Goal: Task Accomplishment & Management: Manage account settings

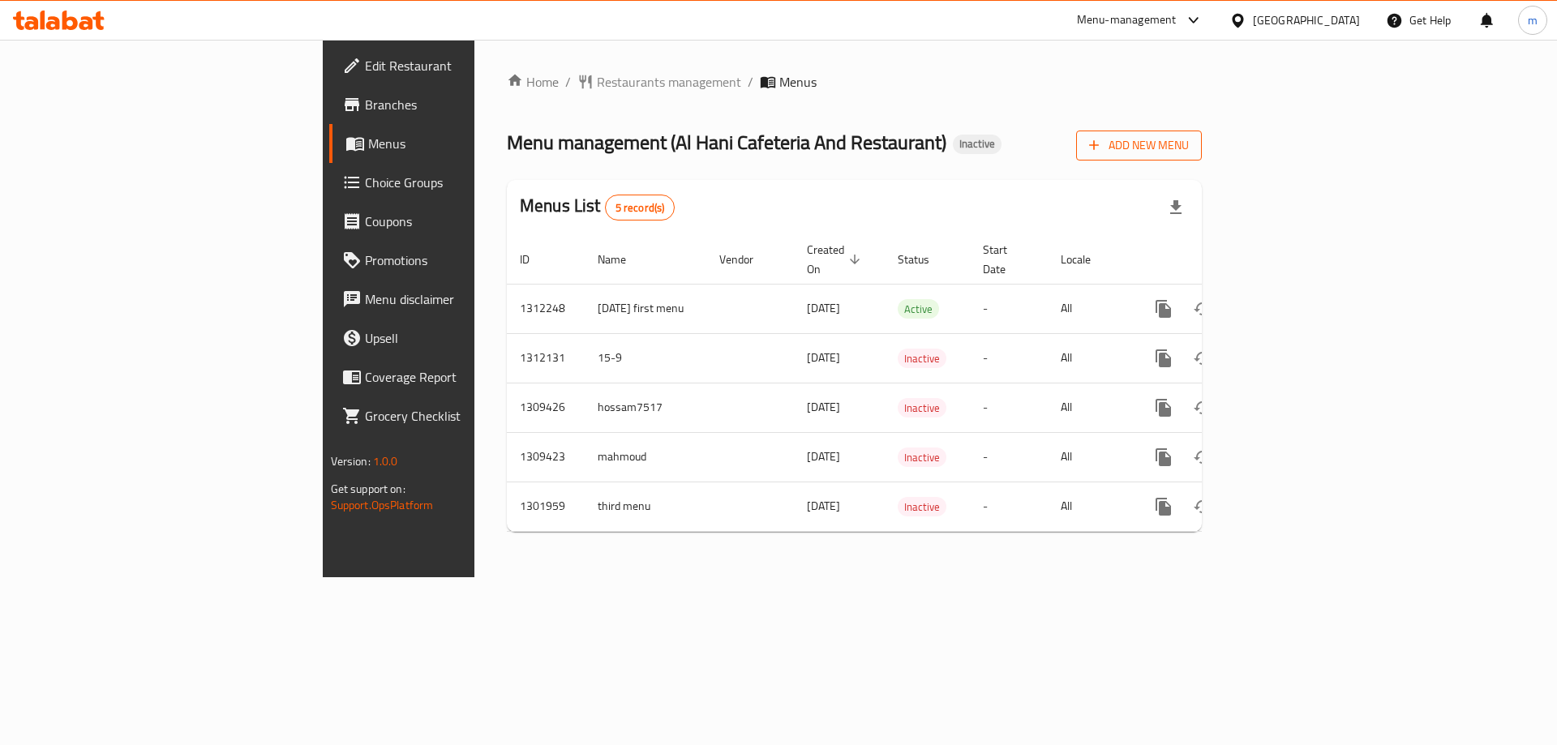
click at [1189, 147] on span "Add New Menu" at bounding box center [1139, 145] width 100 height 20
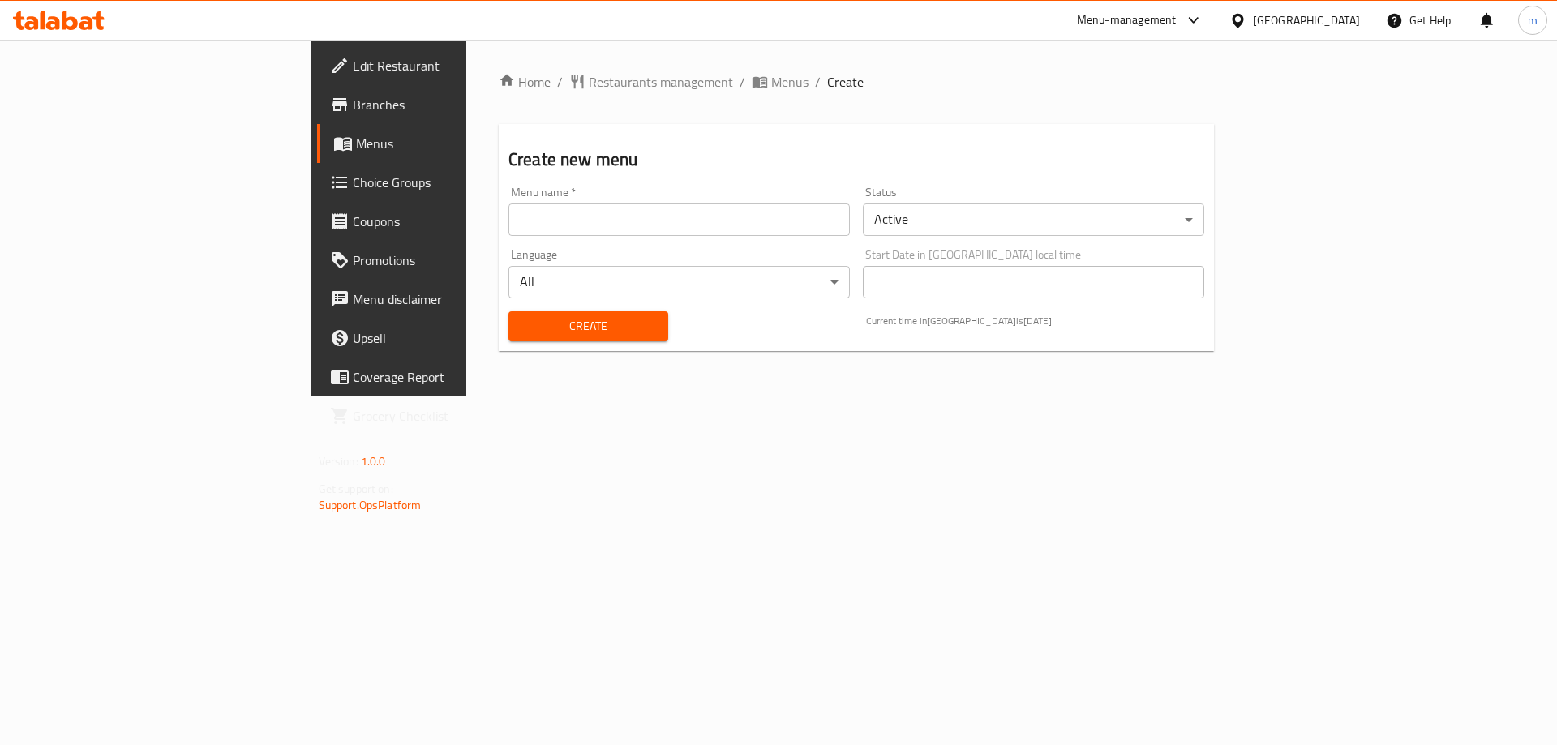
click at [671, 234] on input "text" at bounding box center [679, 220] width 341 height 32
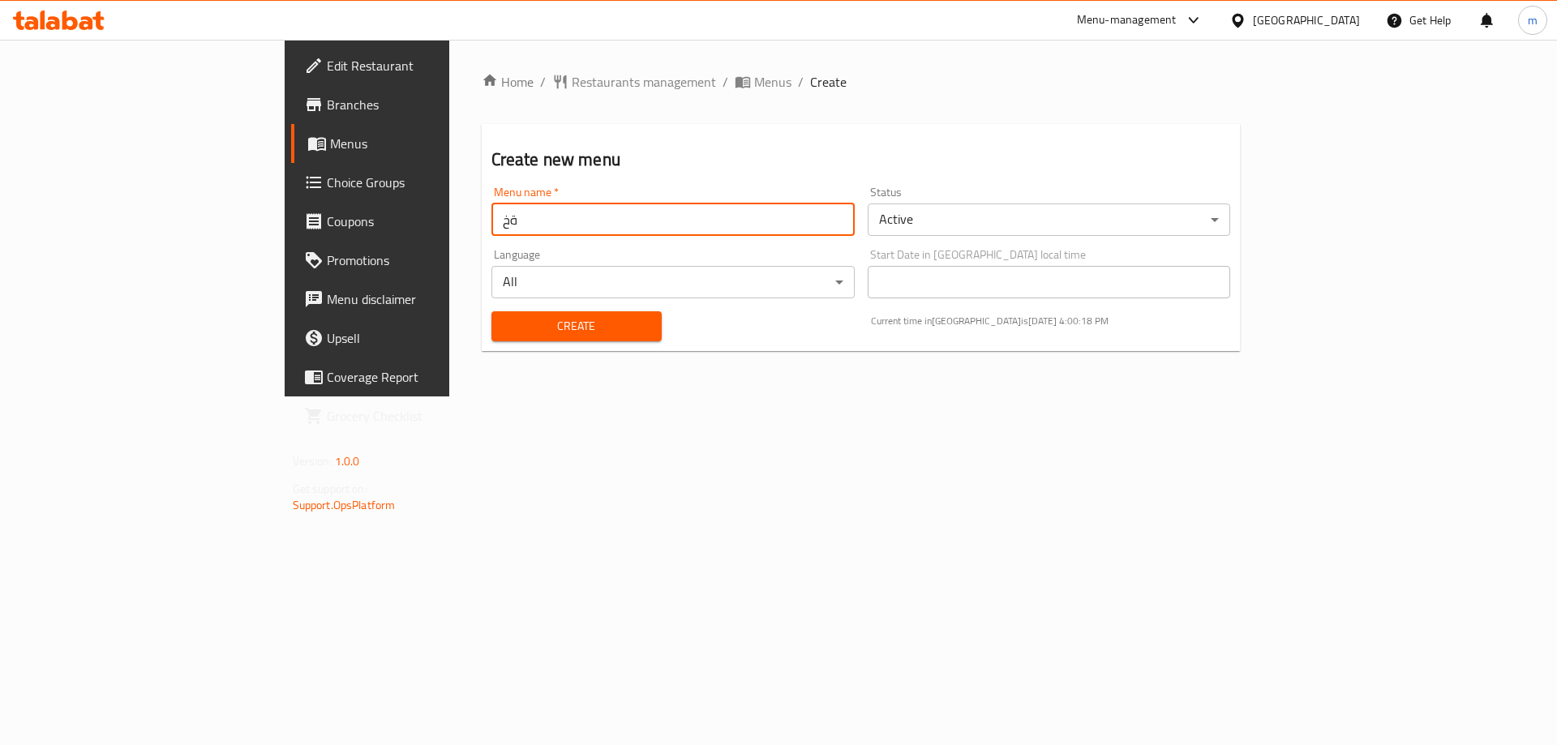
type input "ة"
type input "[PERSON_NAME] [DATE]"
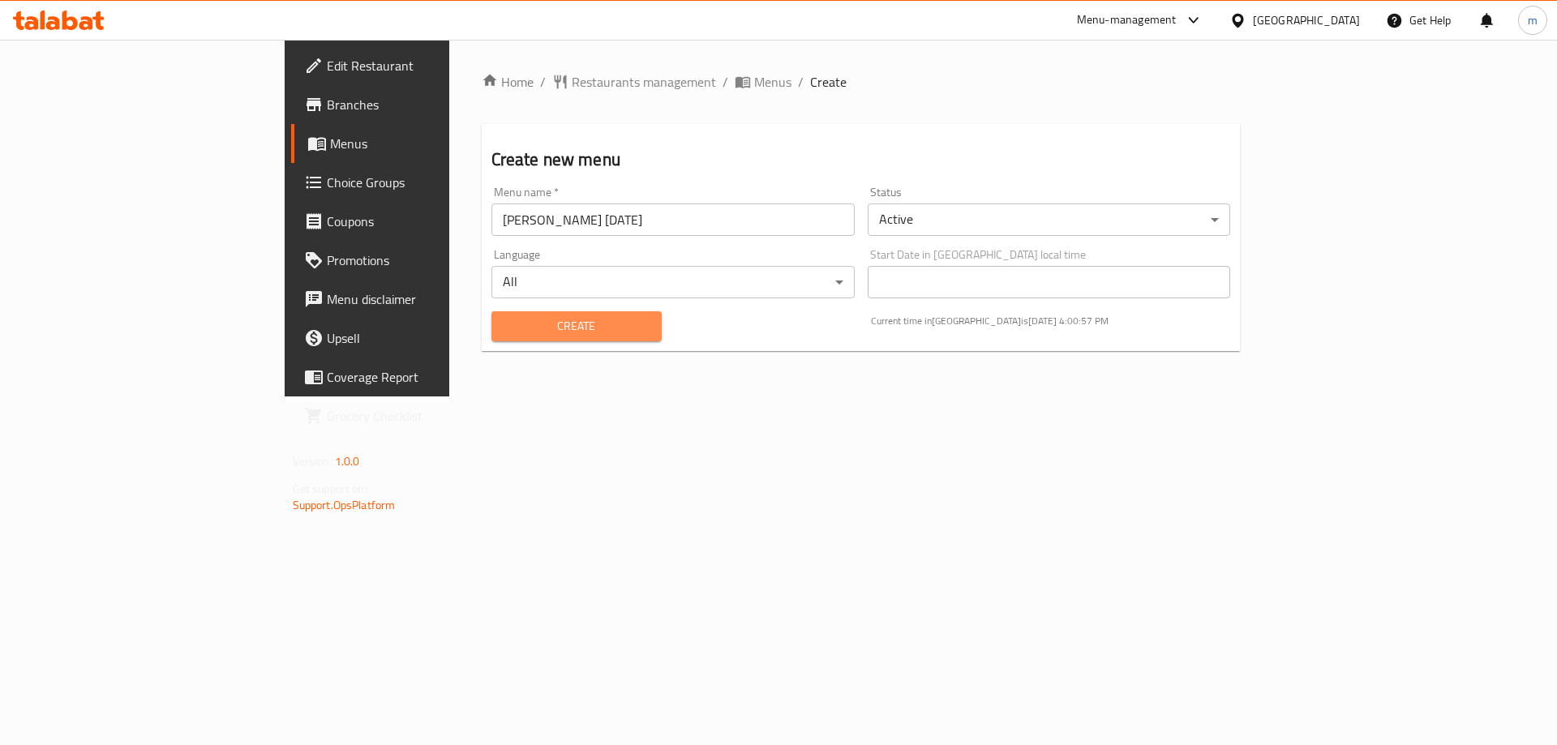
click at [504, 322] on span "Create" at bounding box center [576, 326] width 144 height 20
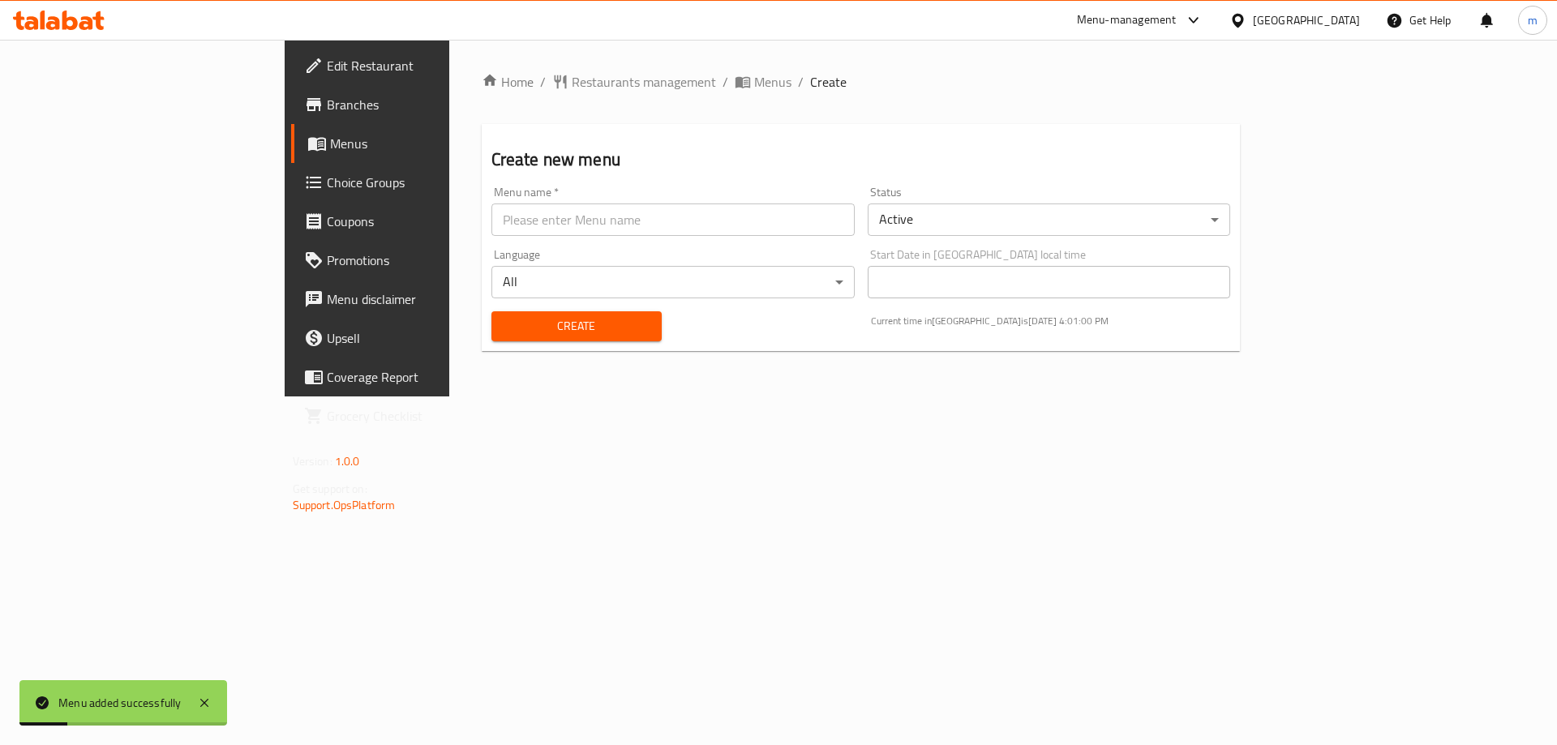
click at [330, 151] on span "Menus" at bounding box center [431, 143] width 202 height 19
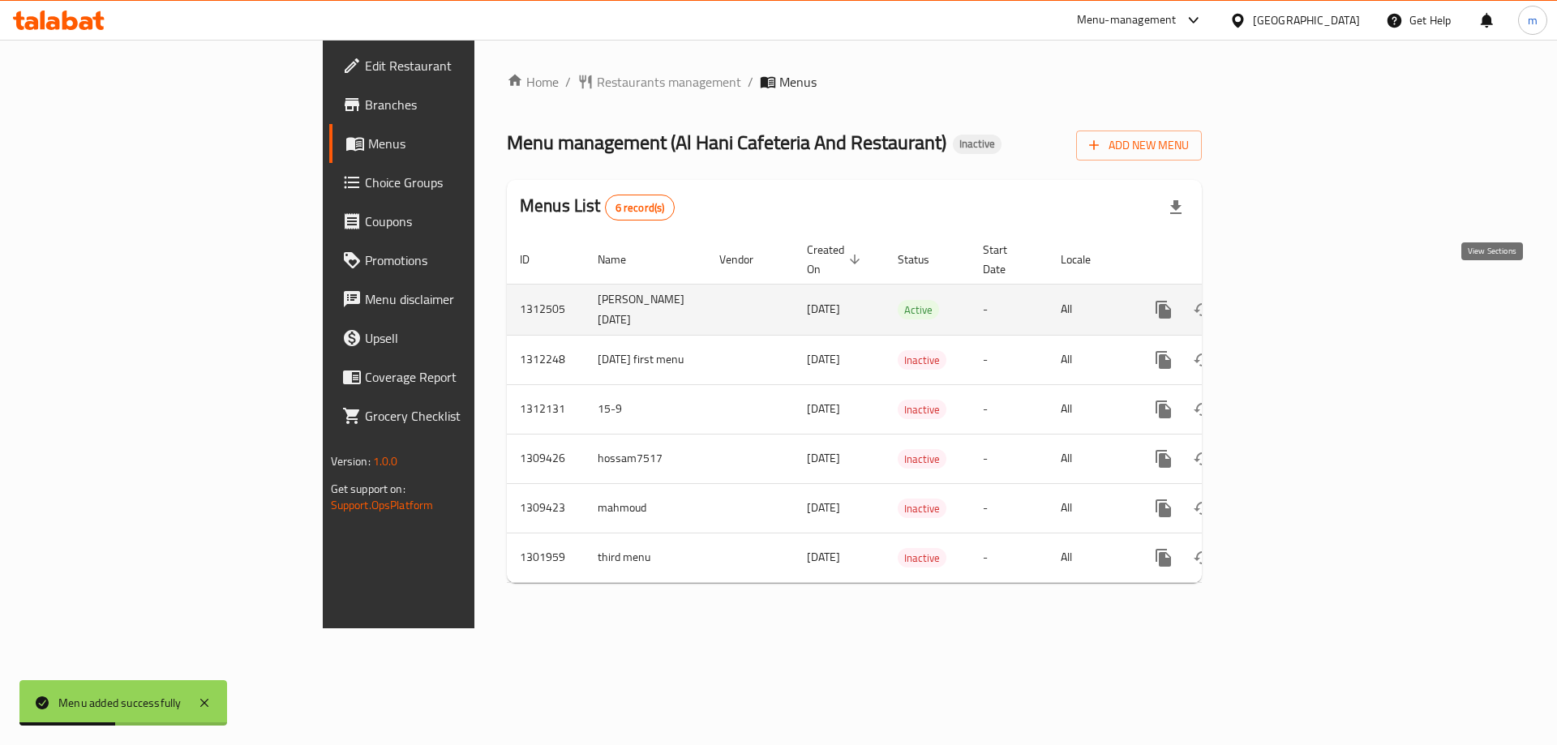
click at [1300, 290] on link "enhanced table" at bounding box center [1280, 309] width 39 height 39
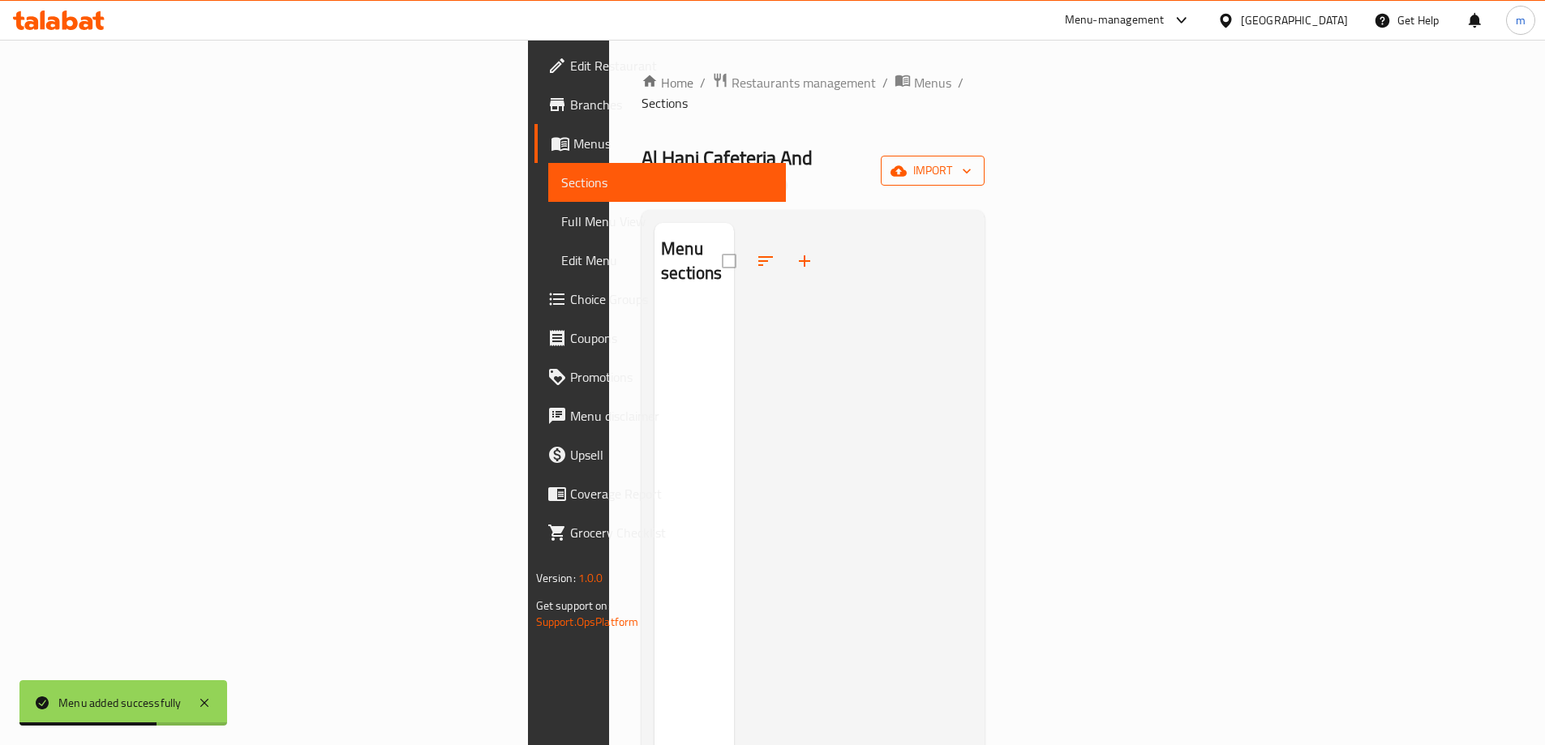
click at [907, 163] on icon "button" at bounding box center [899, 171] width 16 height 16
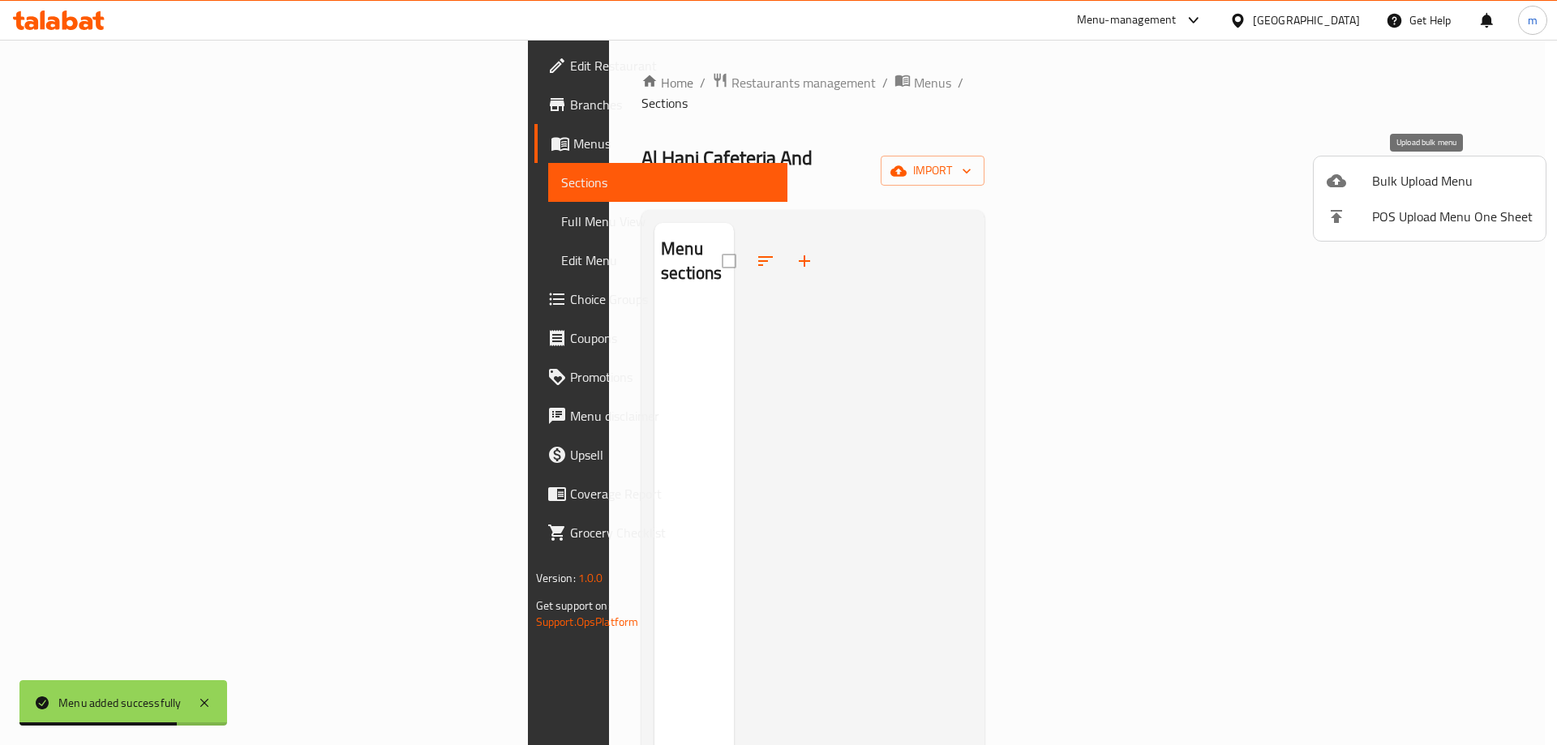
click at [1412, 181] on span "Bulk Upload Menu" at bounding box center [1452, 180] width 161 height 19
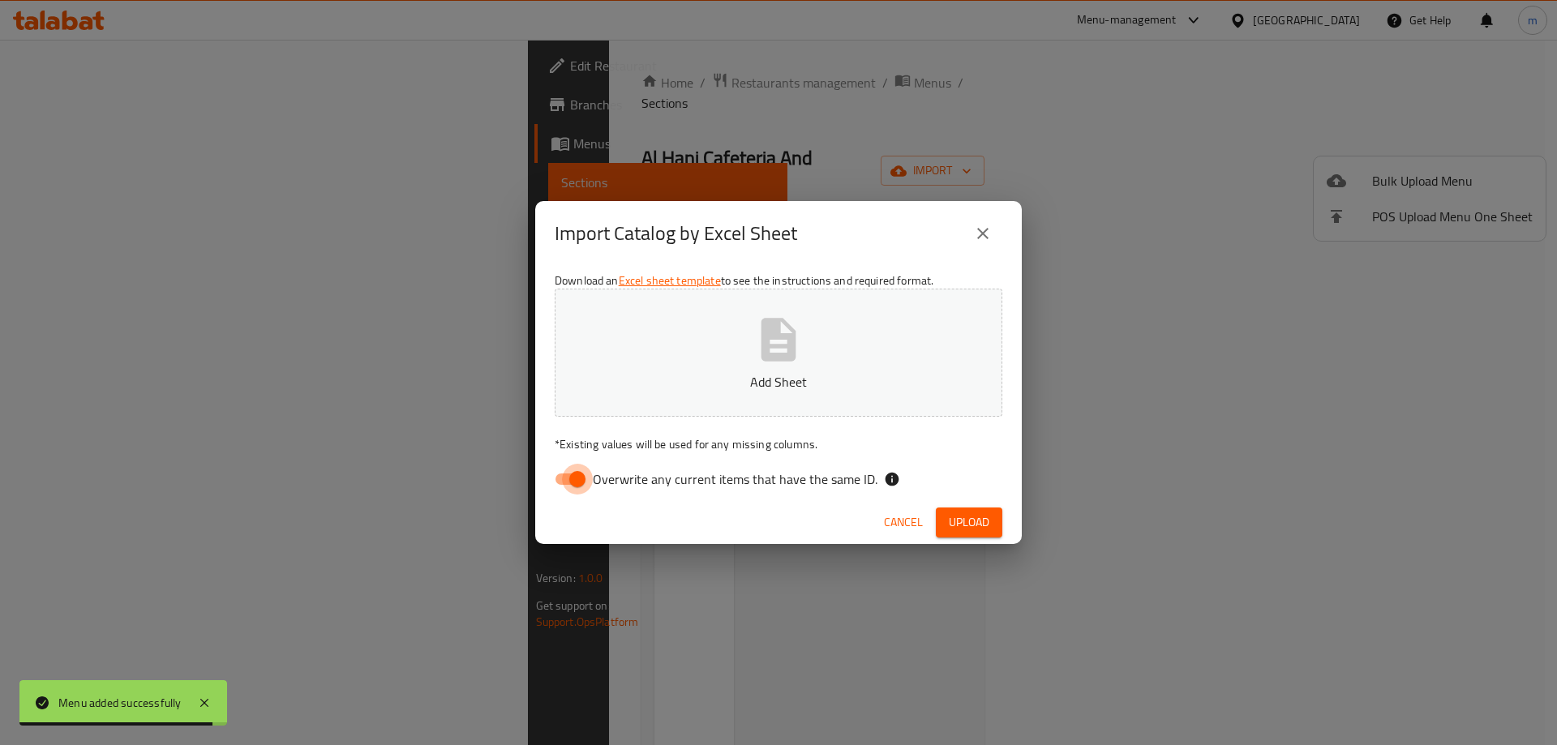
click at [581, 477] on input "Overwrite any current items that have the same ID." at bounding box center [577, 479] width 92 height 31
checkbox input "false"
click at [980, 521] on span "Upload" at bounding box center [969, 523] width 41 height 20
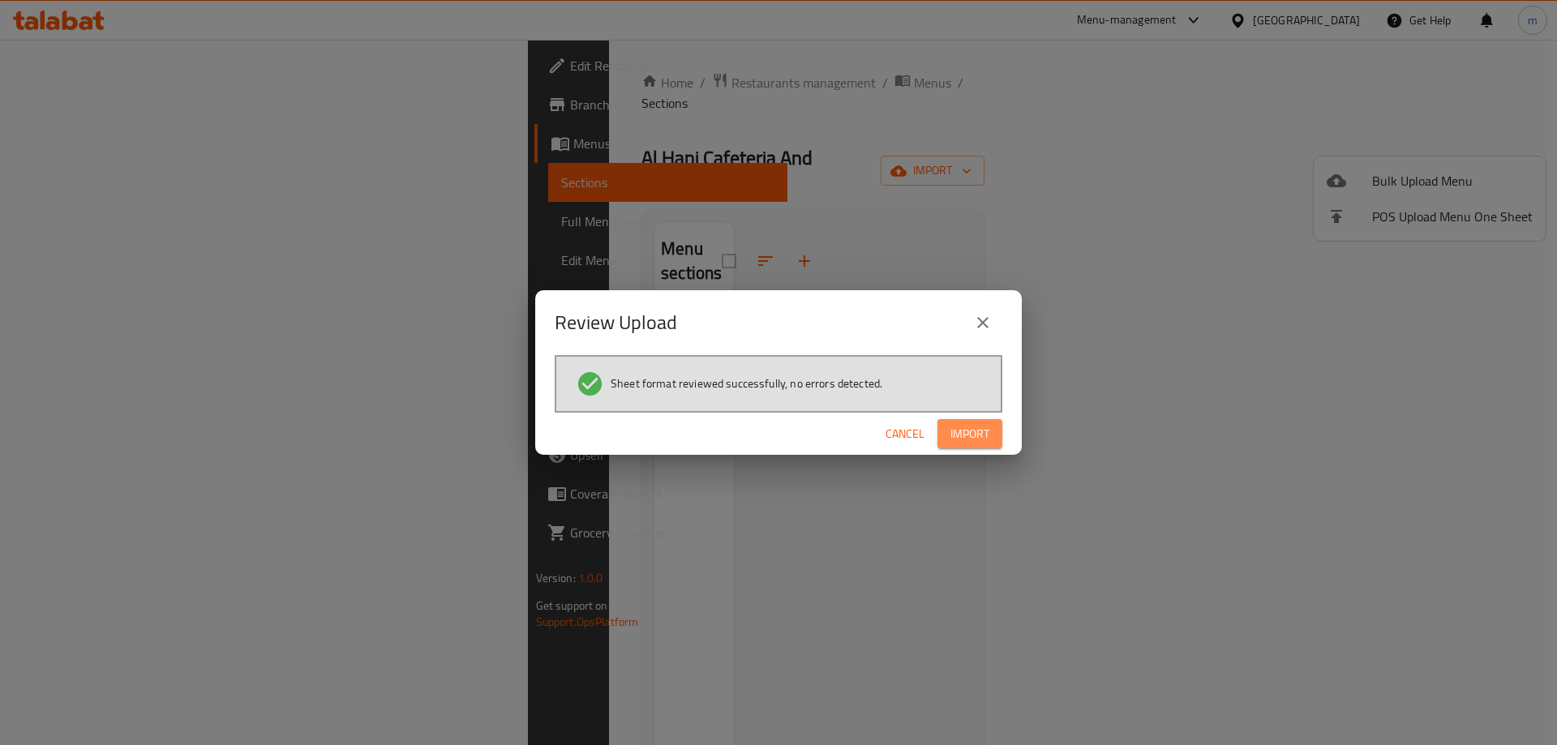
click at [974, 440] on span "Import" at bounding box center [970, 434] width 39 height 20
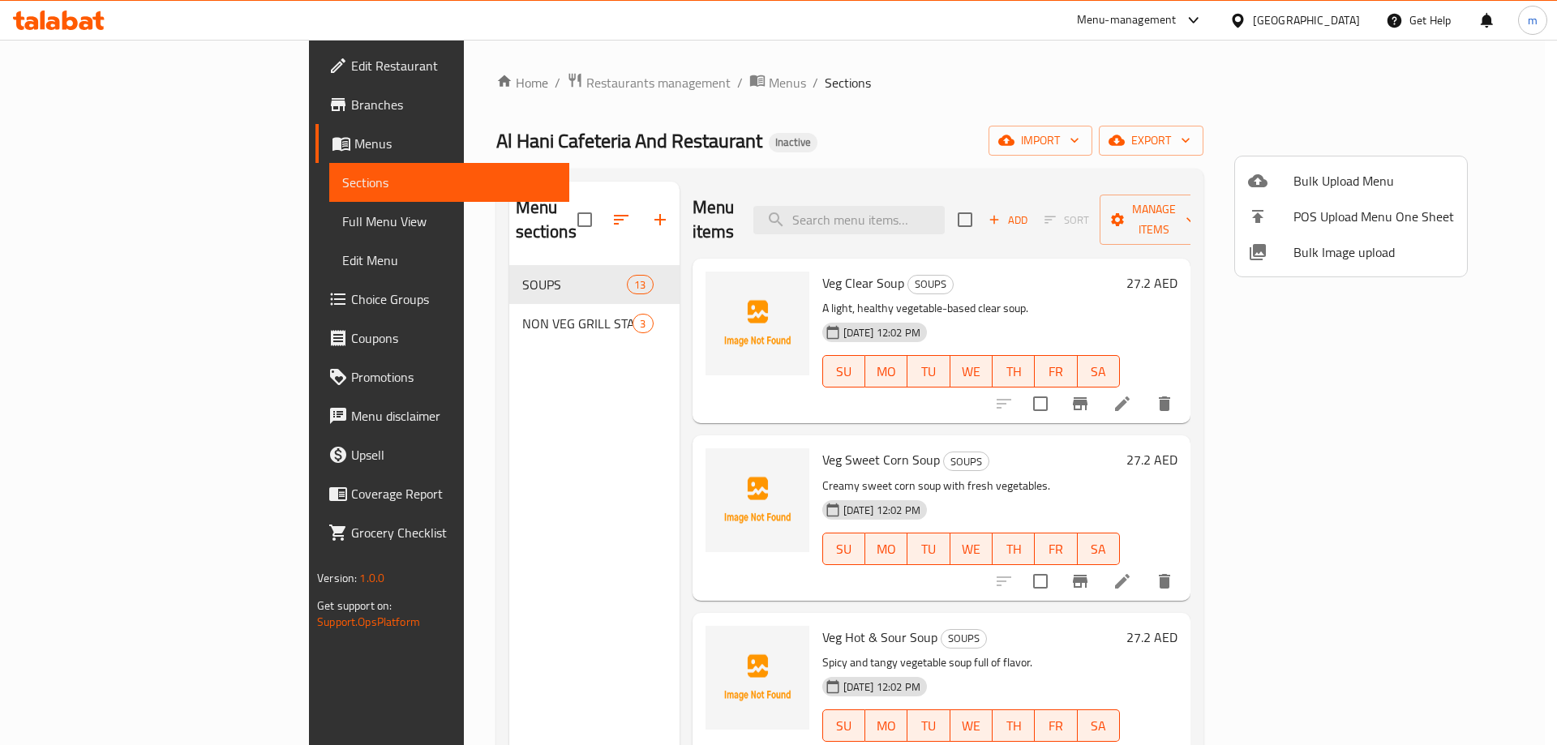
click at [1100, 599] on div at bounding box center [778, 372] width 1557 height 745
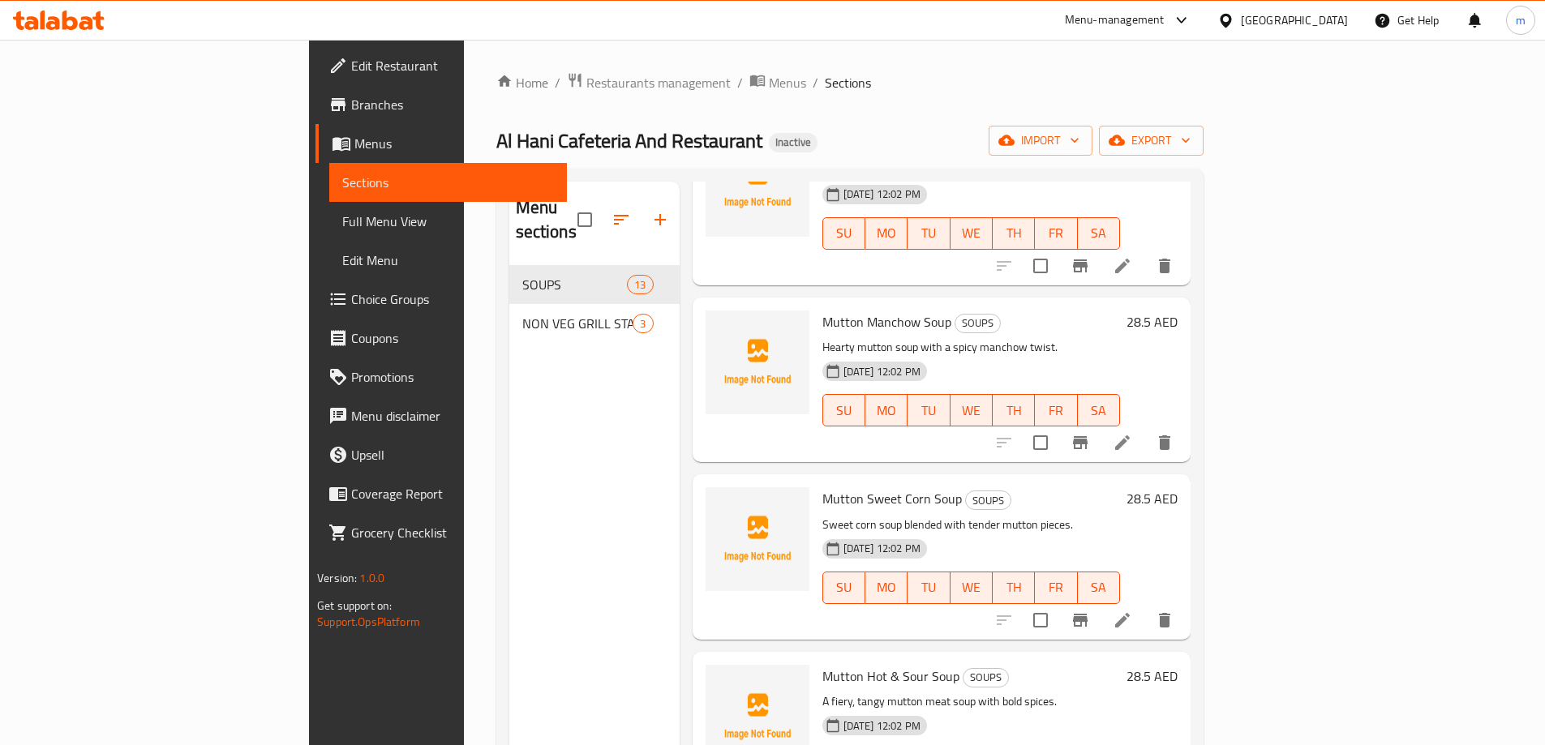
scroll to position [1541, 0]
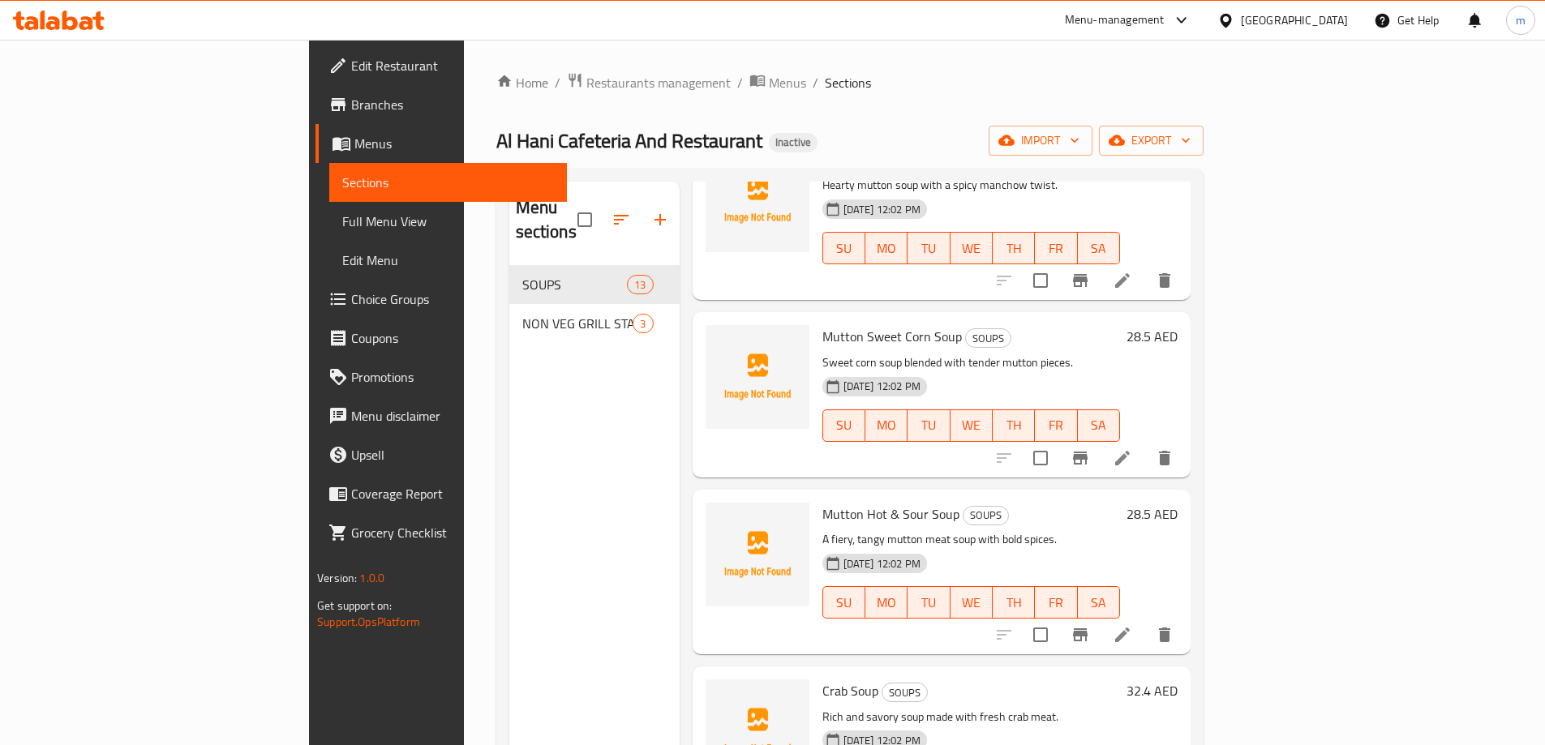
click at [1130, 628] on icon at bounding box center [1122, 635] width 15 height 15
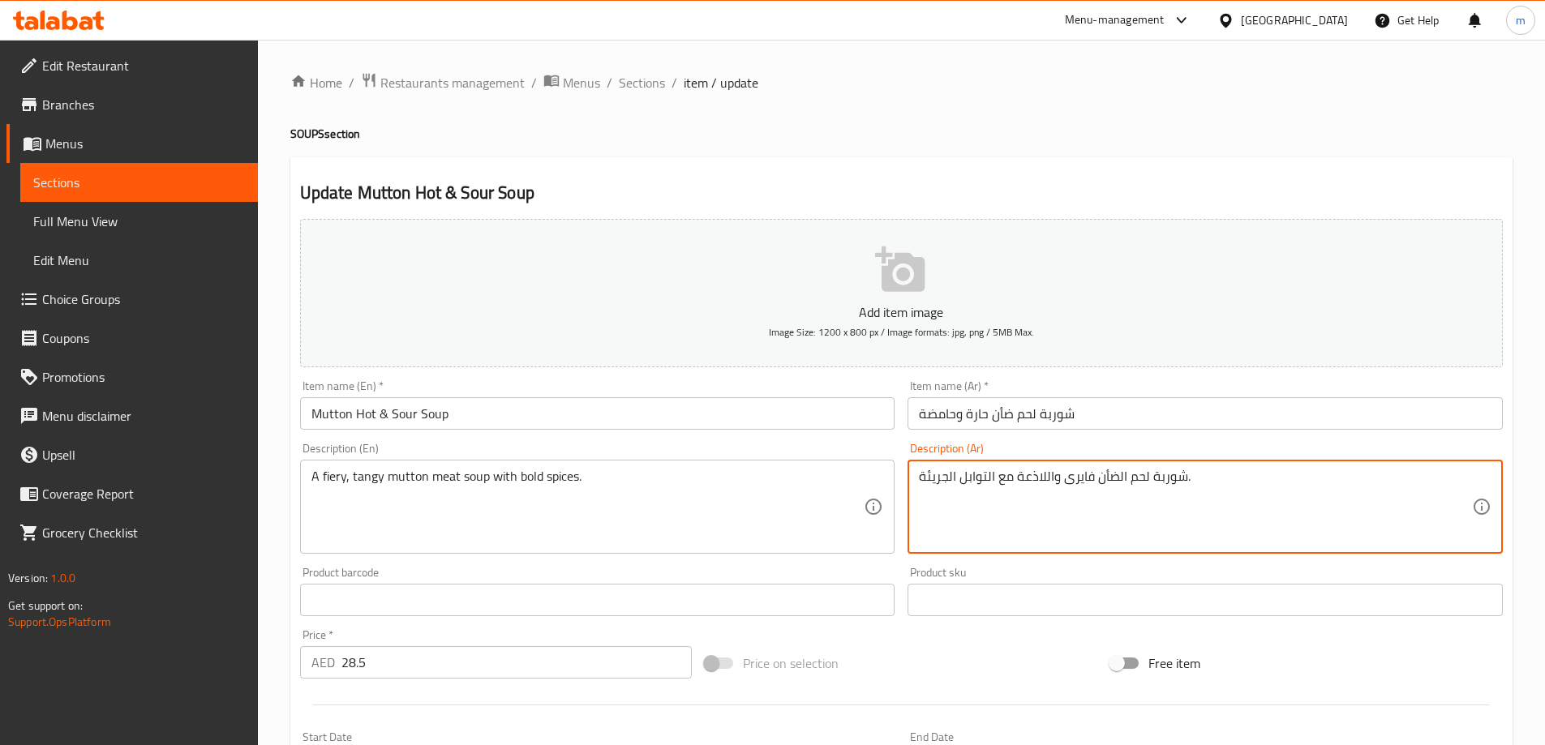
click at [1045, 478] on textarea "شوربة لحم الضأن فايرى واللاذعة مع التوابل الجريئة." at bounding box center [1195, 507] width 553 height 77
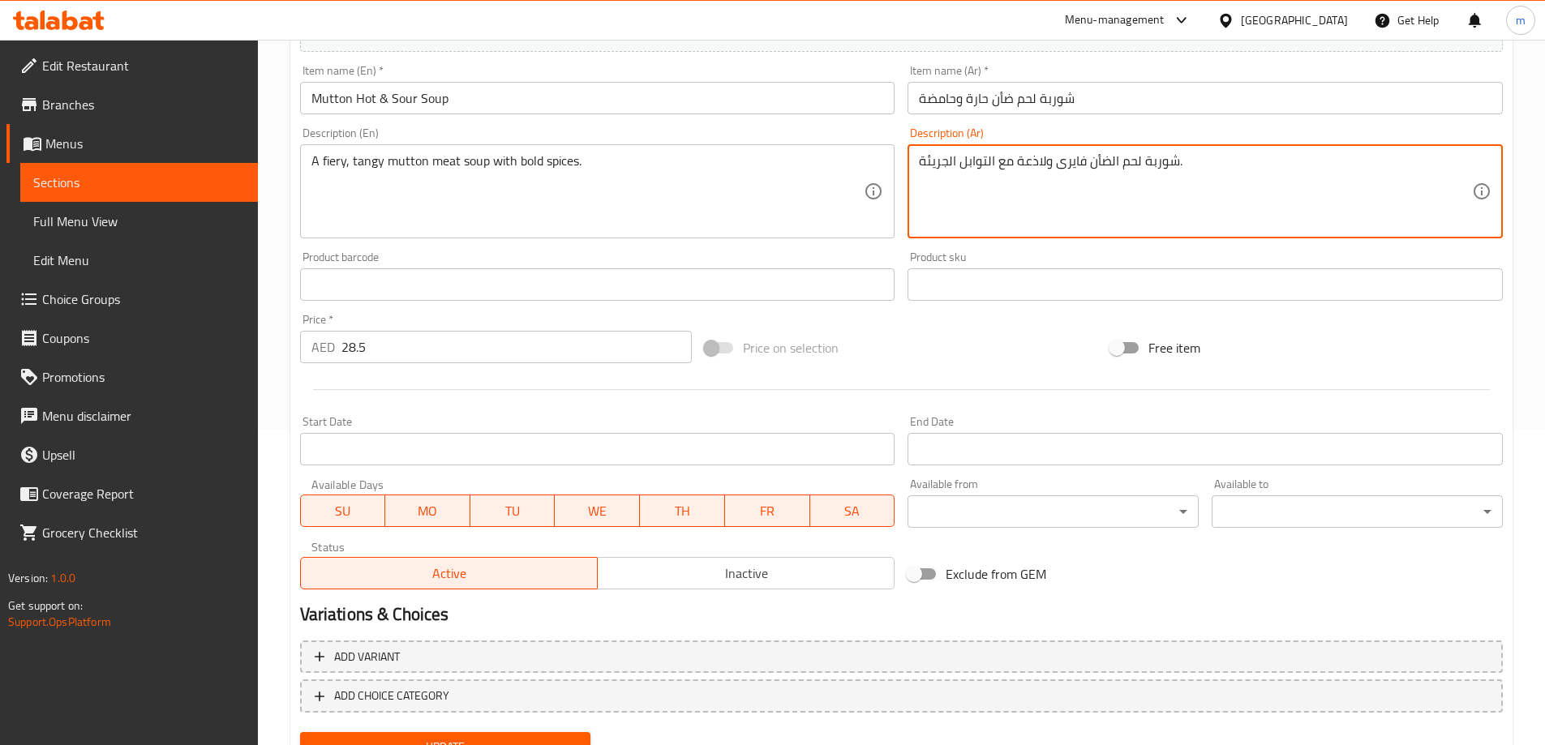
scroll to position [388, 0]
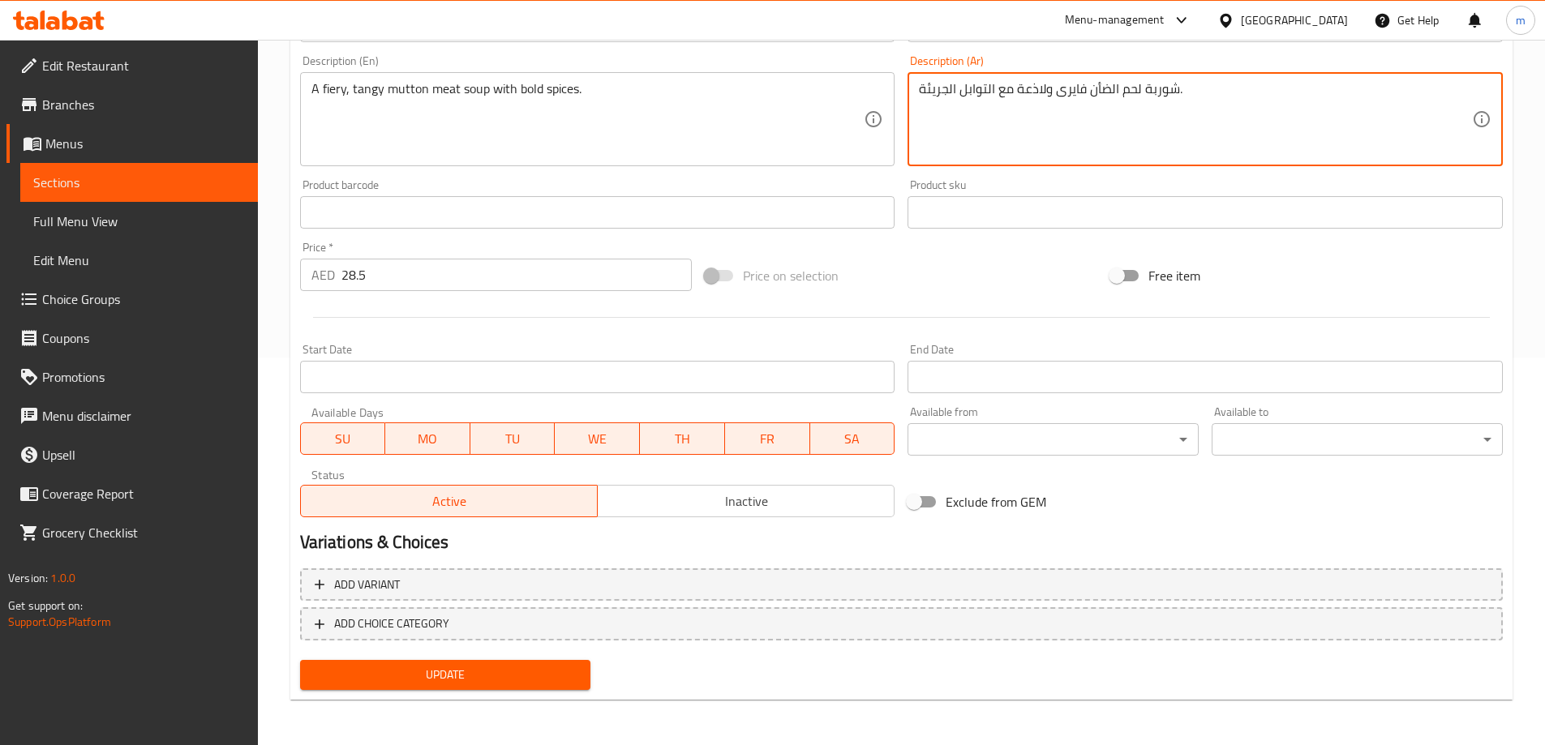
type textarea "شوربة لحم الضأن فايرى ولاذعة مع التوابل الجريئة."
click at [577, 667] on span "Update" at bounding box center [445, 675] width 265 height 20
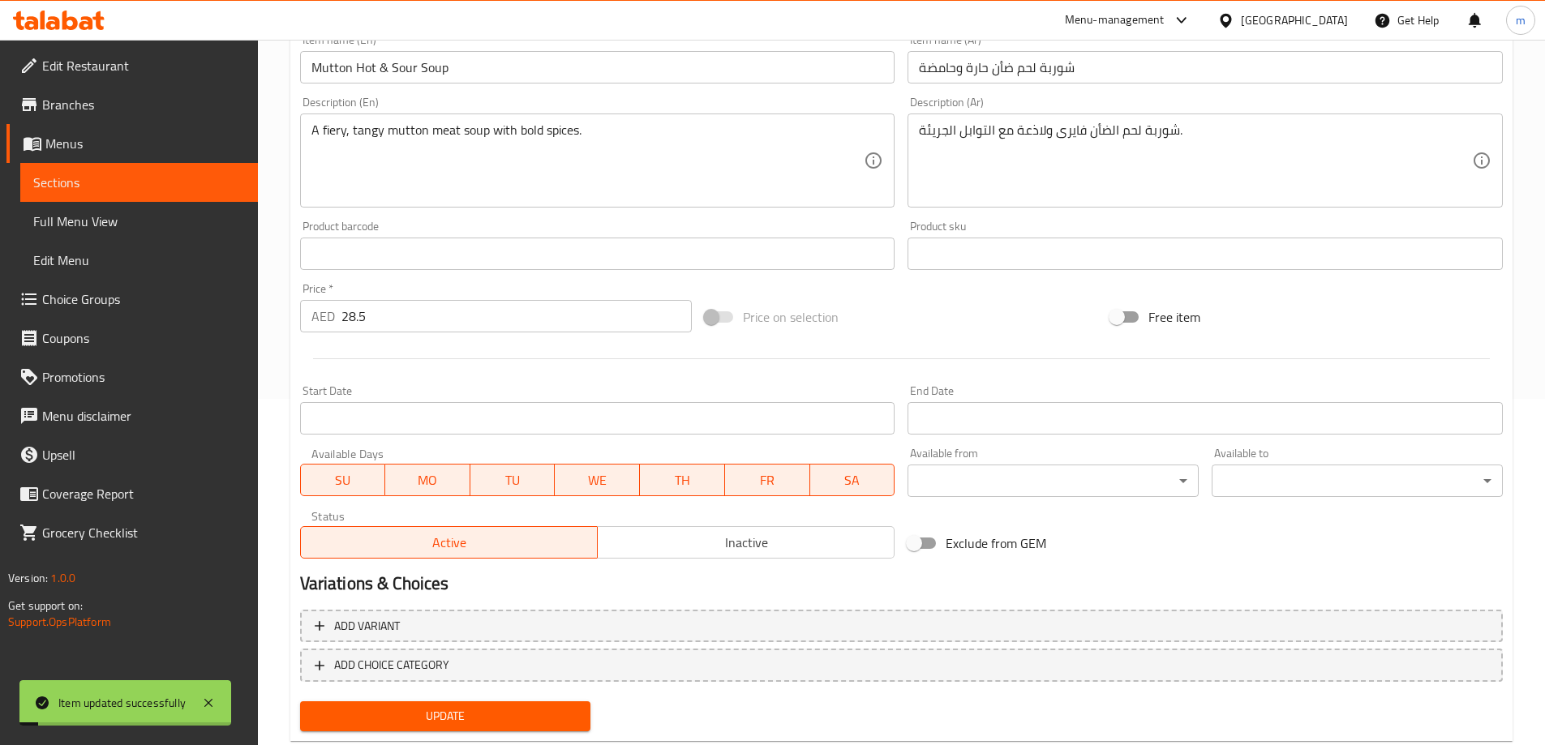
scroll to position [307, 0]
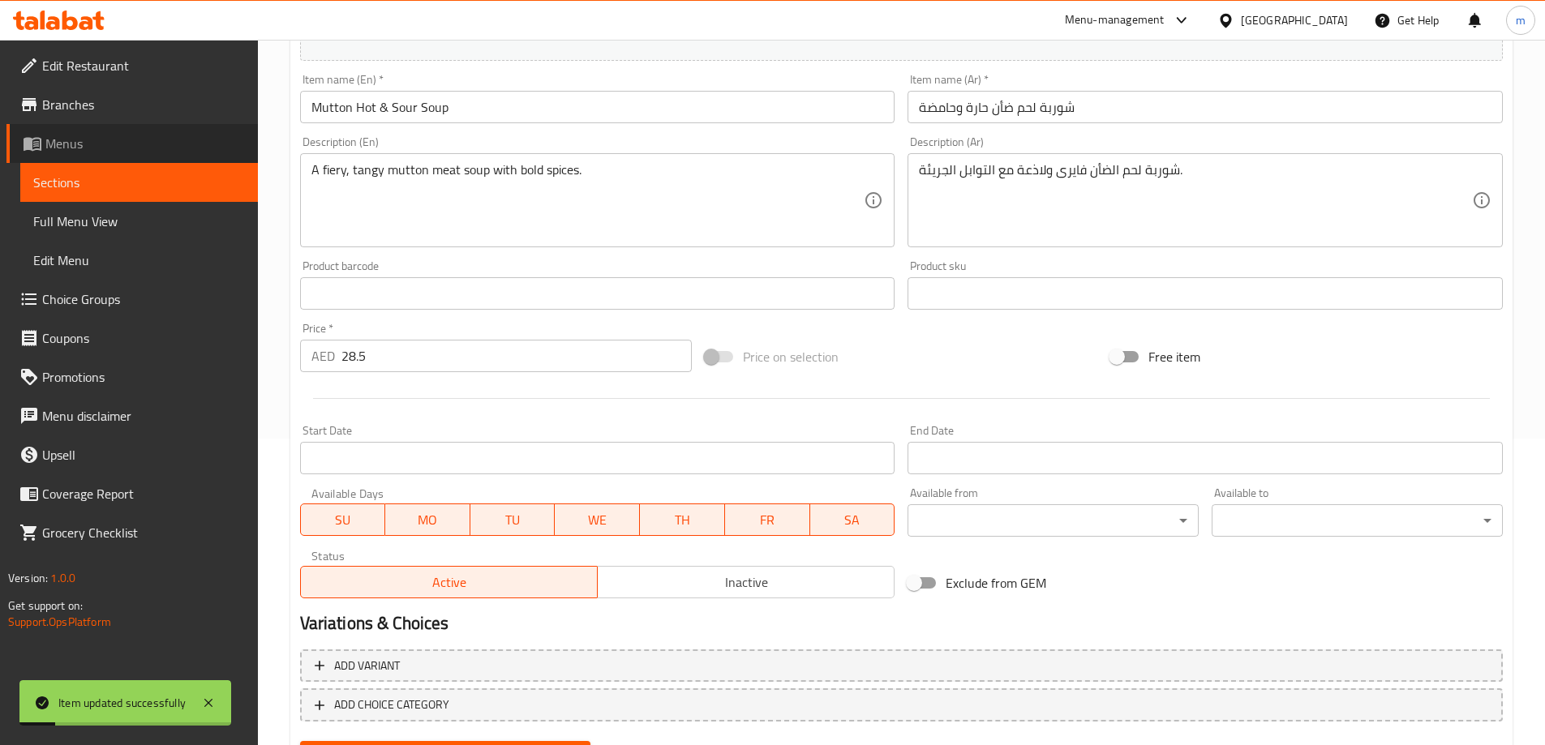
click at [140, 148] on span "Menus" at bounding box center [145, 143] width 200 height 19
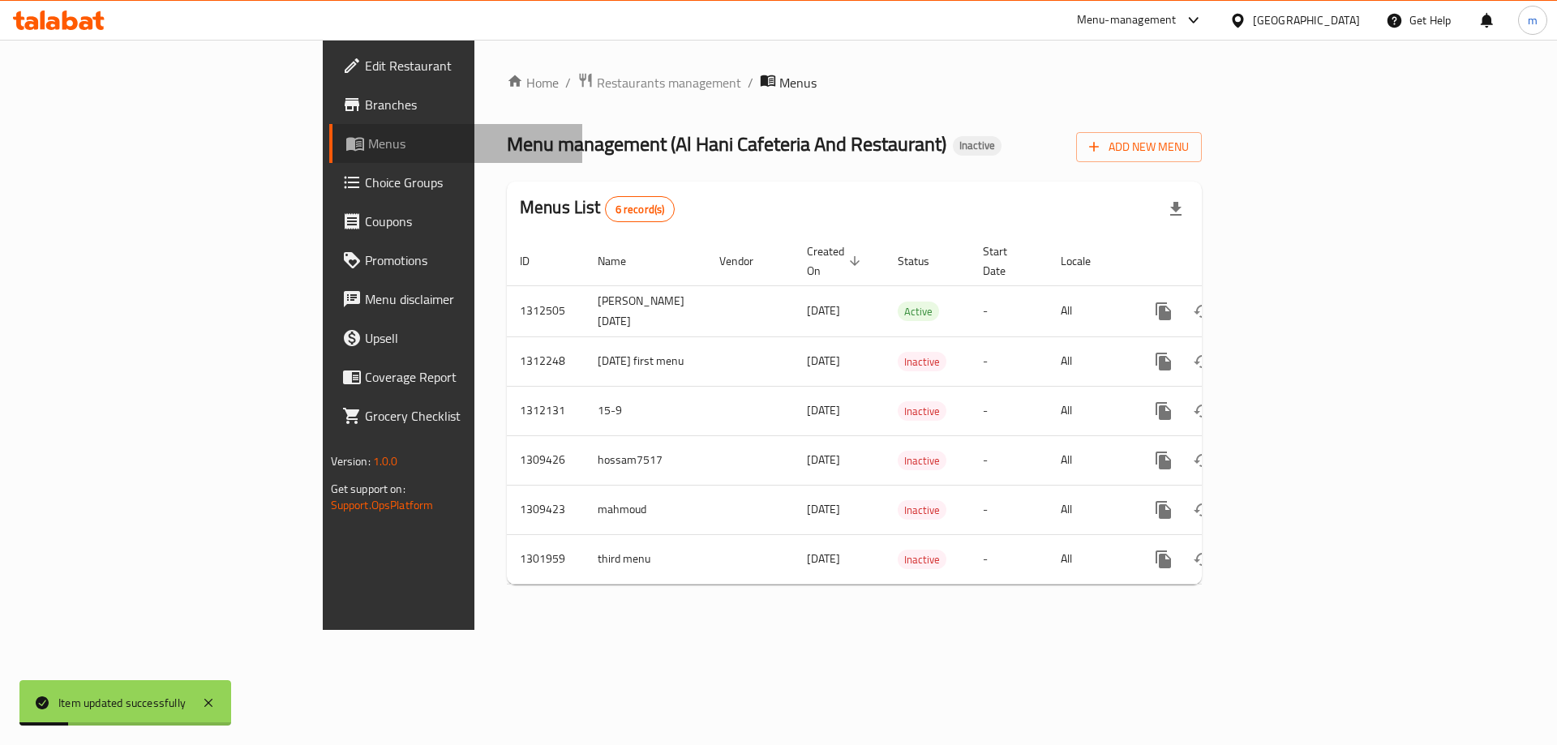
click at [368, 149] on span "Menus" at bounding box center [469, 143] width 202 height 19
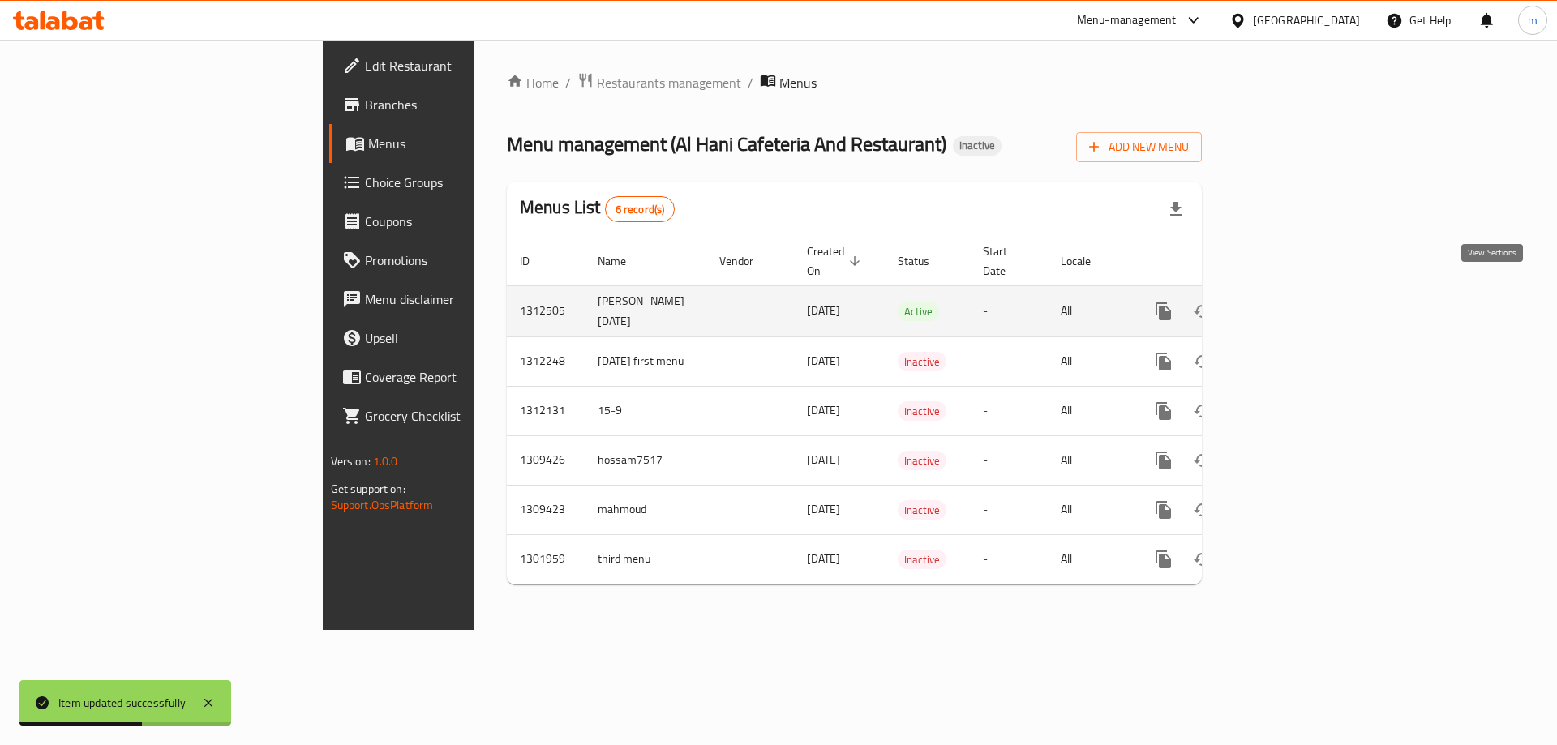
click at [1288, 304] on icon "enhanced table" at bounding box center [1280, 311] width 15 height 15
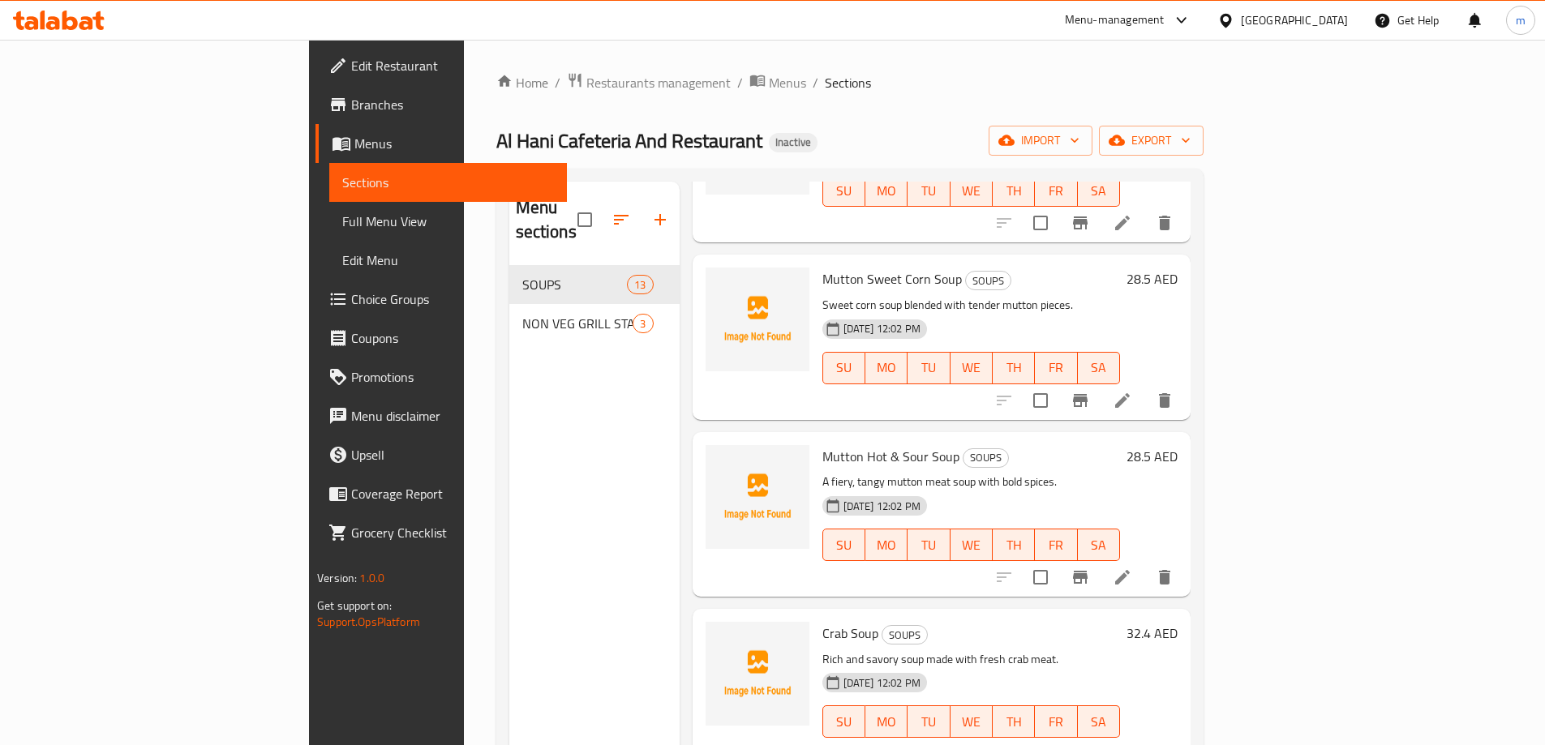
scroll to position [81, 0]
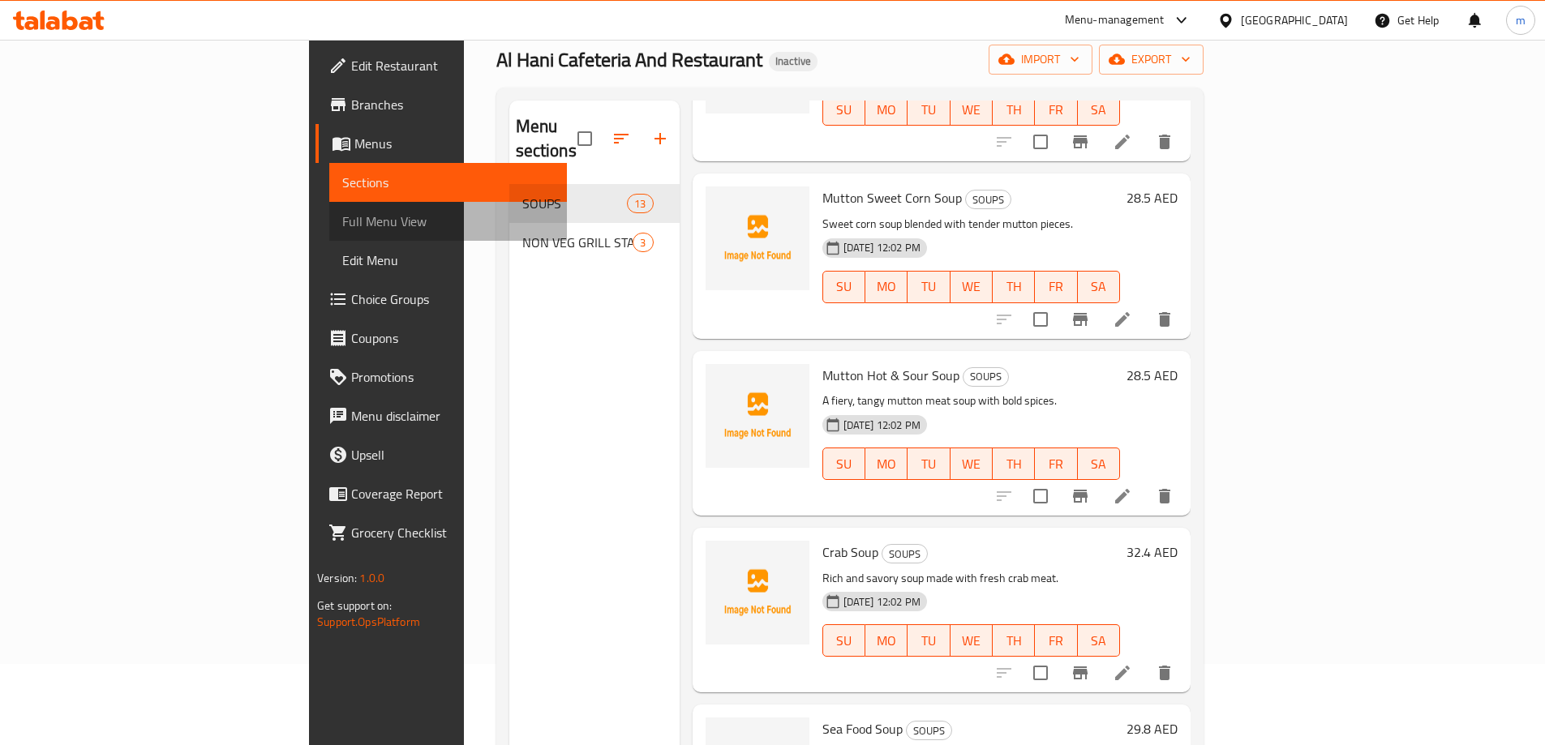
click at [342, 226] on span "Full Menu View" at bounding box center [448, 221] width 212 height 19
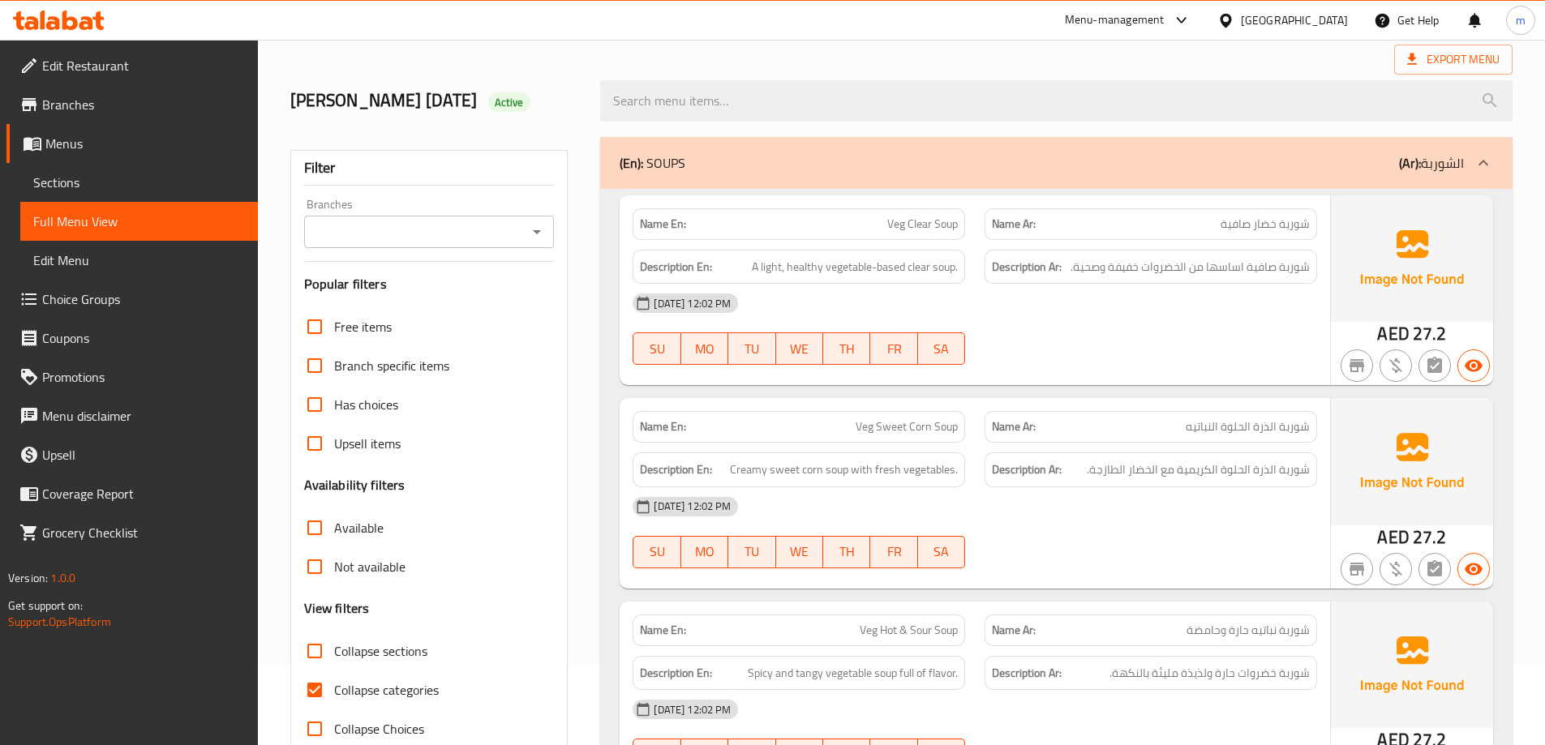
click at [322, 692] on input "Collapse categories" at bounding box center [314, 690] width 39 height 39
checkbox input "false"
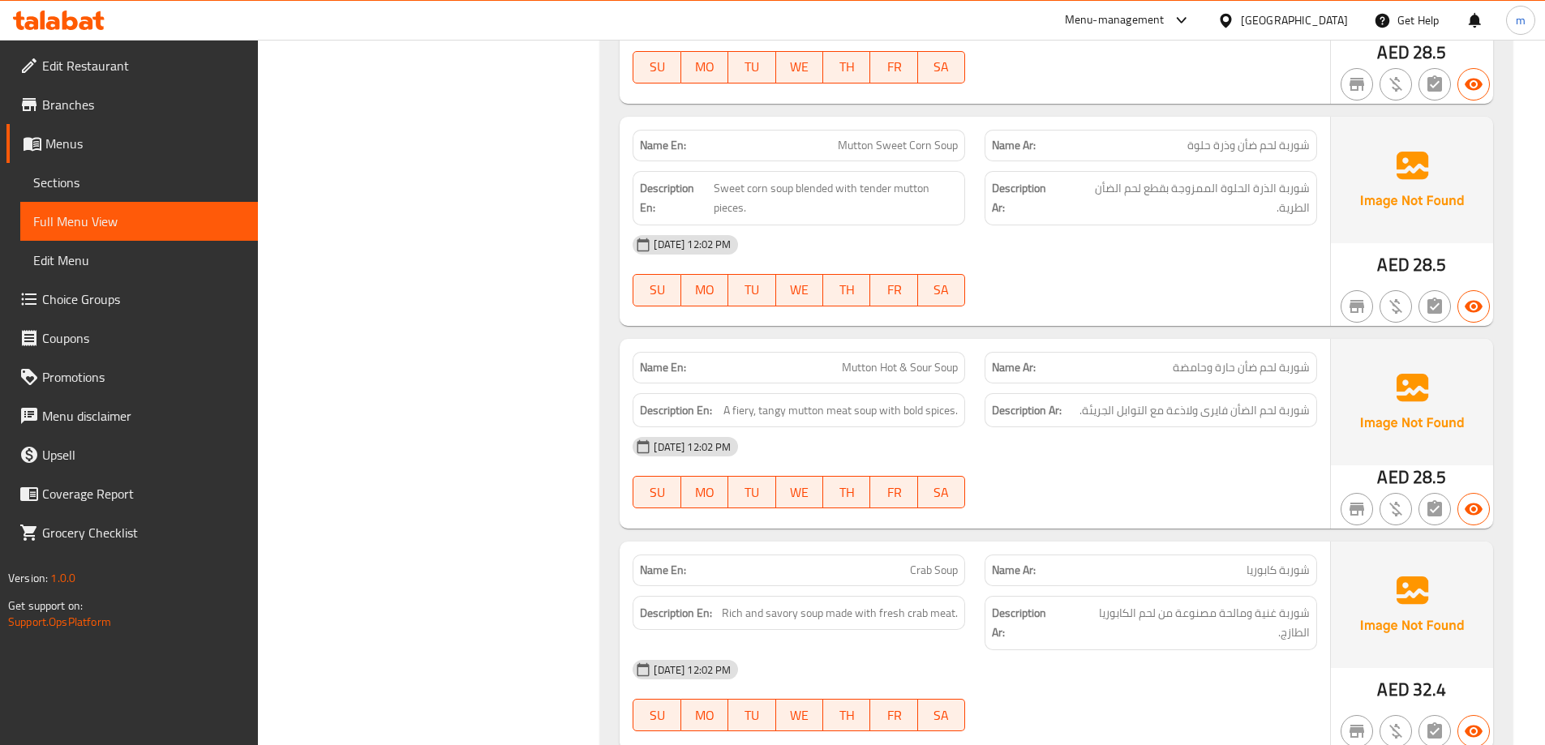
scroll to position [2109, 0]
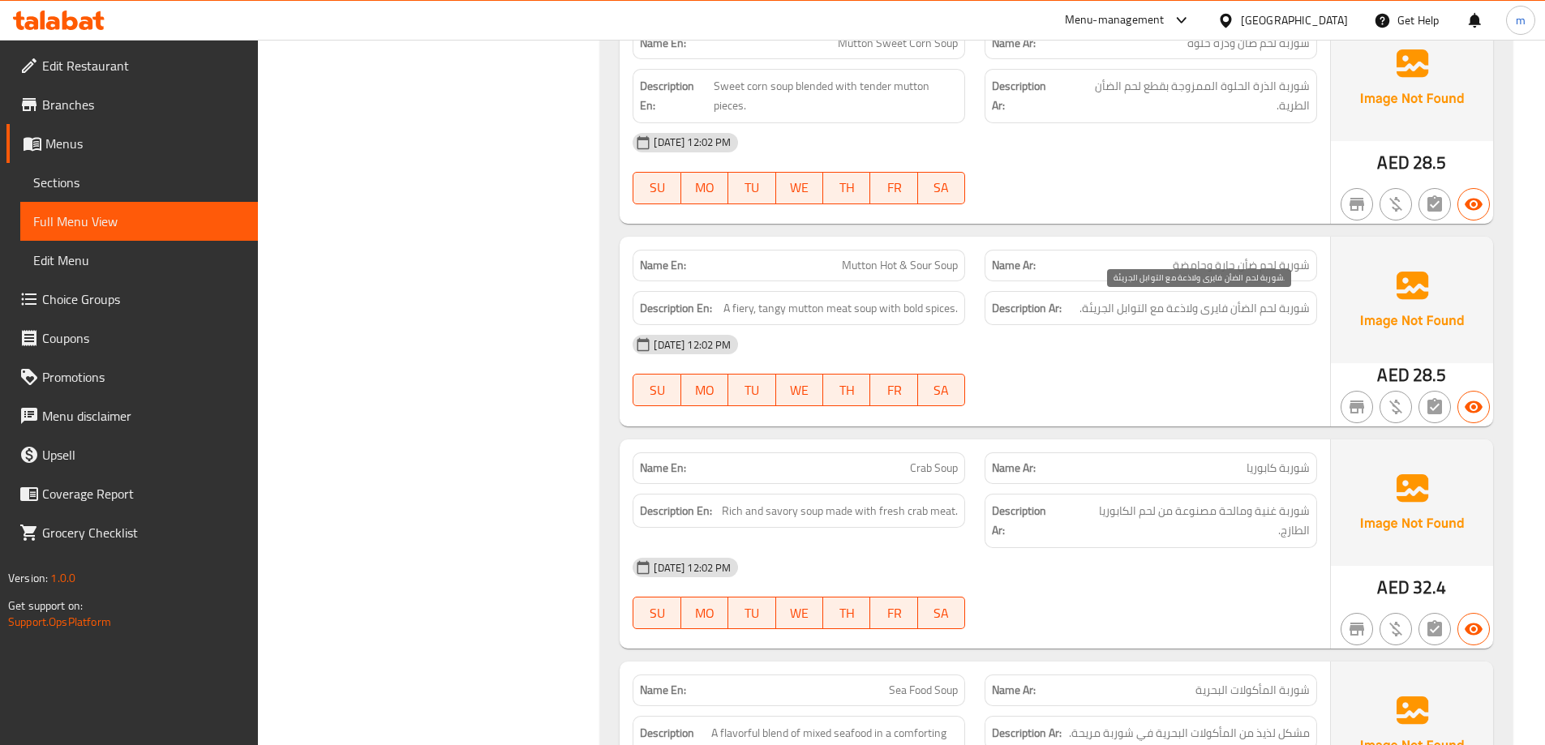
click at [1208, 313] on span "شوربة لحم الضأن فايرى ولاذعة مع التوابل الجريئة." at bounding box center [1194, 308] width 230 height 20
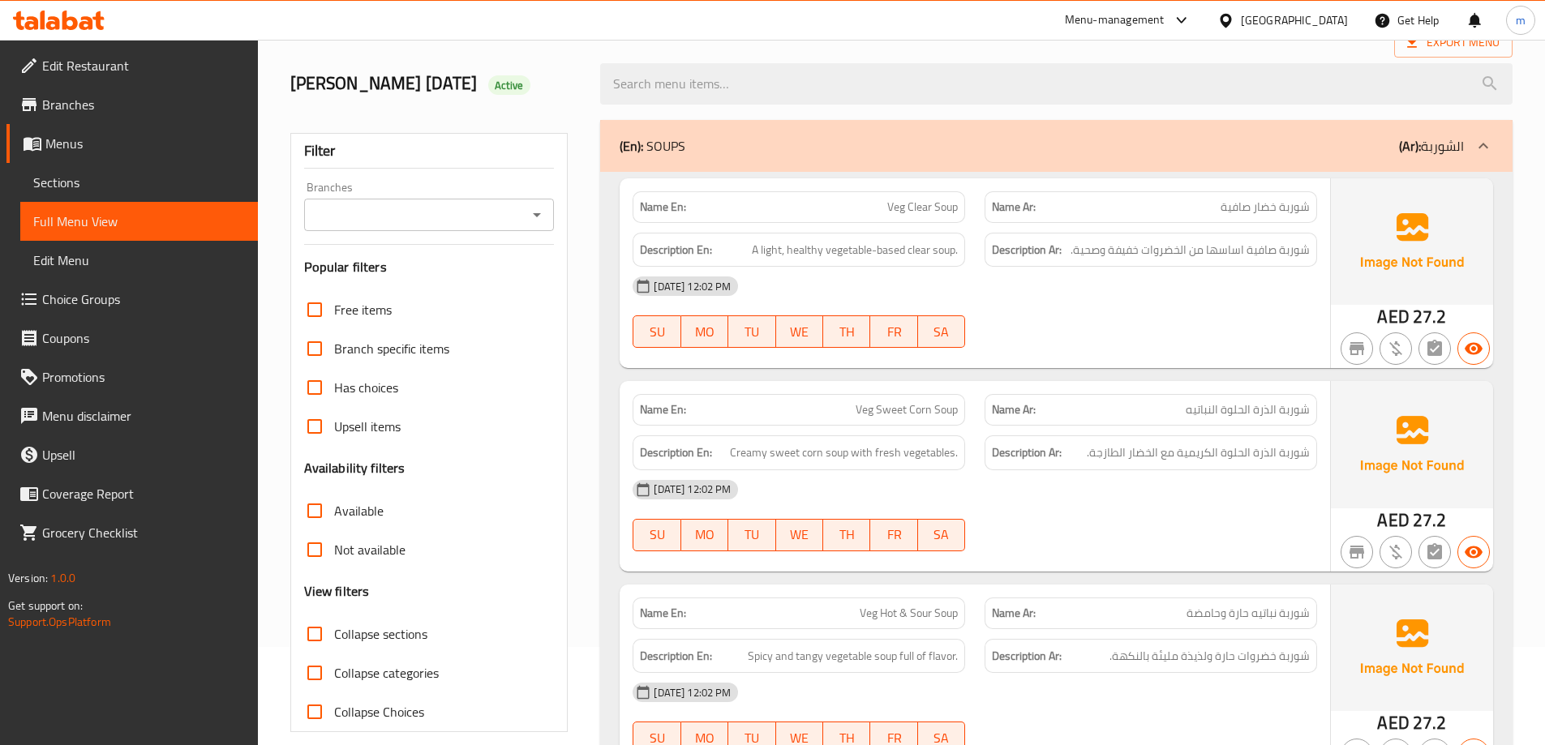
scroll to position [0, 0]
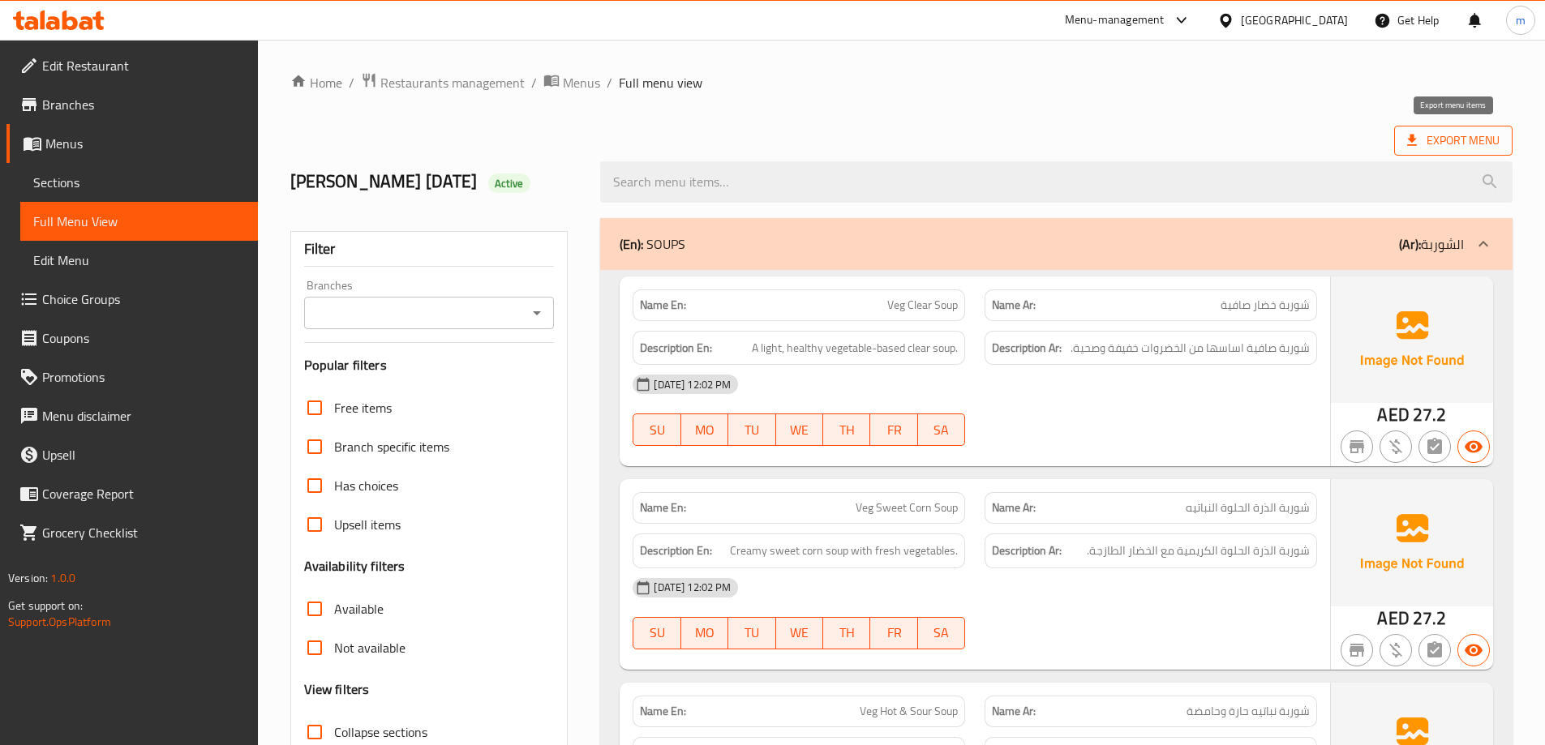
click at [1464, 152] on span "Export Menu" at bounding box center [1453, 141] width 118 height 30
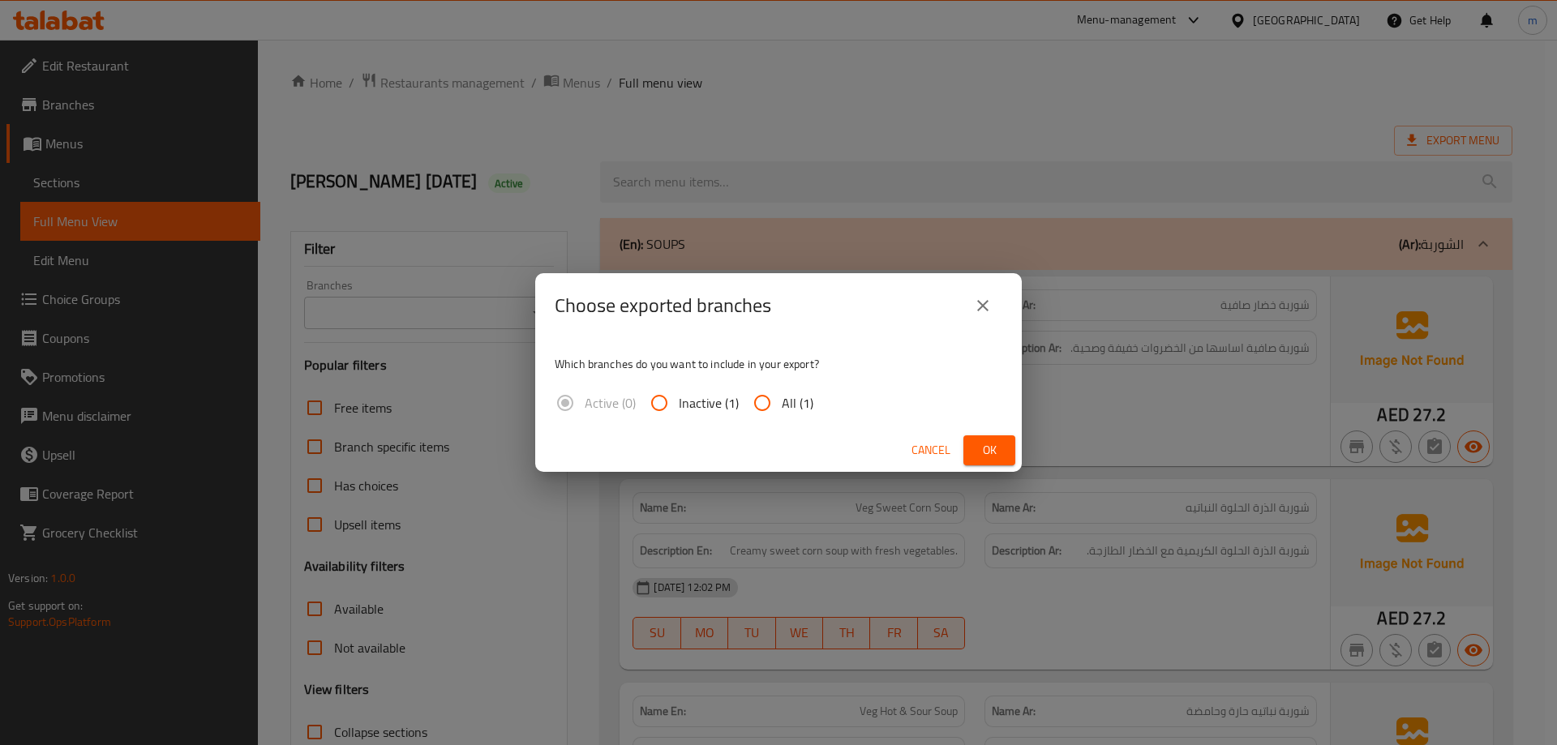
click at [763, 401] on input "All (1)" at bounding box center [762, 403] width 39 height 39
radio input "true"
click at [976, 446] on span "Ok" at bounding box center [989, 450] width 26 height 20
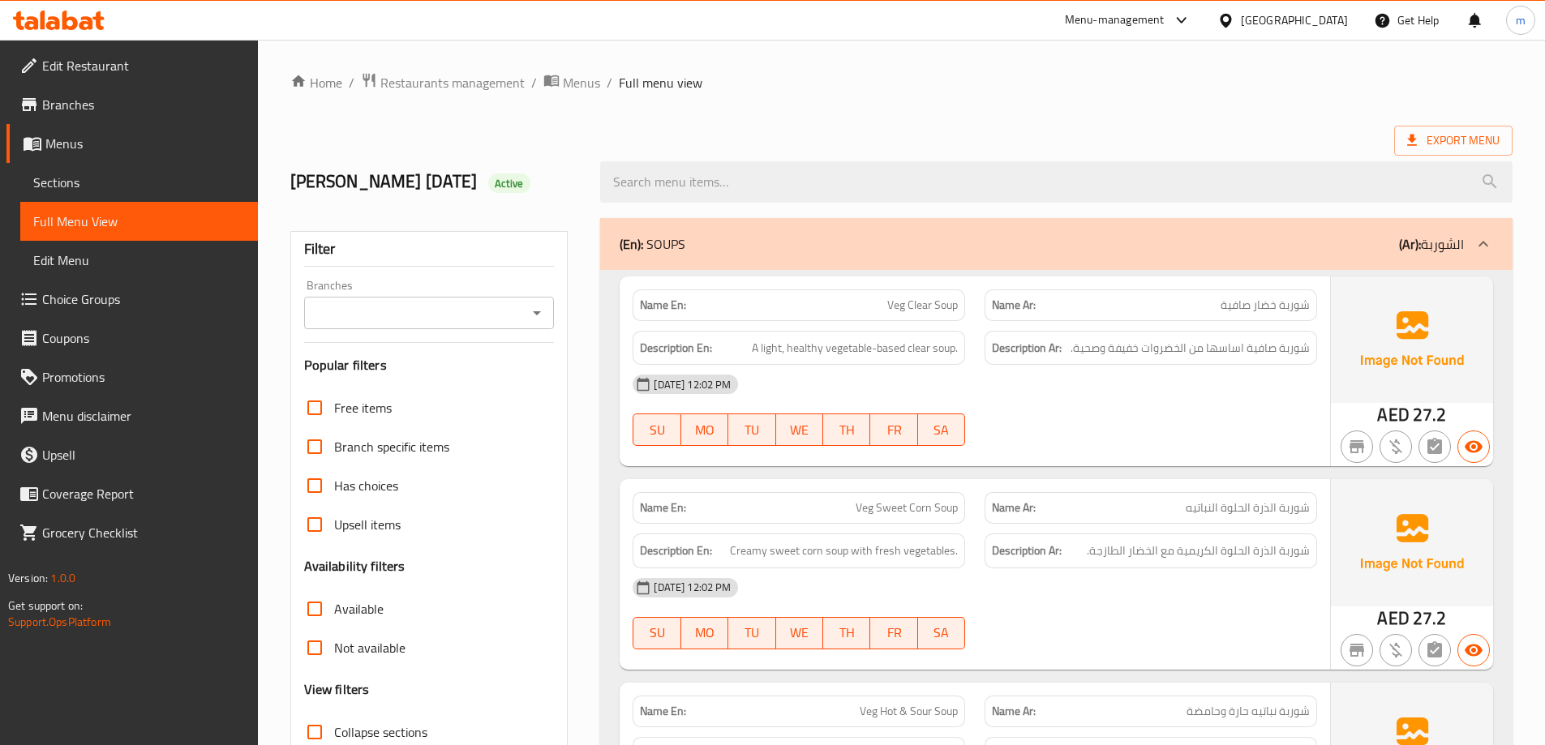
scroll to position [81, 0]
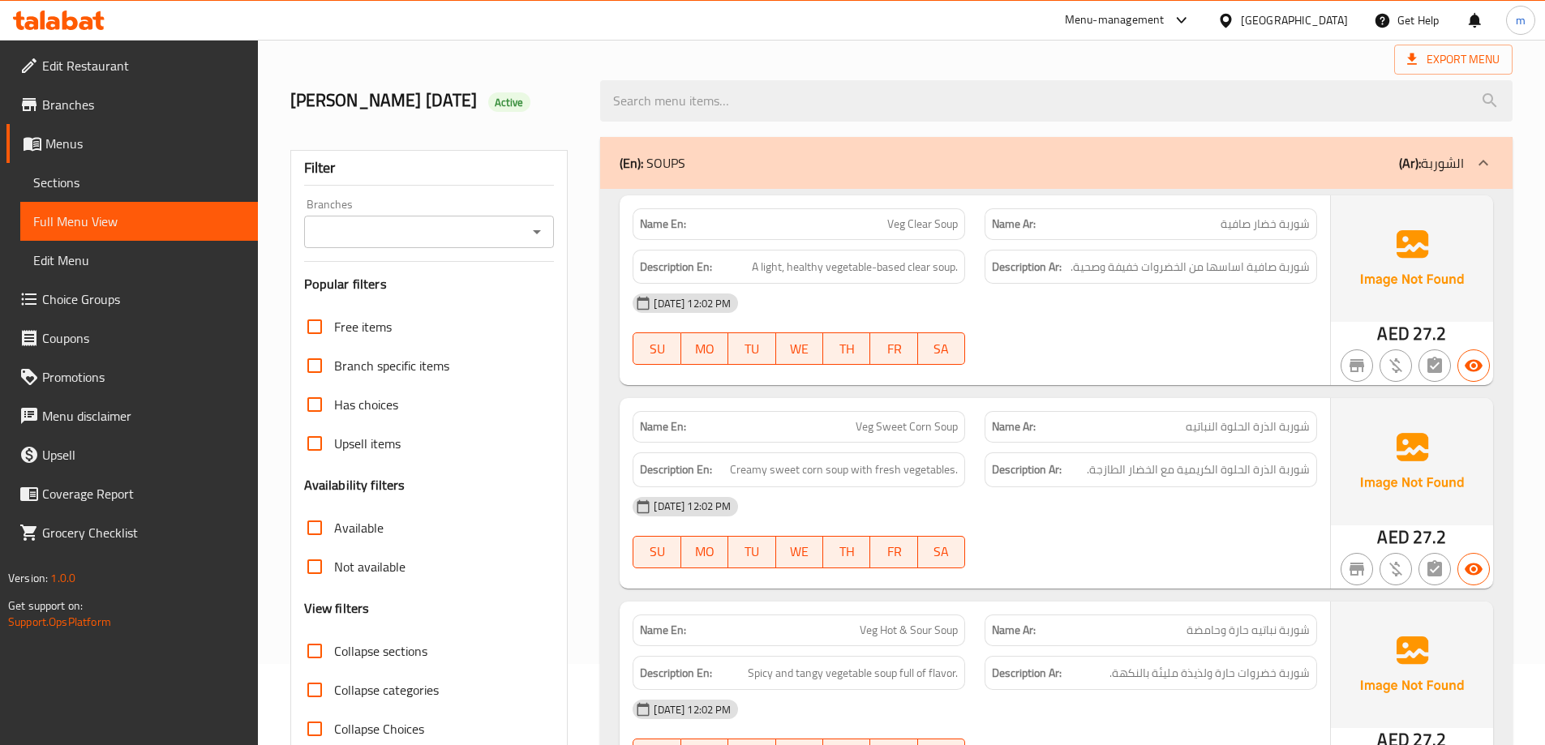
click at [1211, 220] on p "Name Ar: شوربة خضار صافية" at bounding box center [1151, 224] width 318 height 17
click at [102, 175] on span "Sections" at bounding box center [139, 182] width 212 height 19
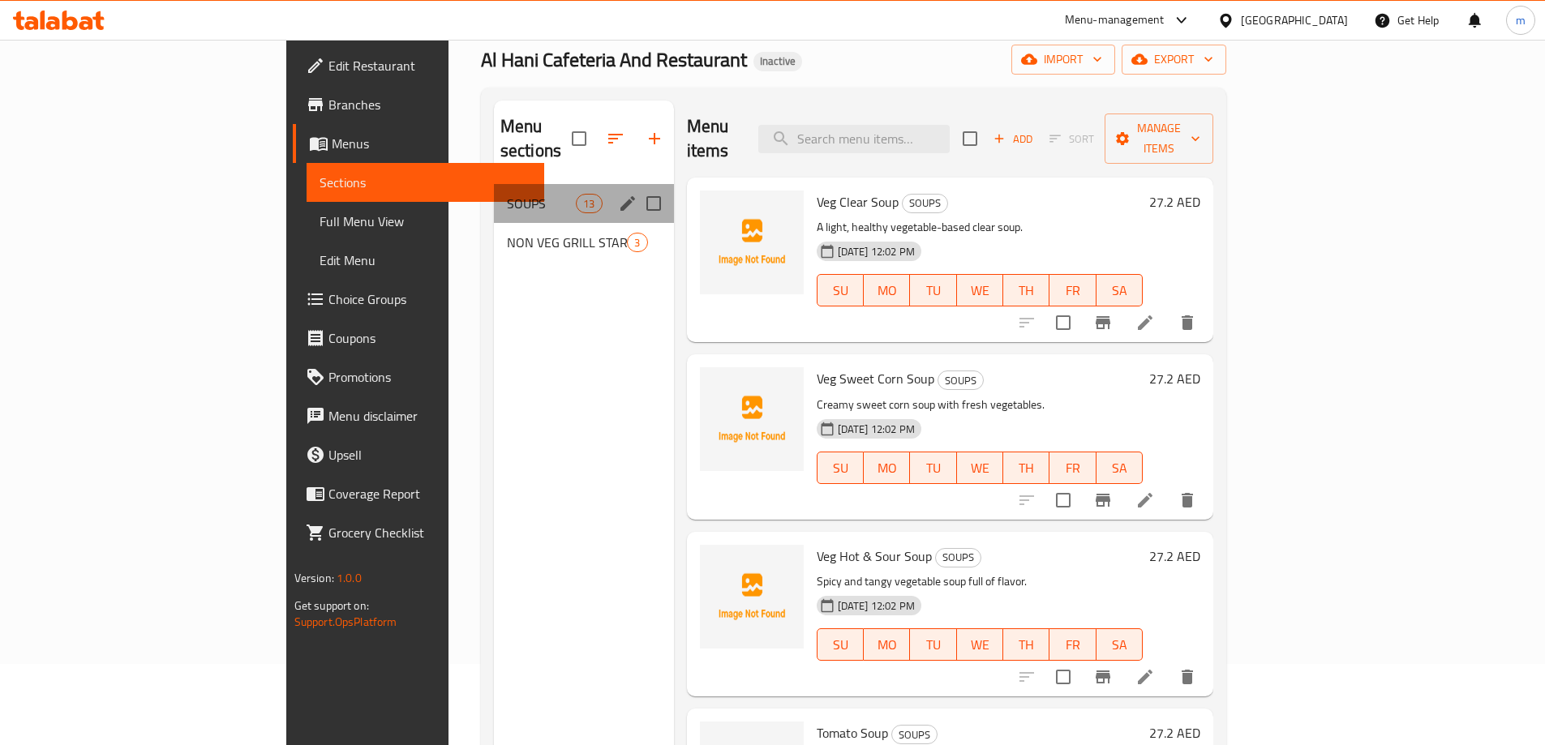
click at [494, 191] on div "SOUPS 13" at bounding box center [584, 203] width 180 height 39
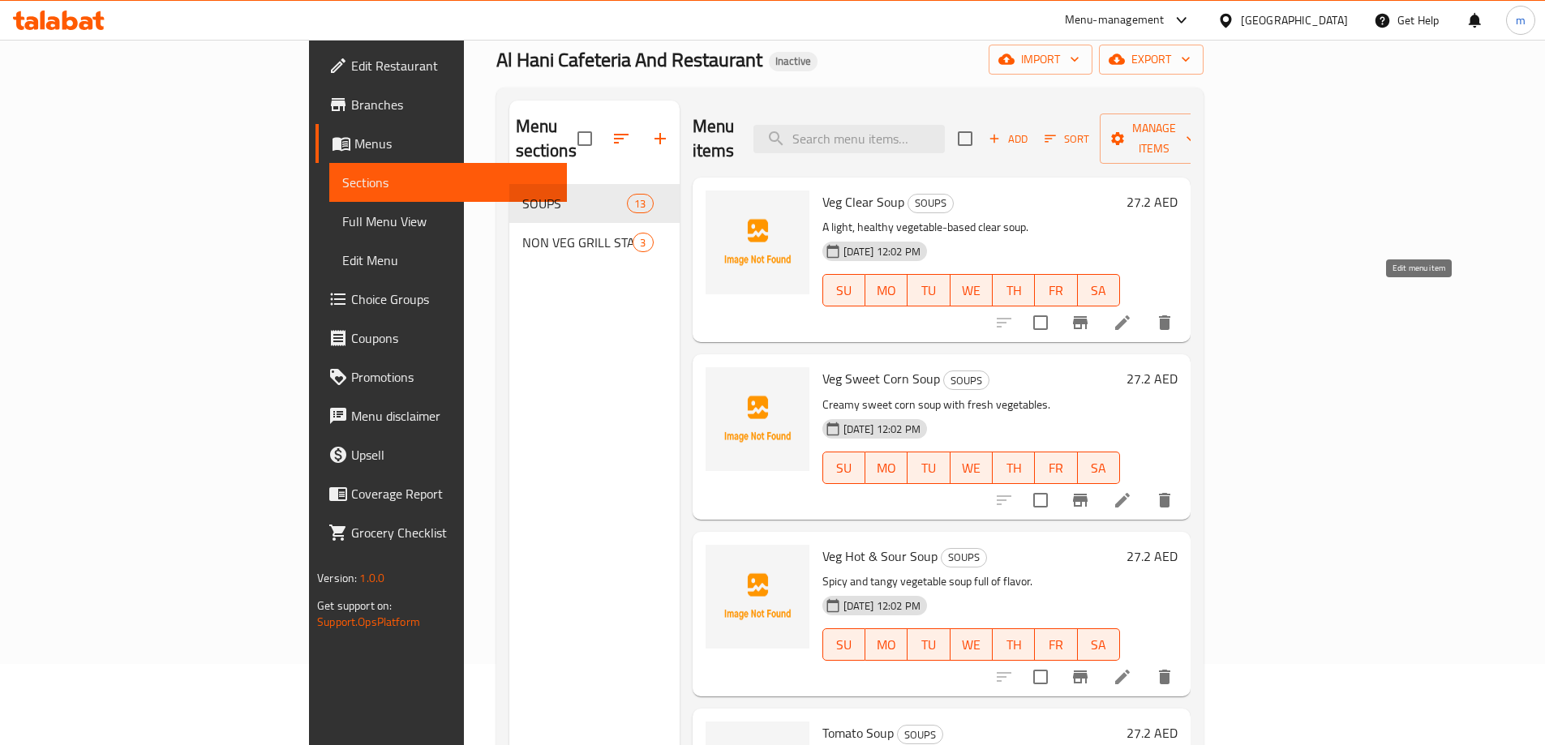
click at [1132, 313] on icon at bounding box center [1122, 322] width 19 height 19
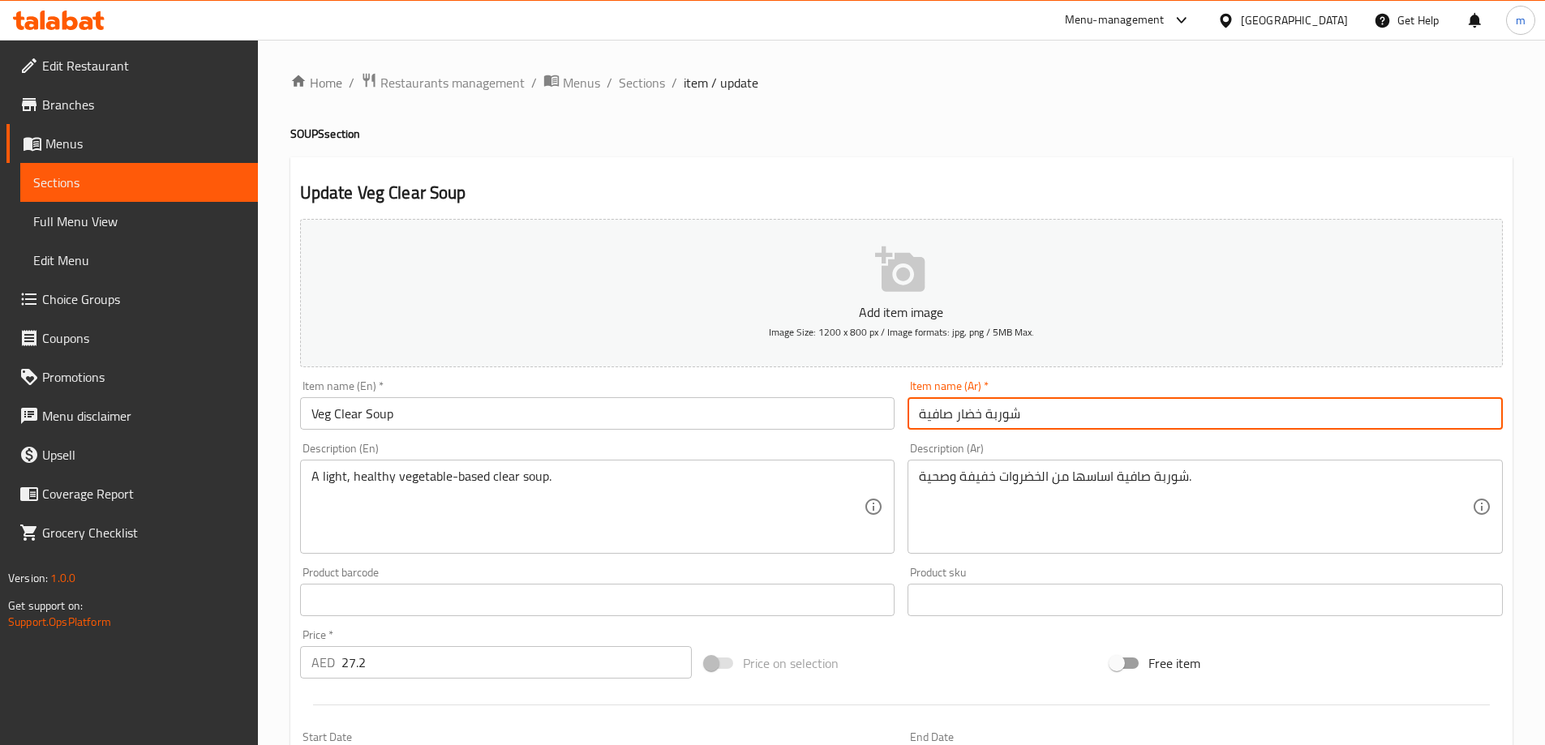
drag, startPoint x: 957, startPoint y: 416, endPoint x: 981, endPoint y: 413, distance: 24.5
click at [981, 413] on input "شوربة خضار صافية" at bounding box center [1205, 413] width 595 height 32
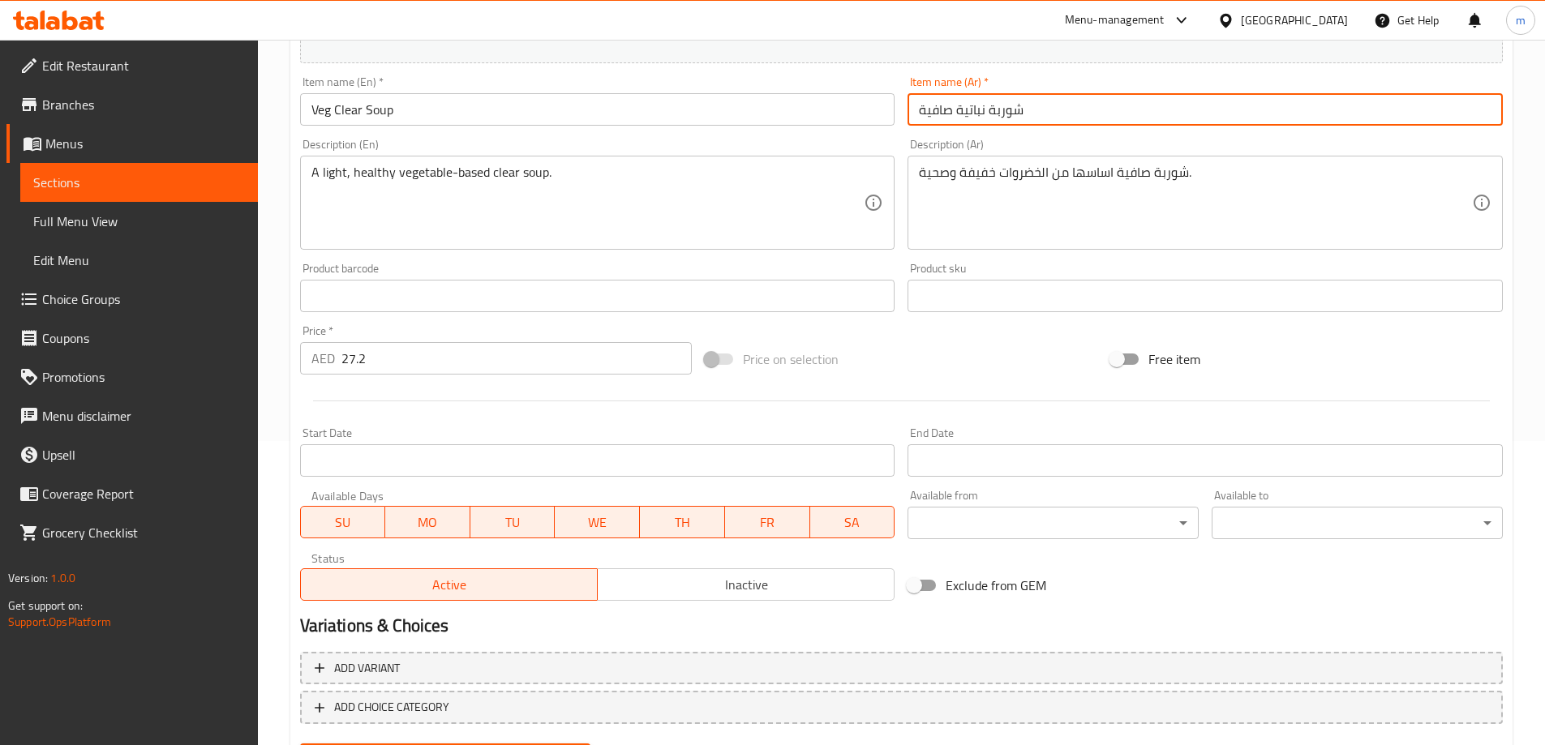
scroll to position [388, 0]
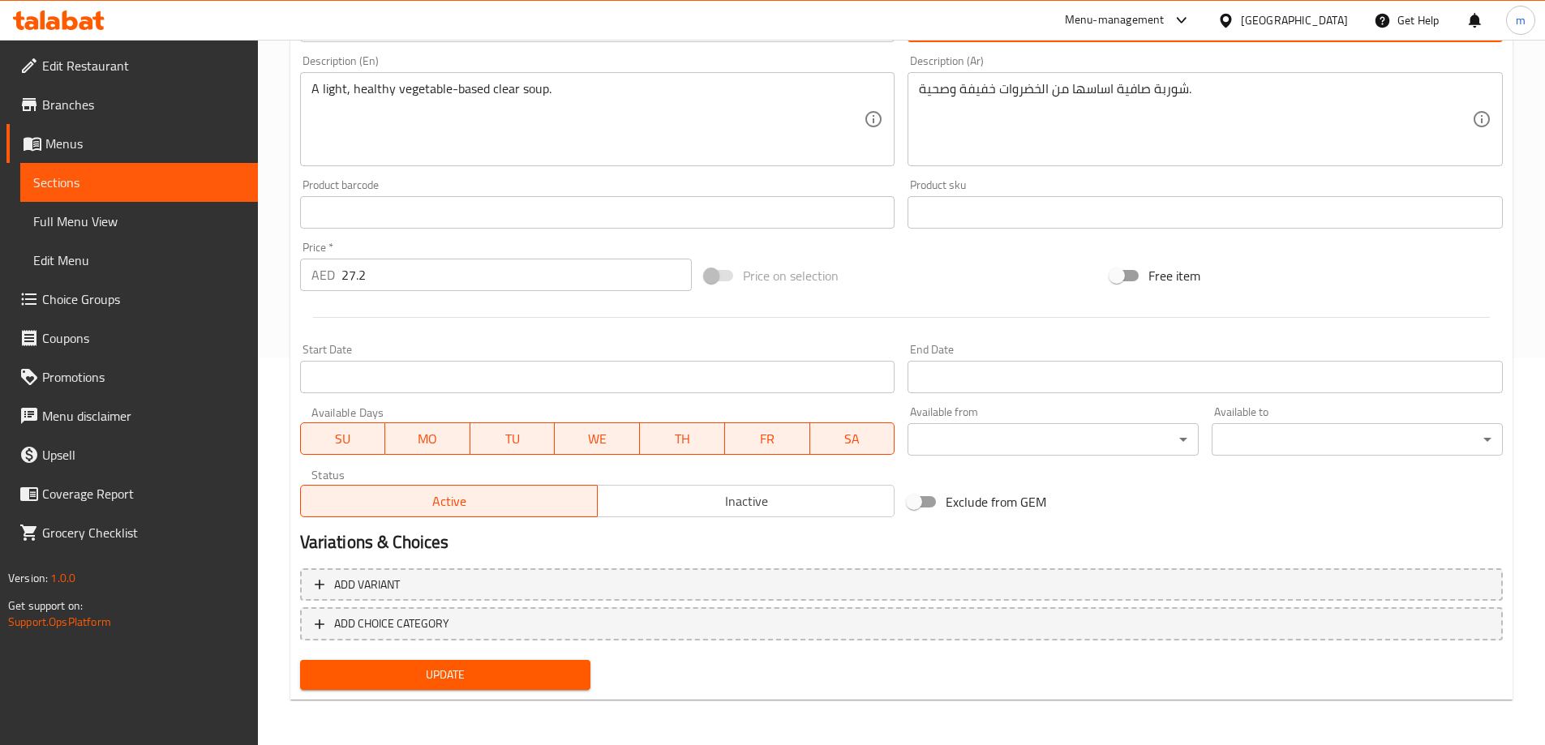
type input "شوربة نباتية صافية"
click at [468, 674] on span "Update" at bounding box center [445, 675] width 265 height 20
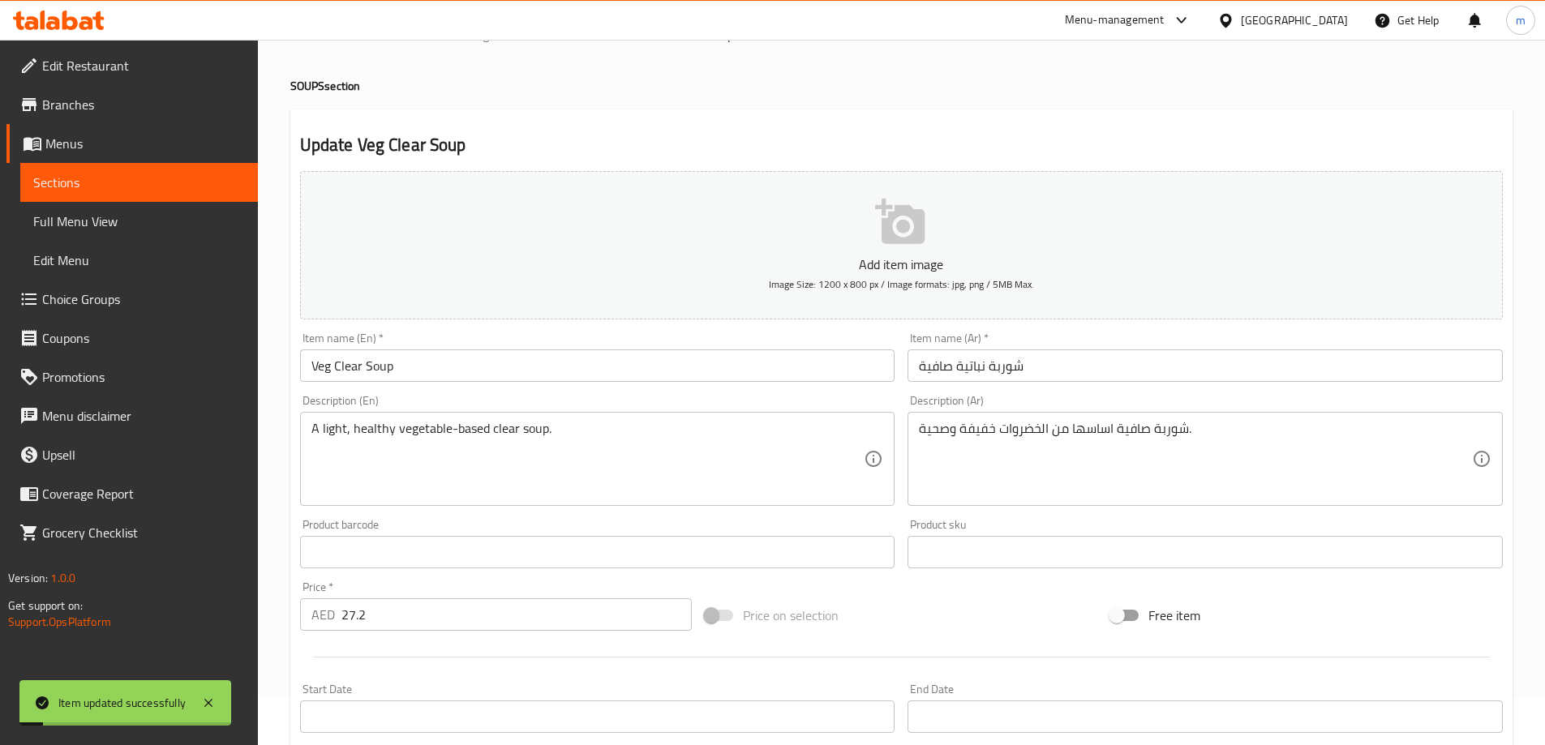
scroll to position [0, 0]
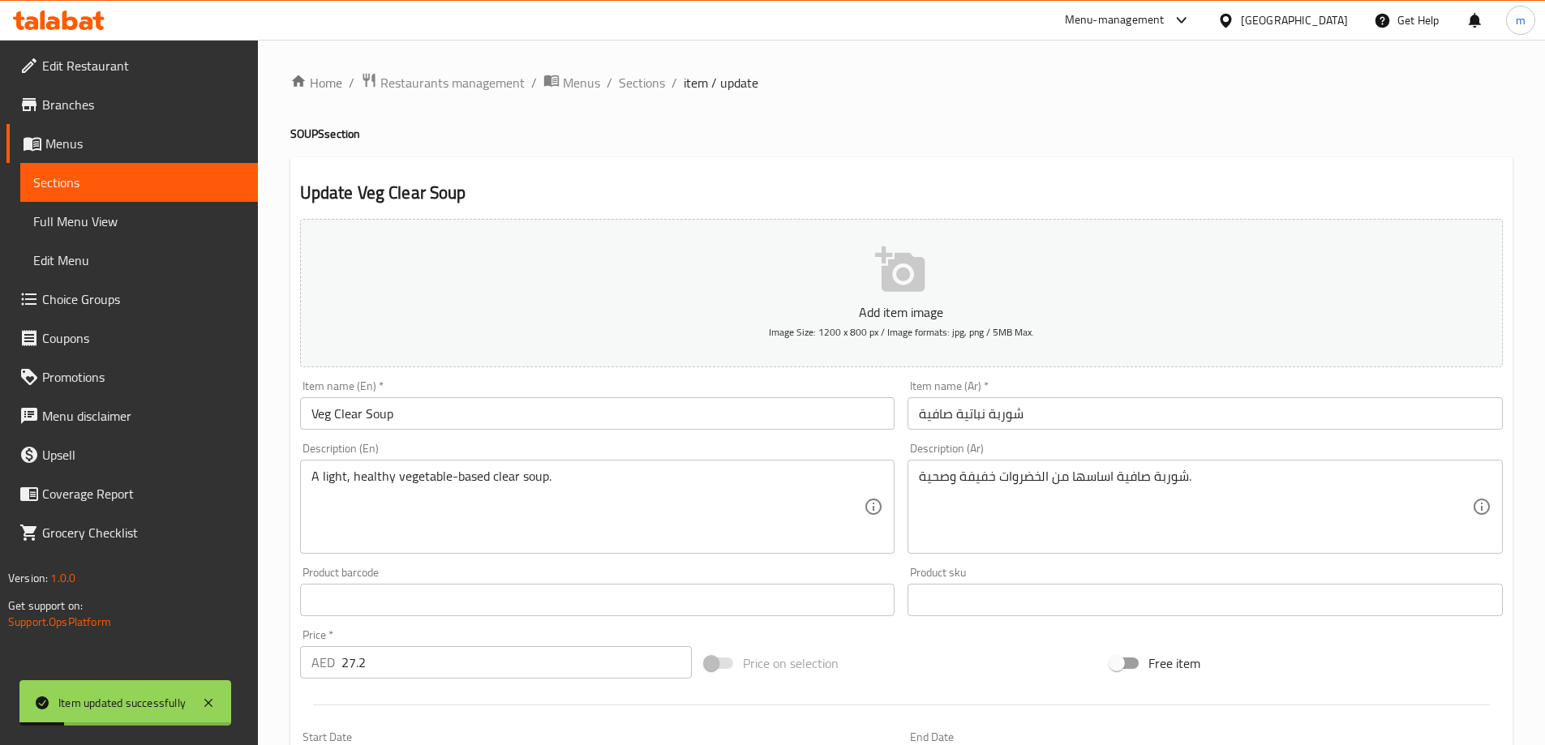
click at [125, 174] on span "Sections" at bounding box center [139, 182] width 212 height 19
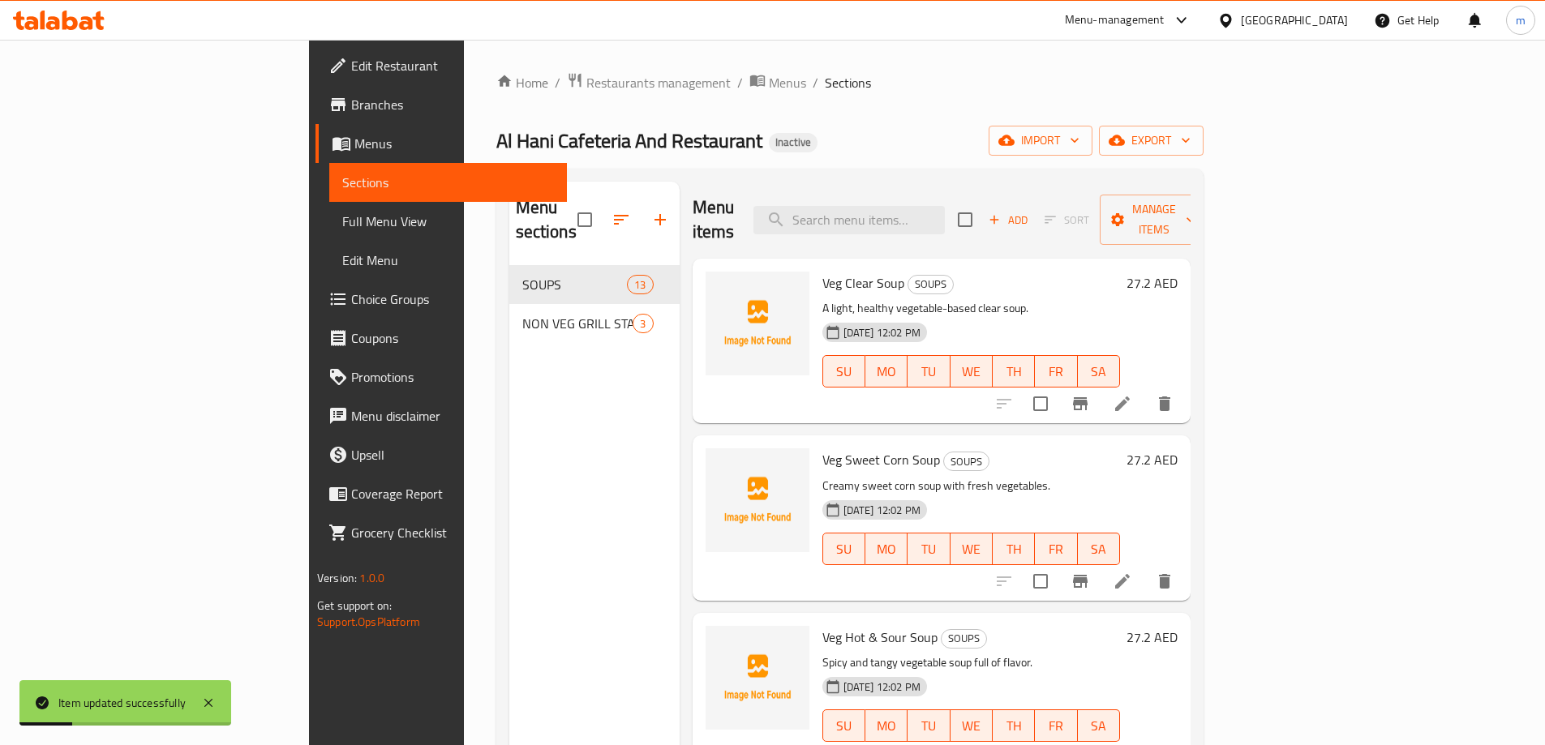
click at [342, 224] on span "Full Menu View" at bounding box center [448, 221] width 212 height 19
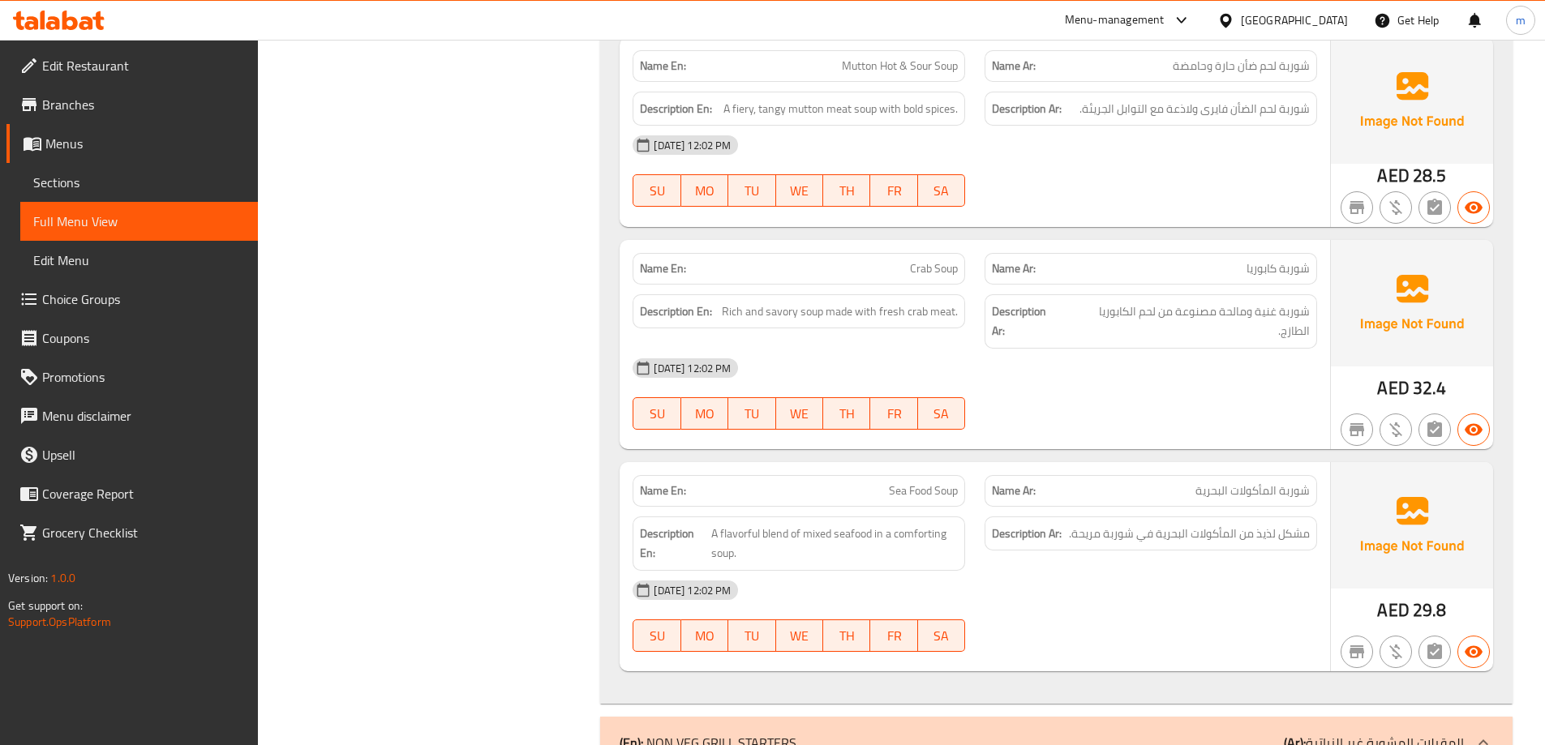
scroll to position [2307, 0]
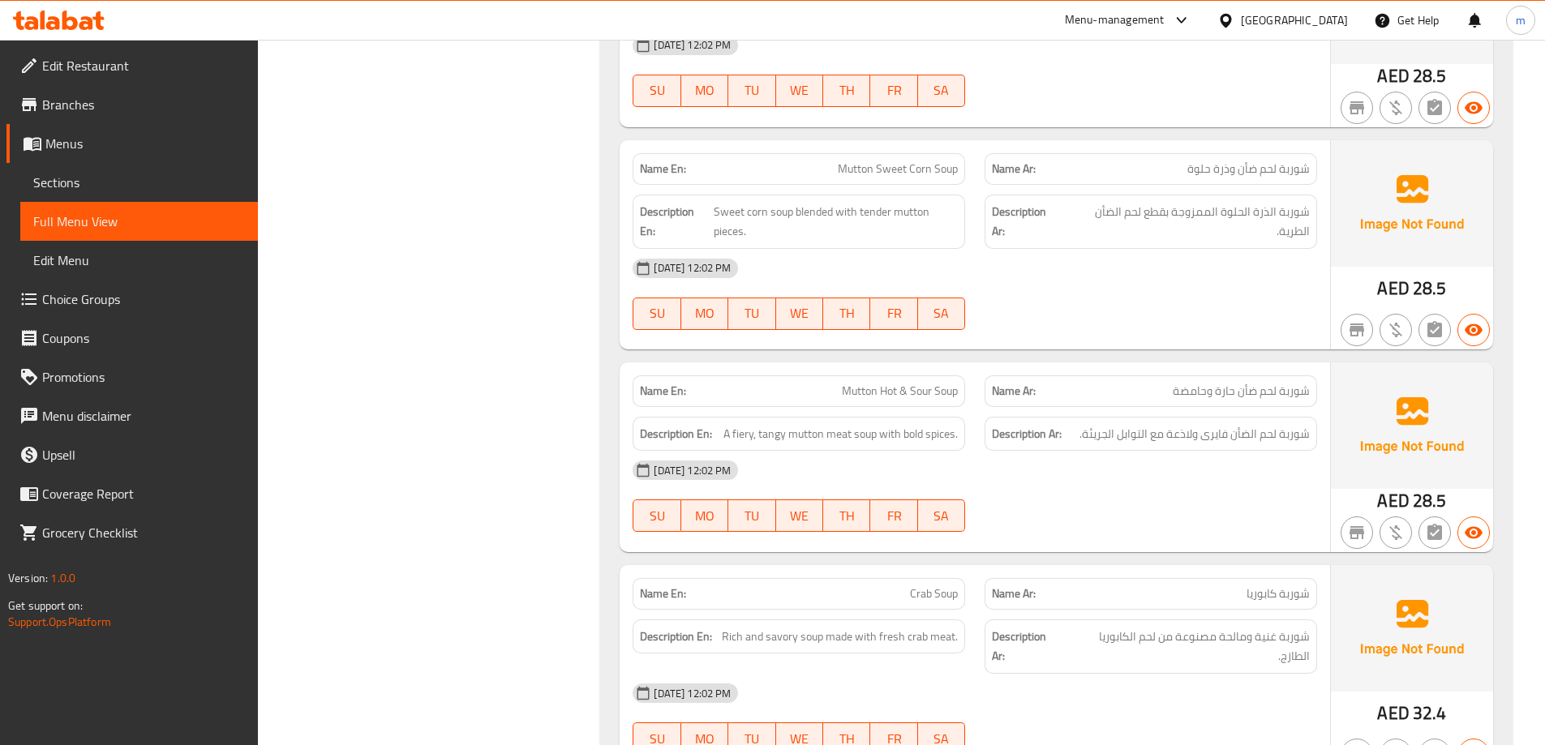
click at [139, 209] on link "Full Menu View" at bounding box center [139, 221] width 238 height 39
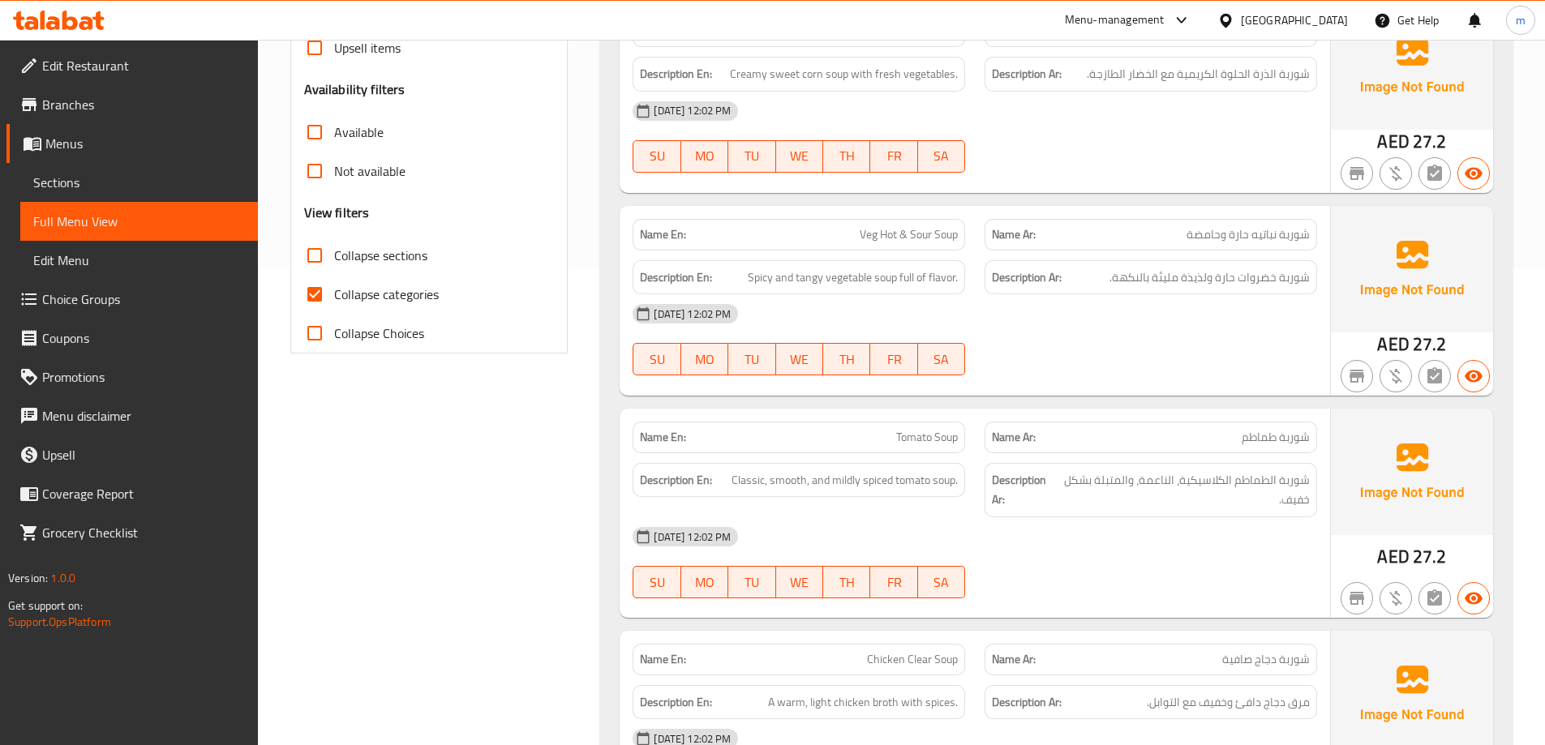
scroll to position [442, 0]
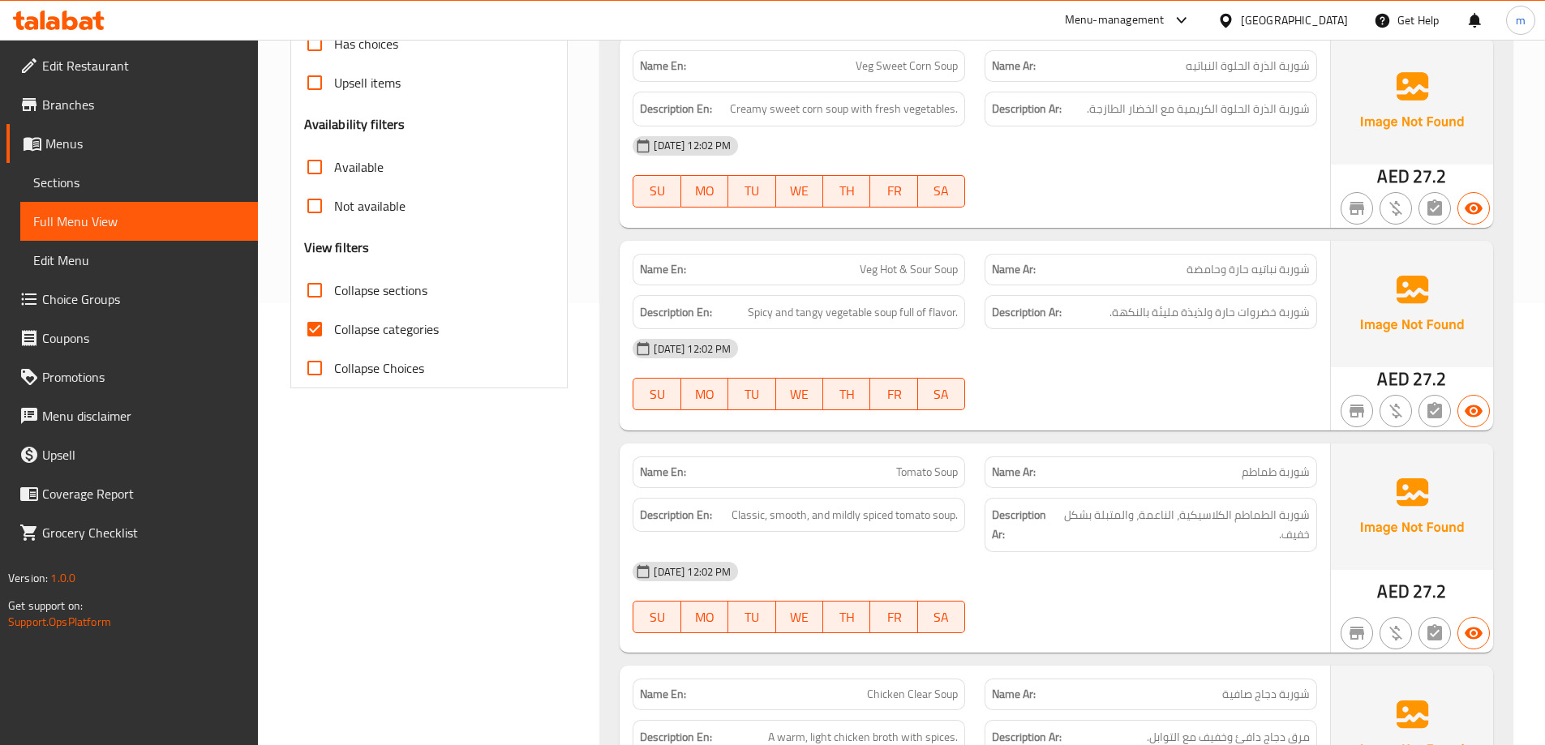
click at [369, 323] on span "Collapse categories" at bounding box center [386, 329] width 105 height 19
click at [334, 323] on input "Collapse categories" at bounding box center [314, 329] width 39 height 39
checkbox input "false"
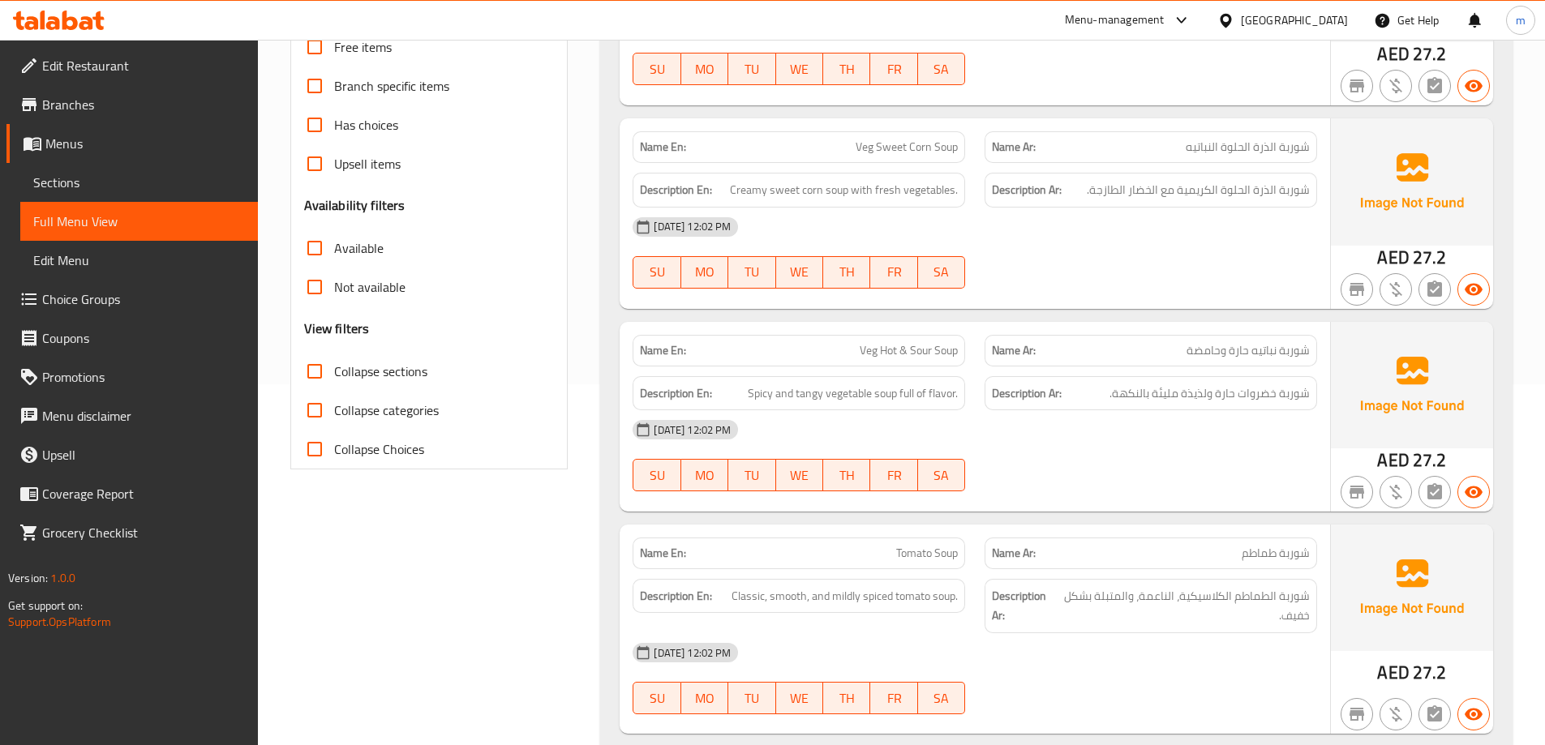
scroll to position [0, 0]
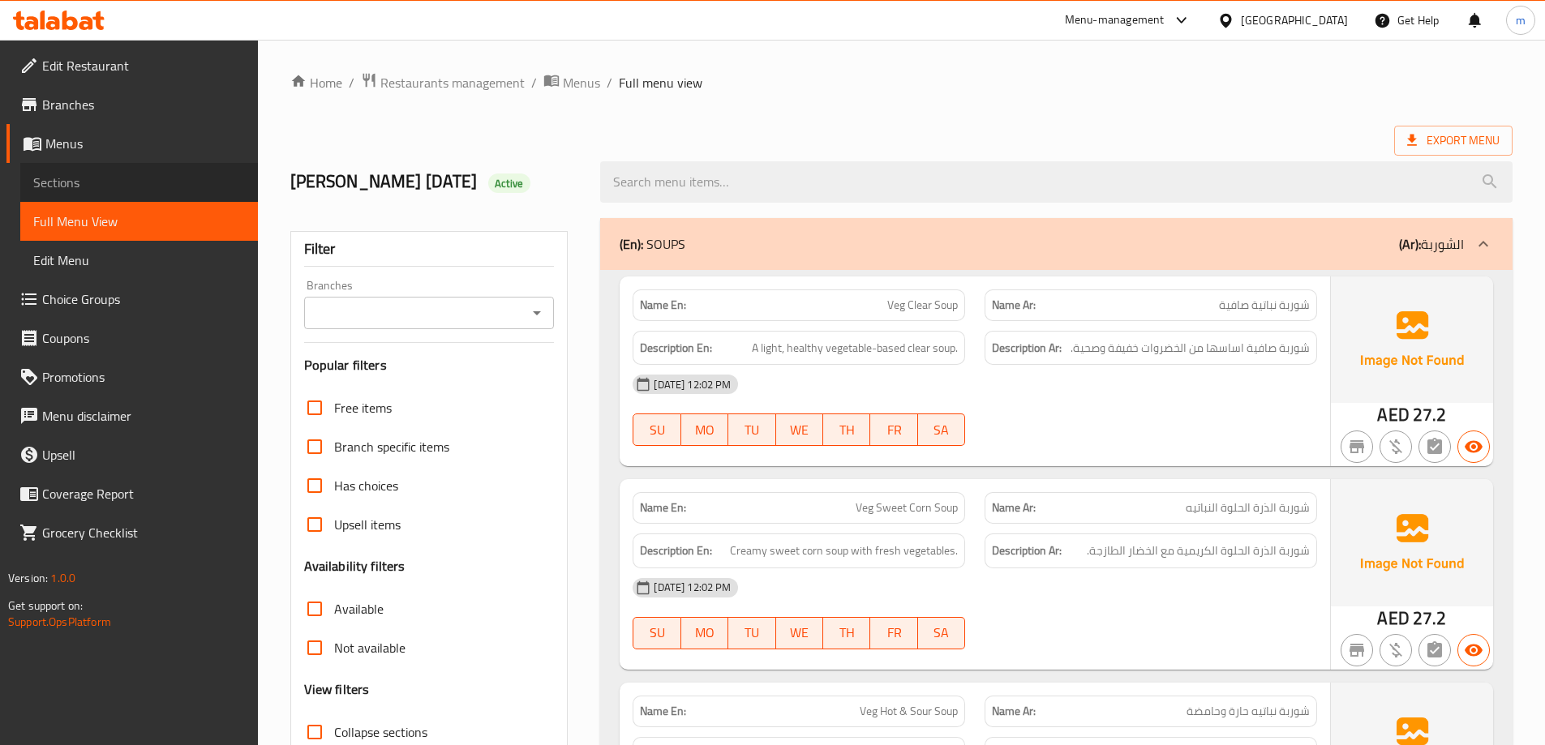
click at [123, 167] on link "Sections" at bounding box center [139, 182] width 238 height 39
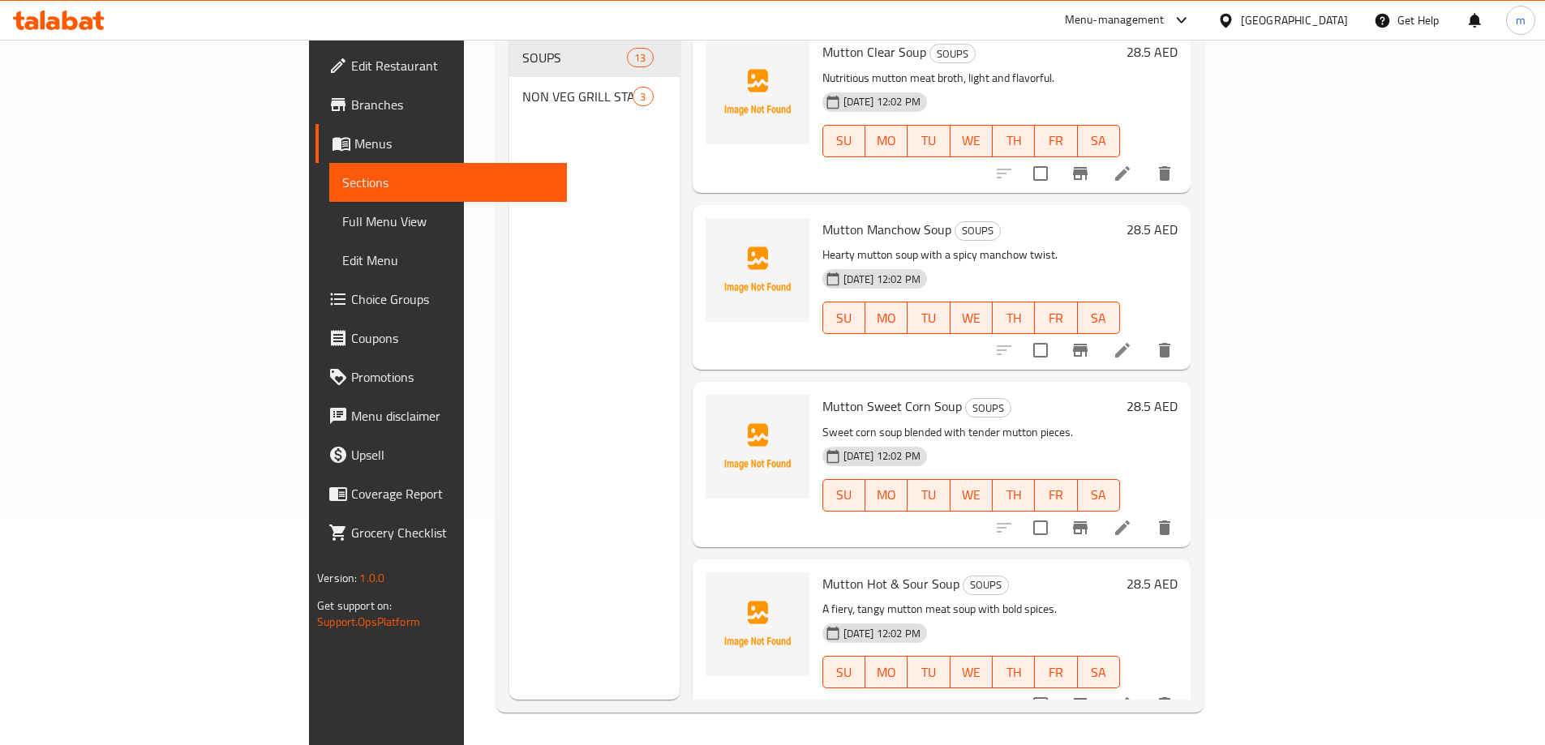
scroll to position [1193, 0]
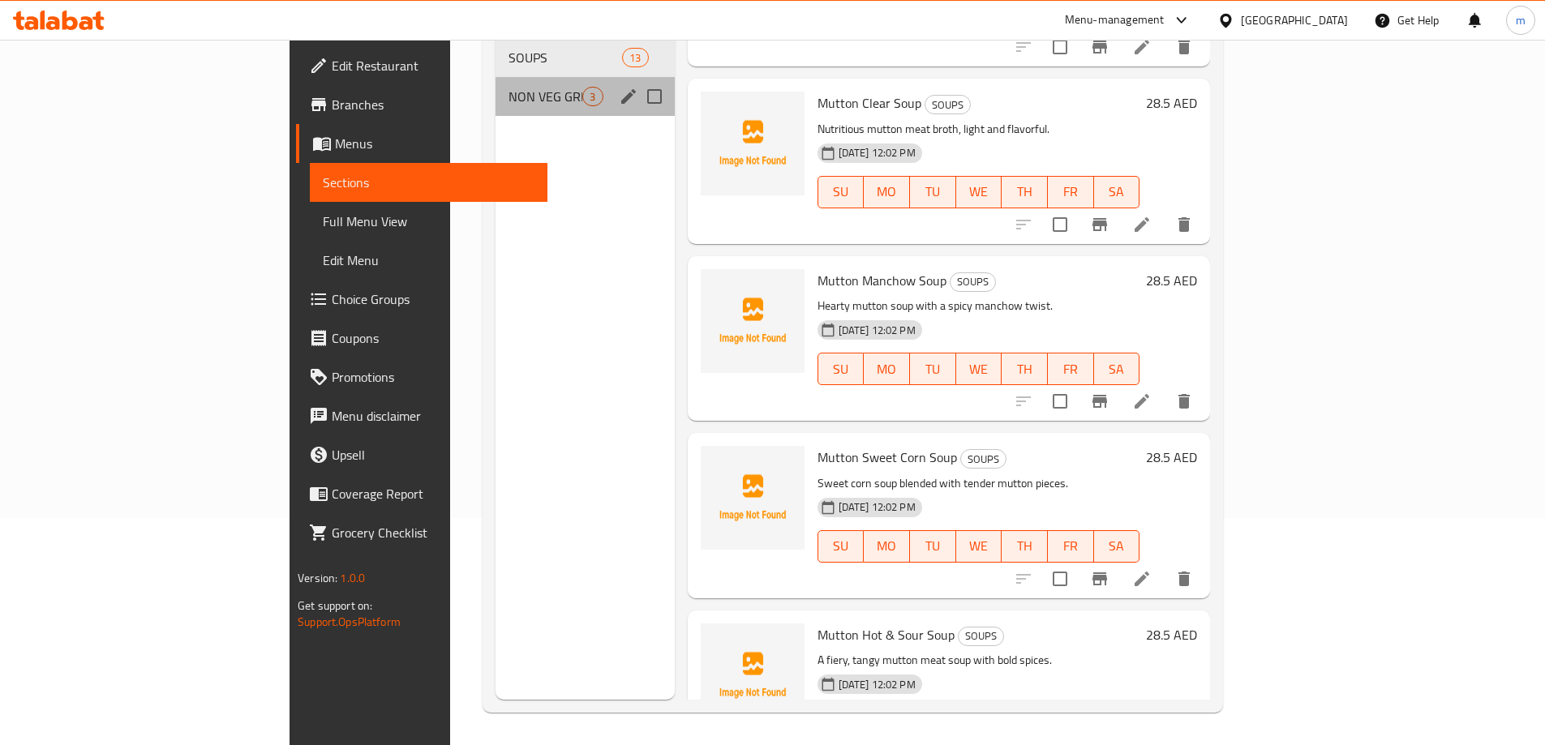
drag, startPoint x: 465, startPoint y: 85, endPoint x: 476, endPoint y: 97, distance: 16.1
click at [496, 85] on div "NON VEG GRILL STARTERS 3" at bounding box center [585, 96] width 178 height 39
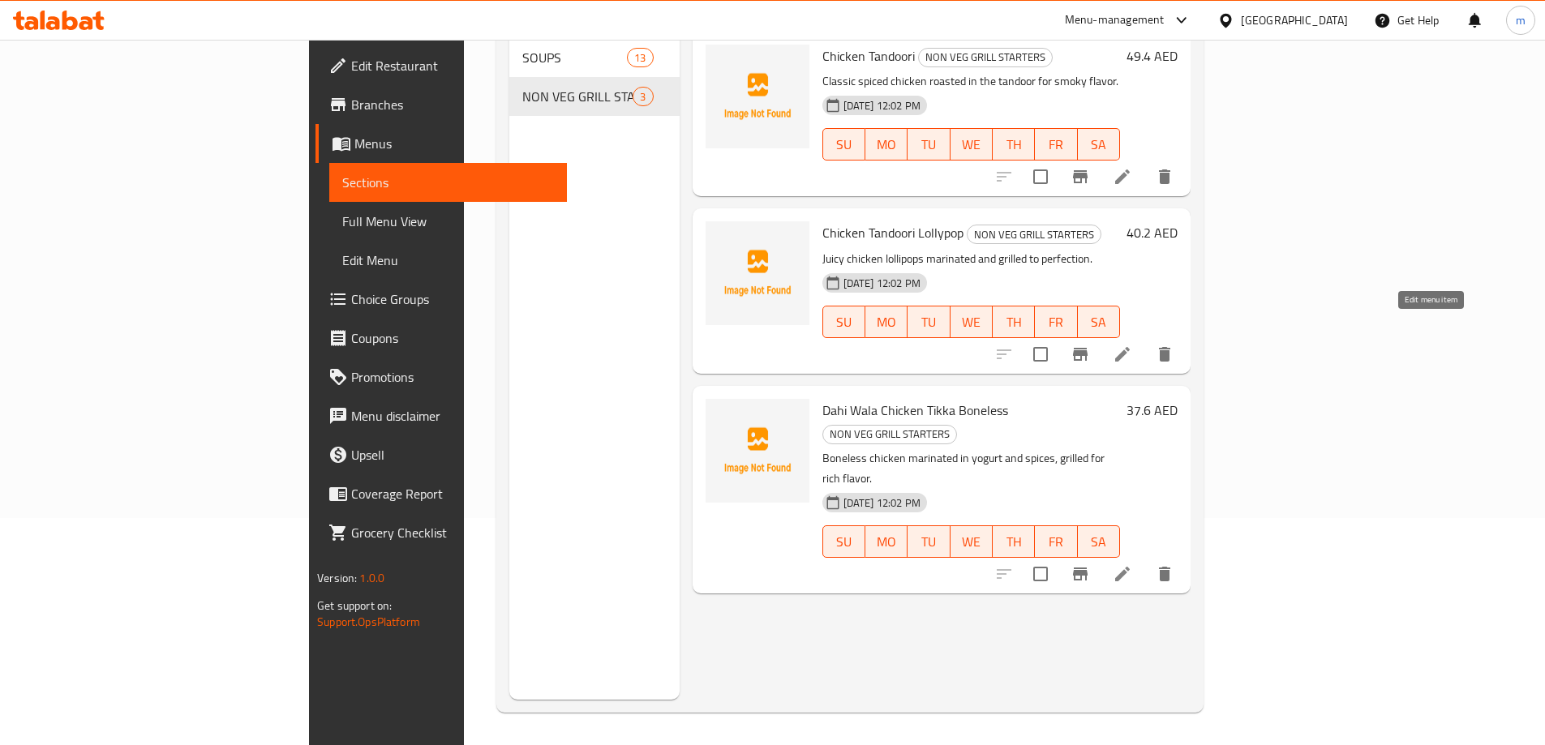
click at [1132, 345] on icon at bounding box center [1122, 354] width 19 height 19
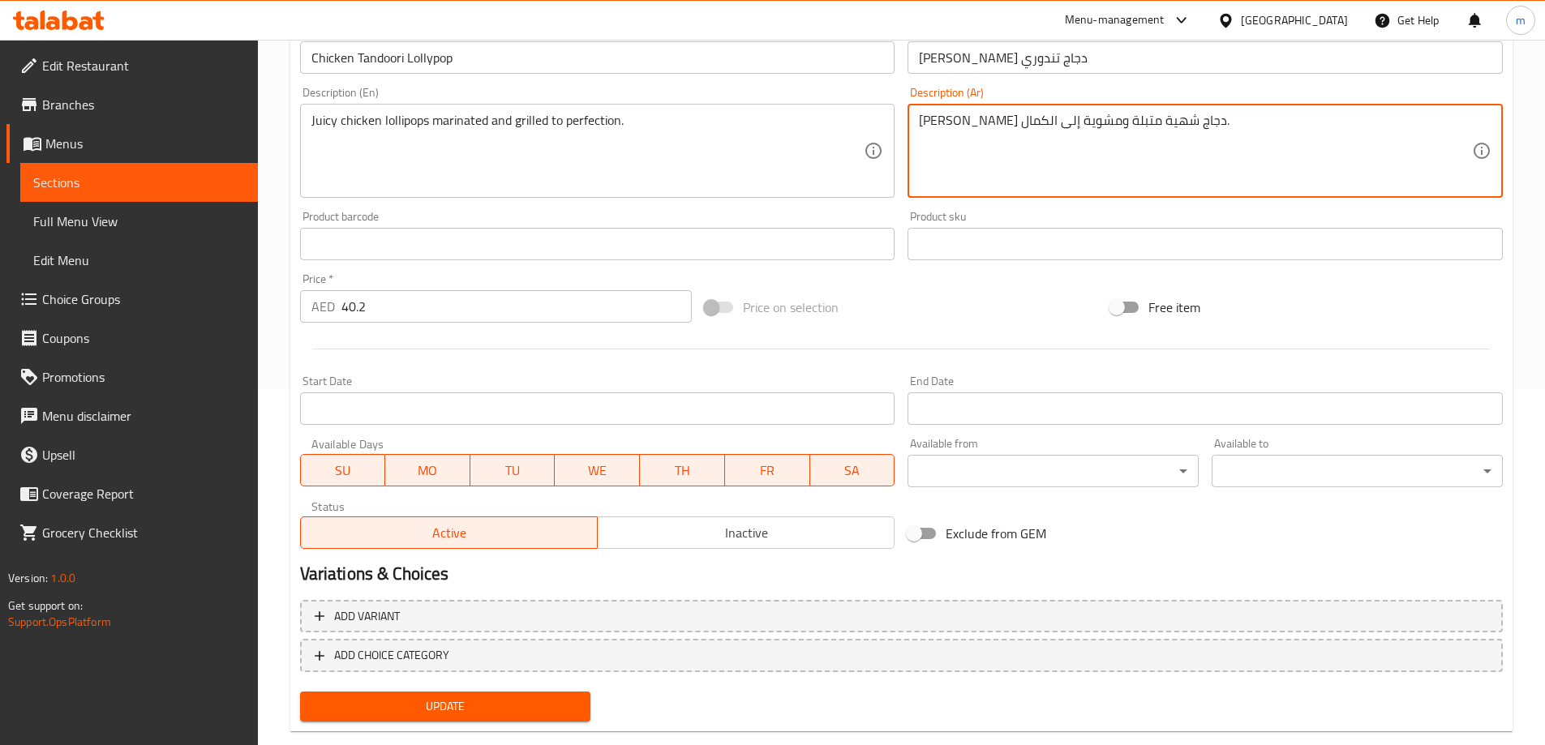
scroll to position [388, 0]
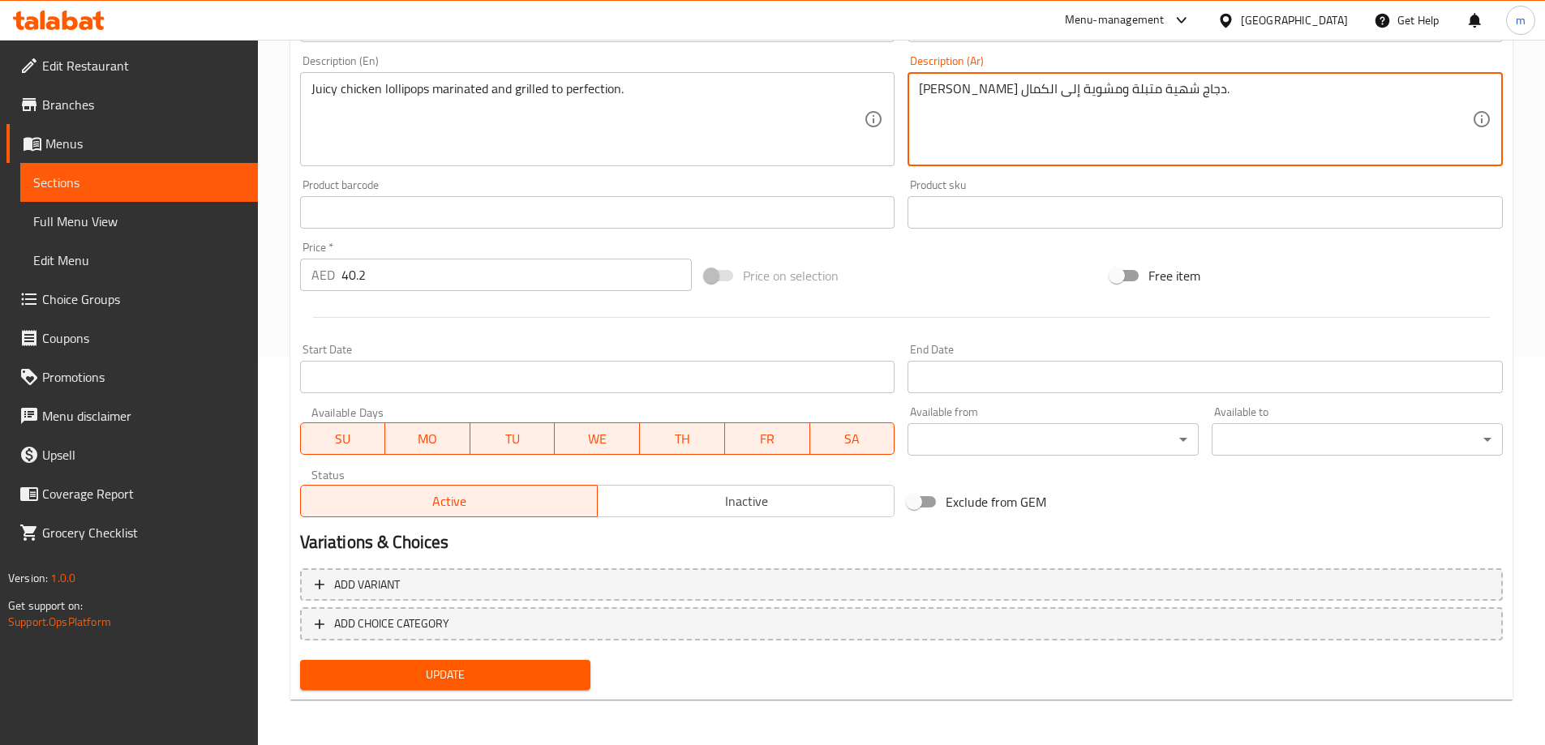
type textarea "لولي بوب دجاج شهية متبلة ومشوية إلى الكمال."
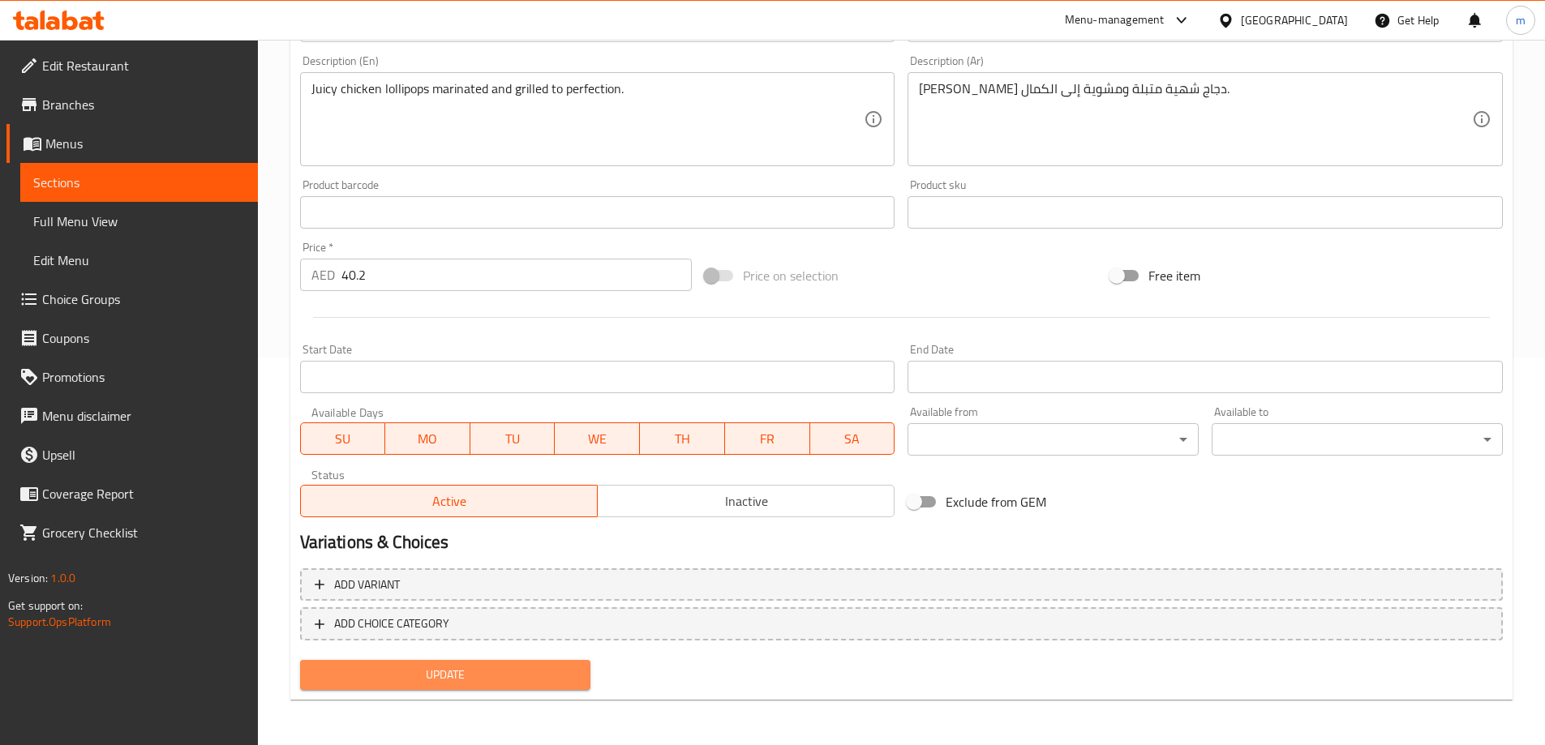
click at [445, 663] on button "Update" at bounding box center [445, 675] width 291 height 30
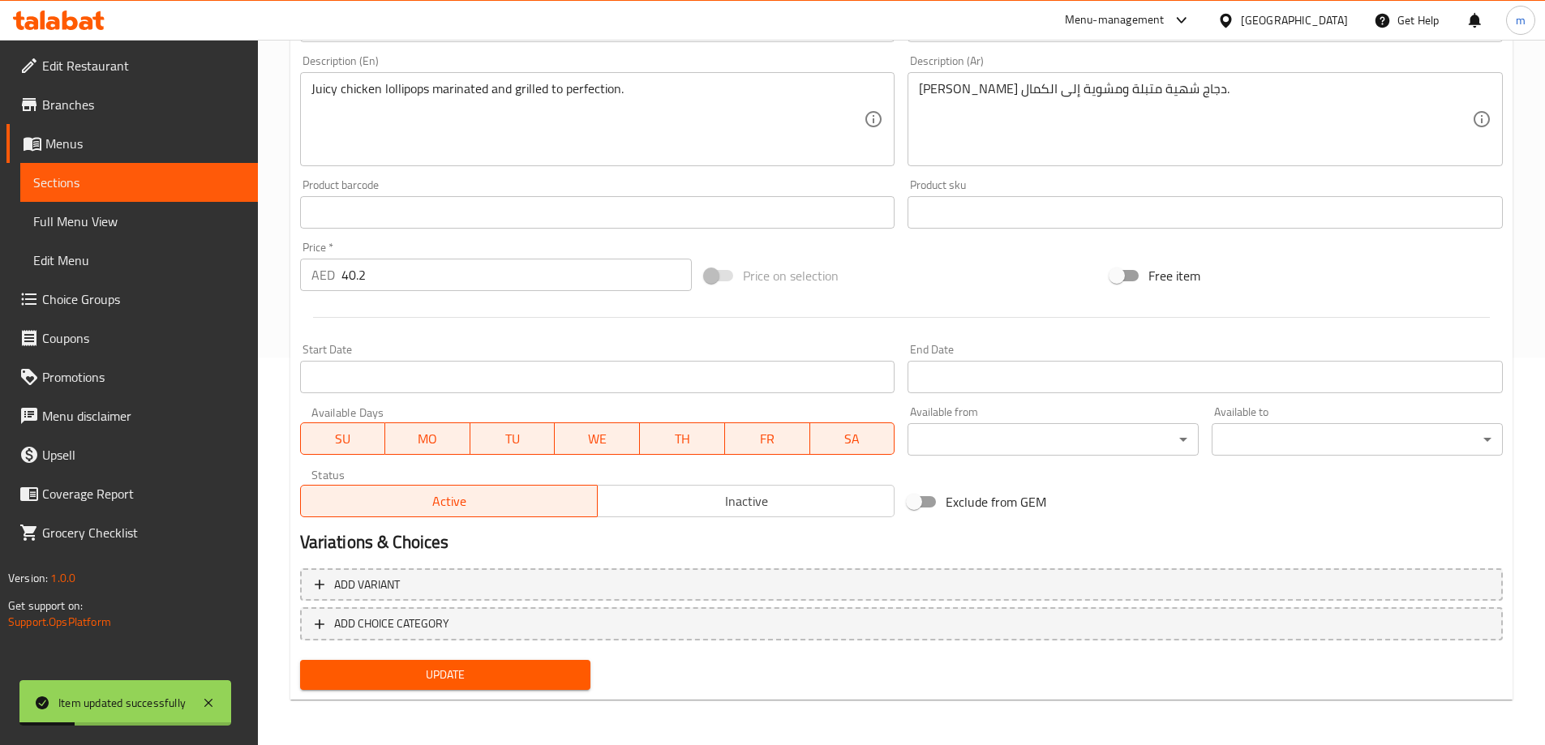
click at [113, 201] on link "Sections" at bounding box center [139, 182] width 238 height 39
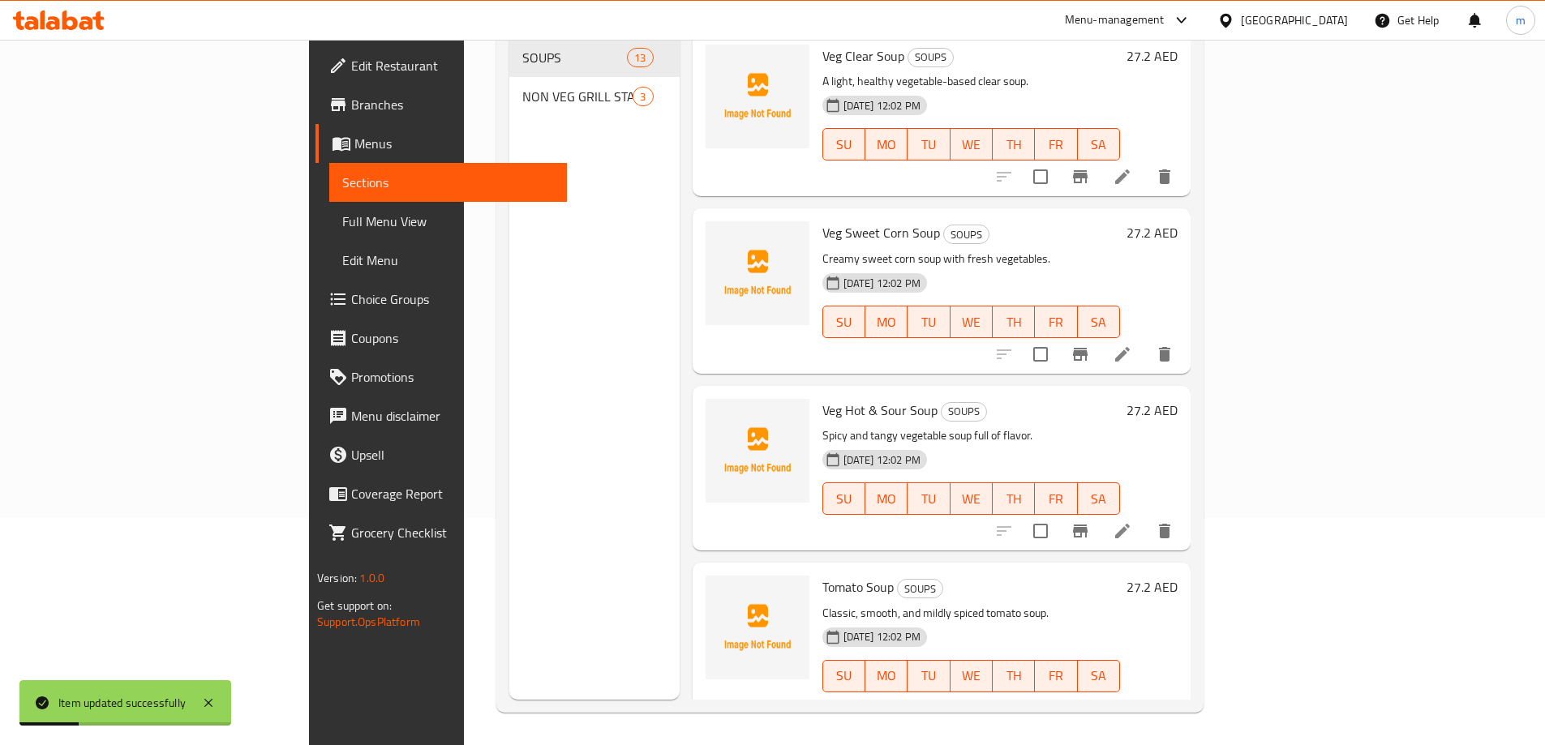
scroll to position [227, 0]
click at [342, 229] on span "Full Menu View" at bounding box center [448, 221] width 212 height 19
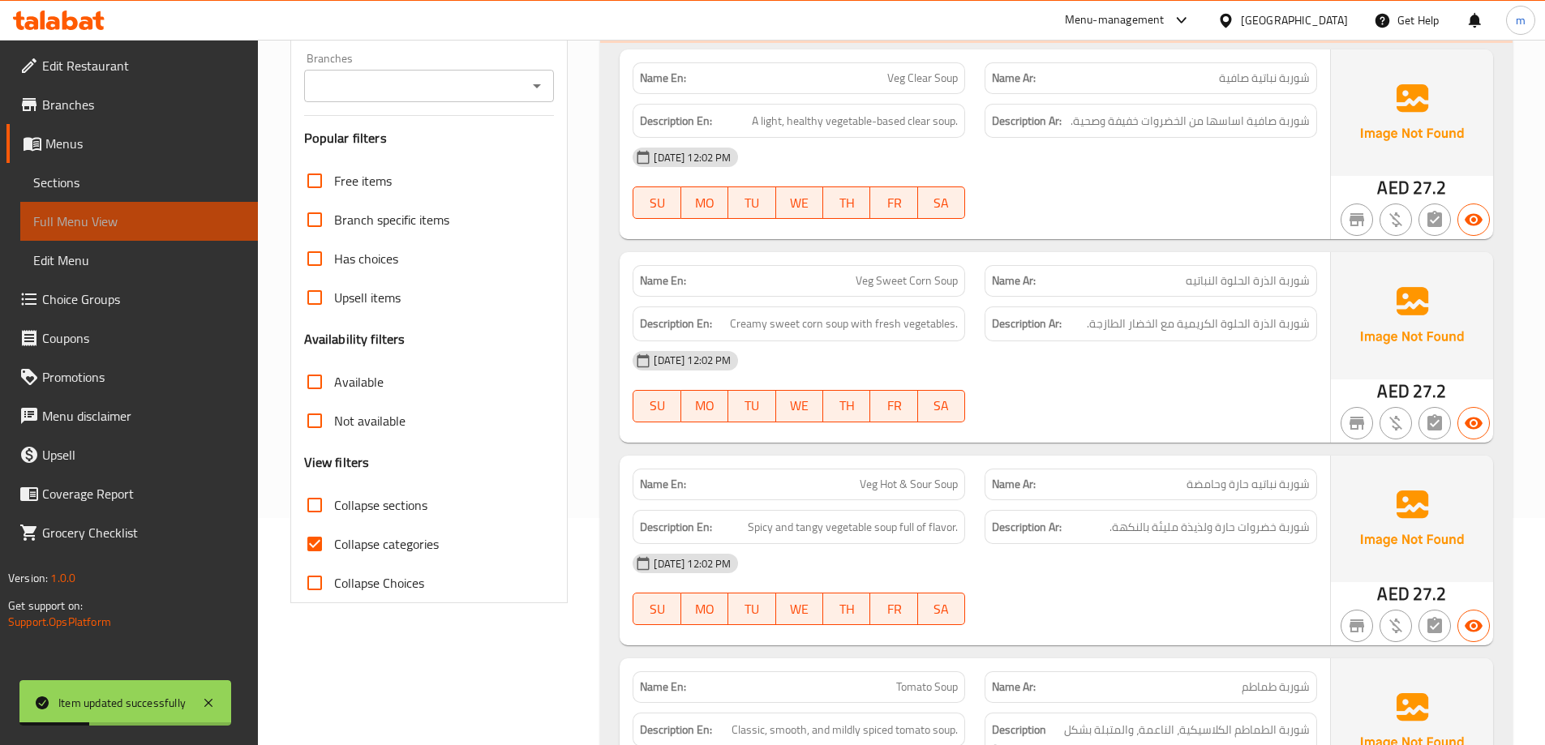
click at [109, 230] on span "Full Menu View" at bounding box center [139, 221] width 212 height 19
click at [109, 234] on link "Full Menu View" at bounding box center [139, 221] width 238 height 39
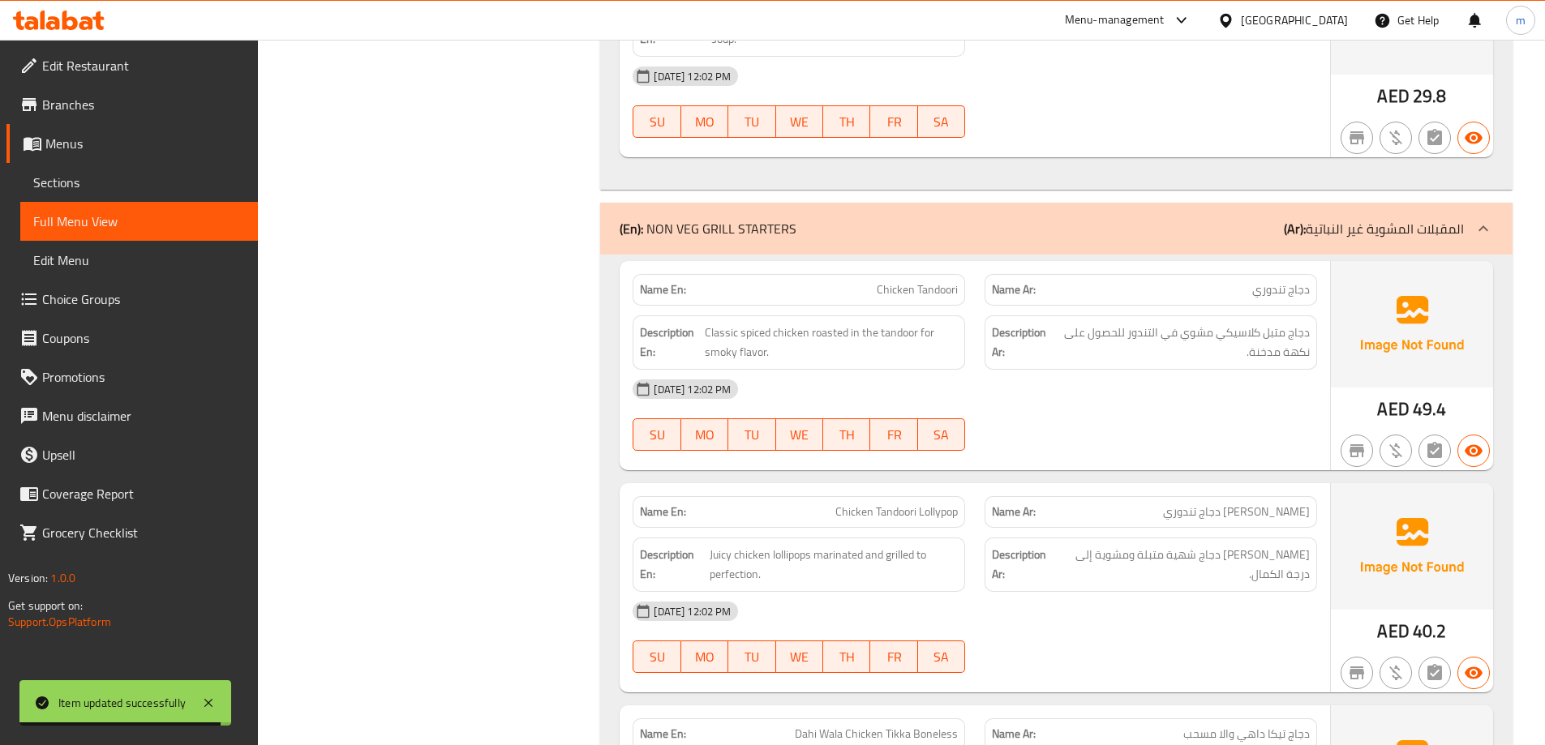
scroll to position [3037, 0]
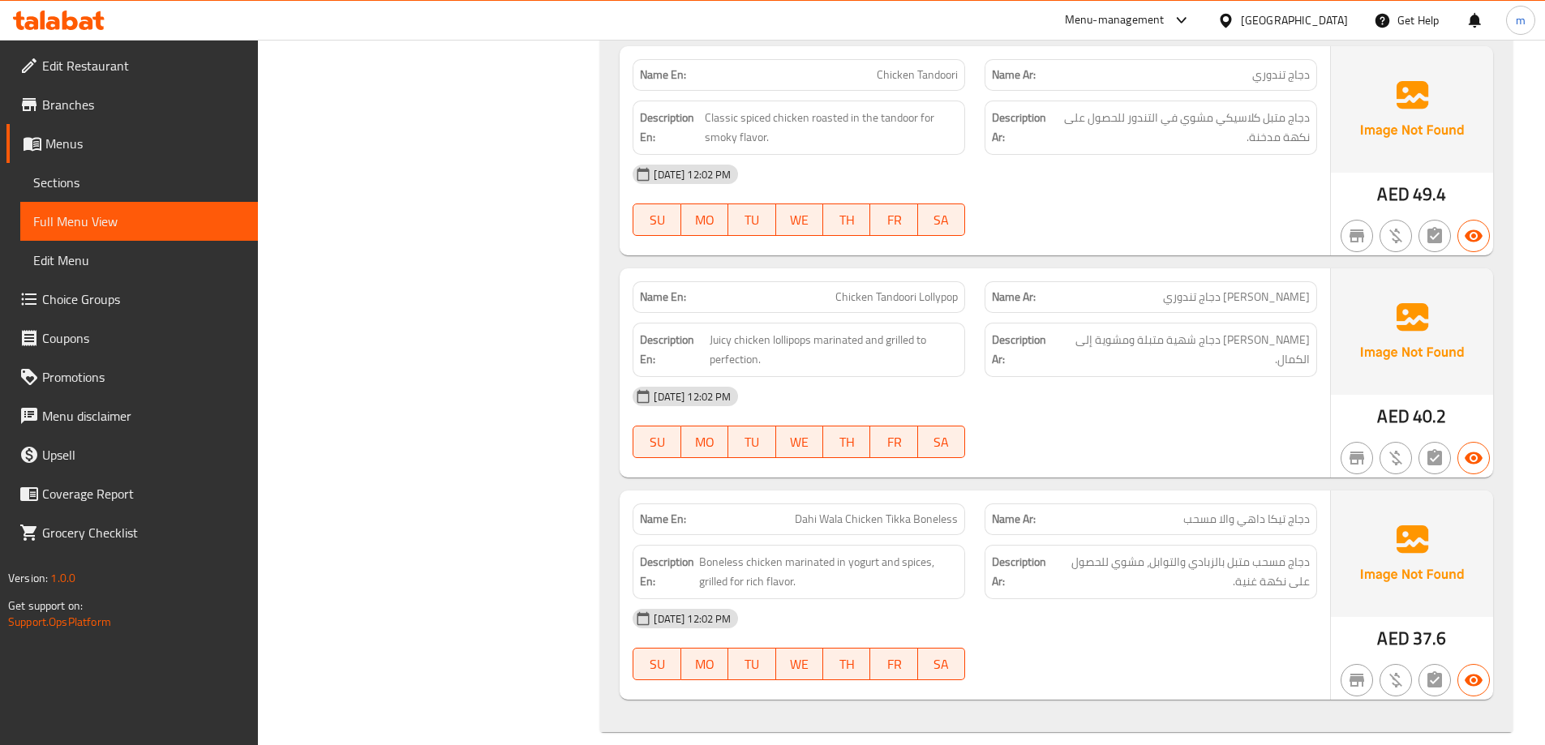
click at [116, 216] on span "Full Menu View" at bounding box center [139, 221] width 212 height 19
click at [115, 157] on link "Menus" at bounding box center [131, 143] width 251 height 39
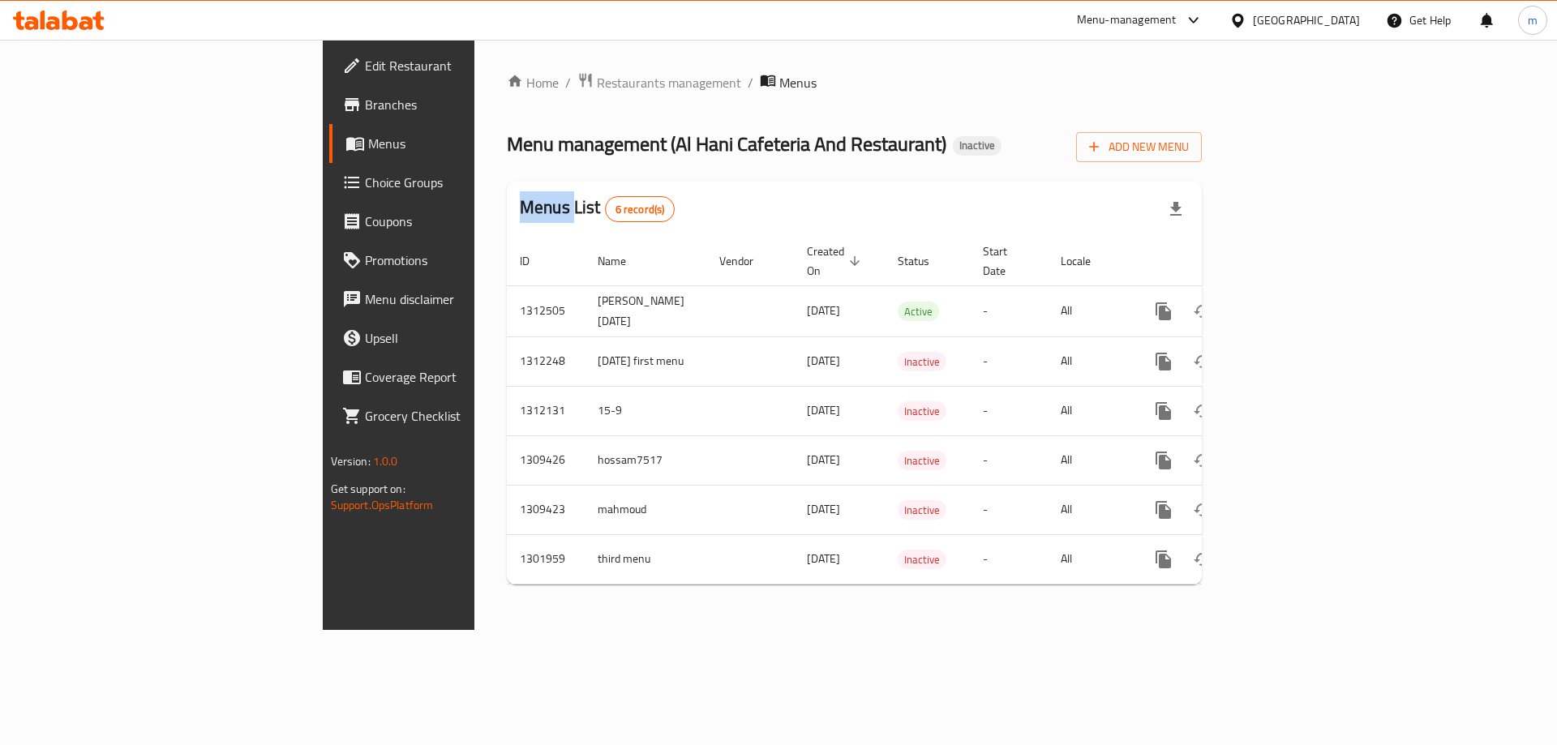
click at [115, 157] on div at bounding box center [778, 372] width 1557 height 745
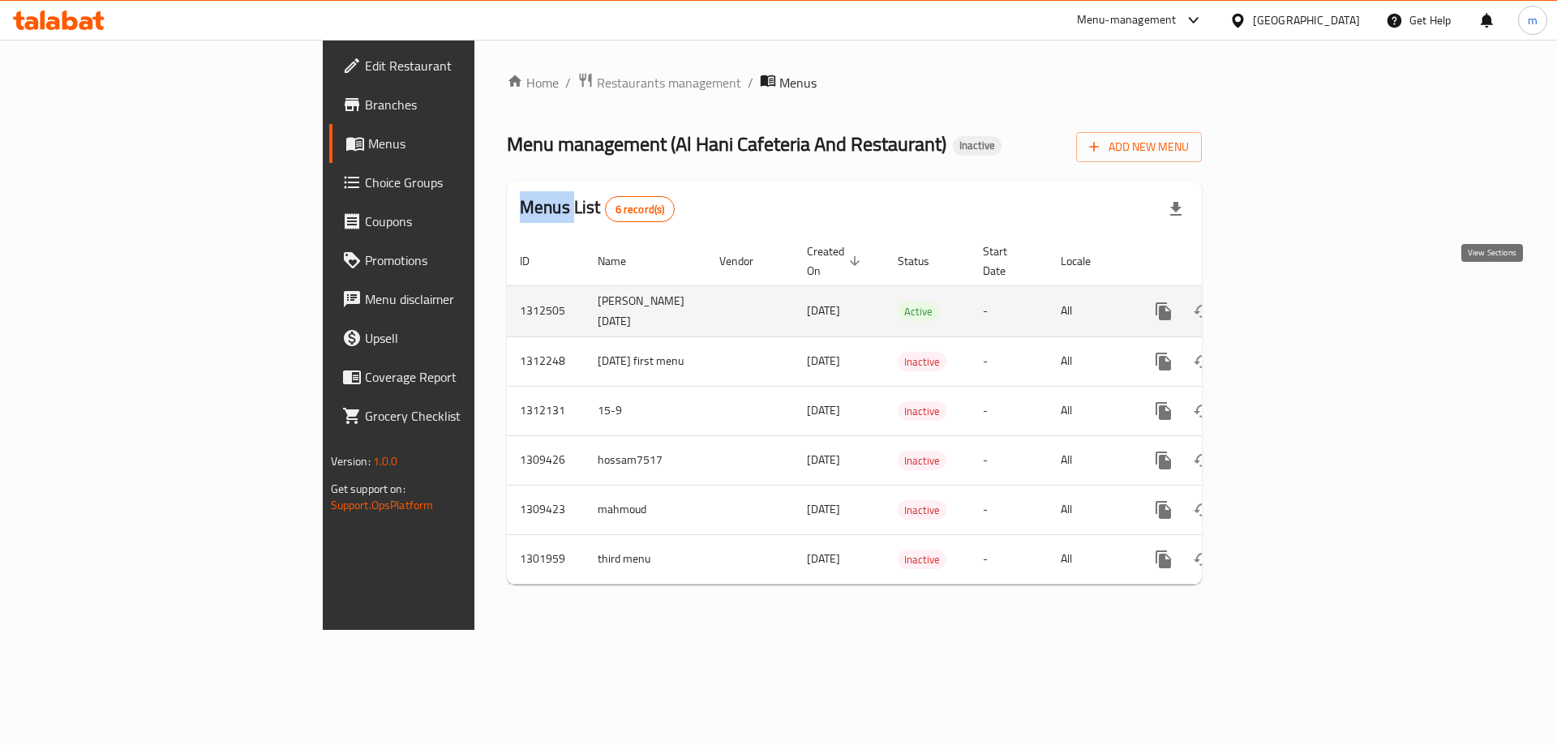
click at [1288, 304] on icon "enhanced table" at bounding box center [1280, 311] width 15 height 15
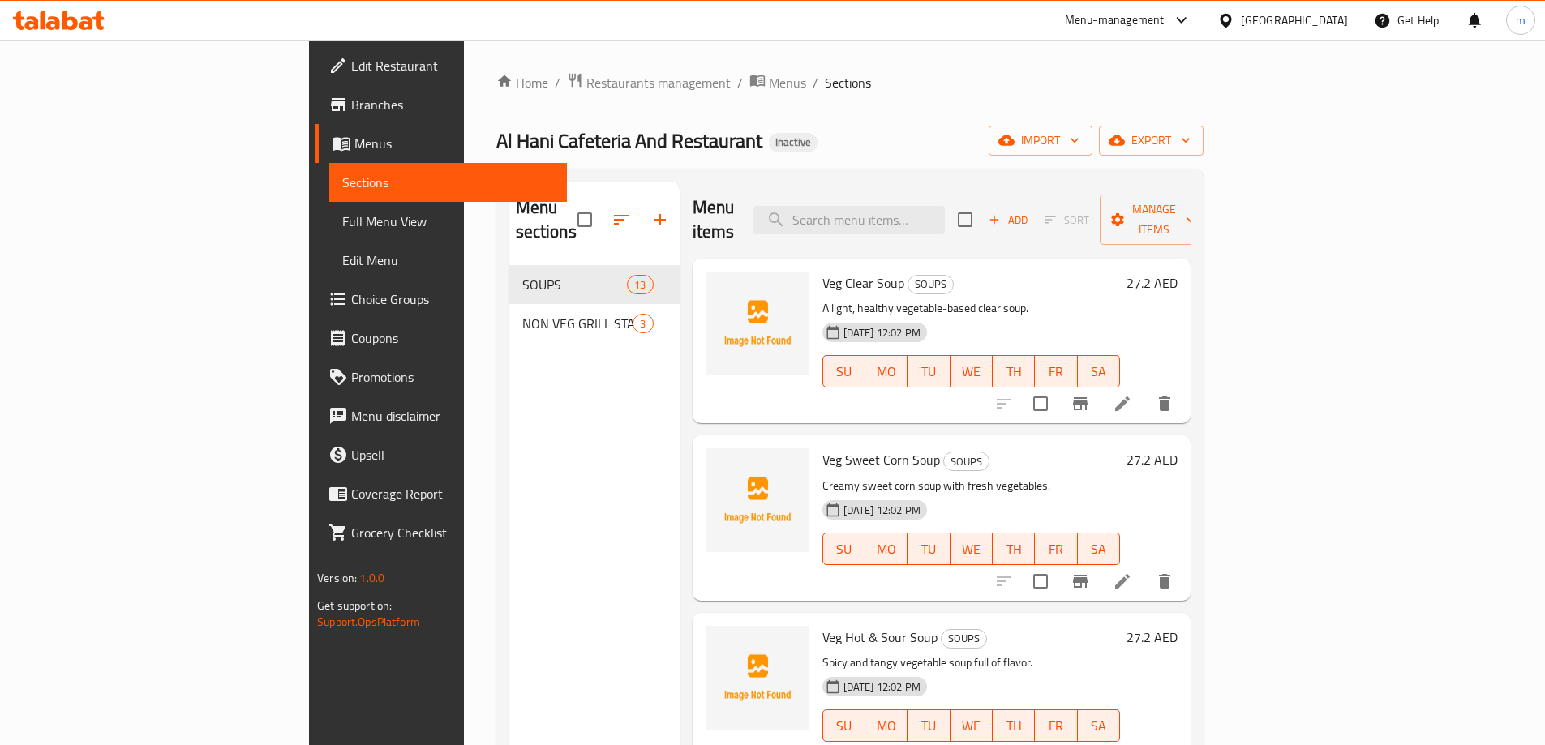
scroll to position [324, 0]
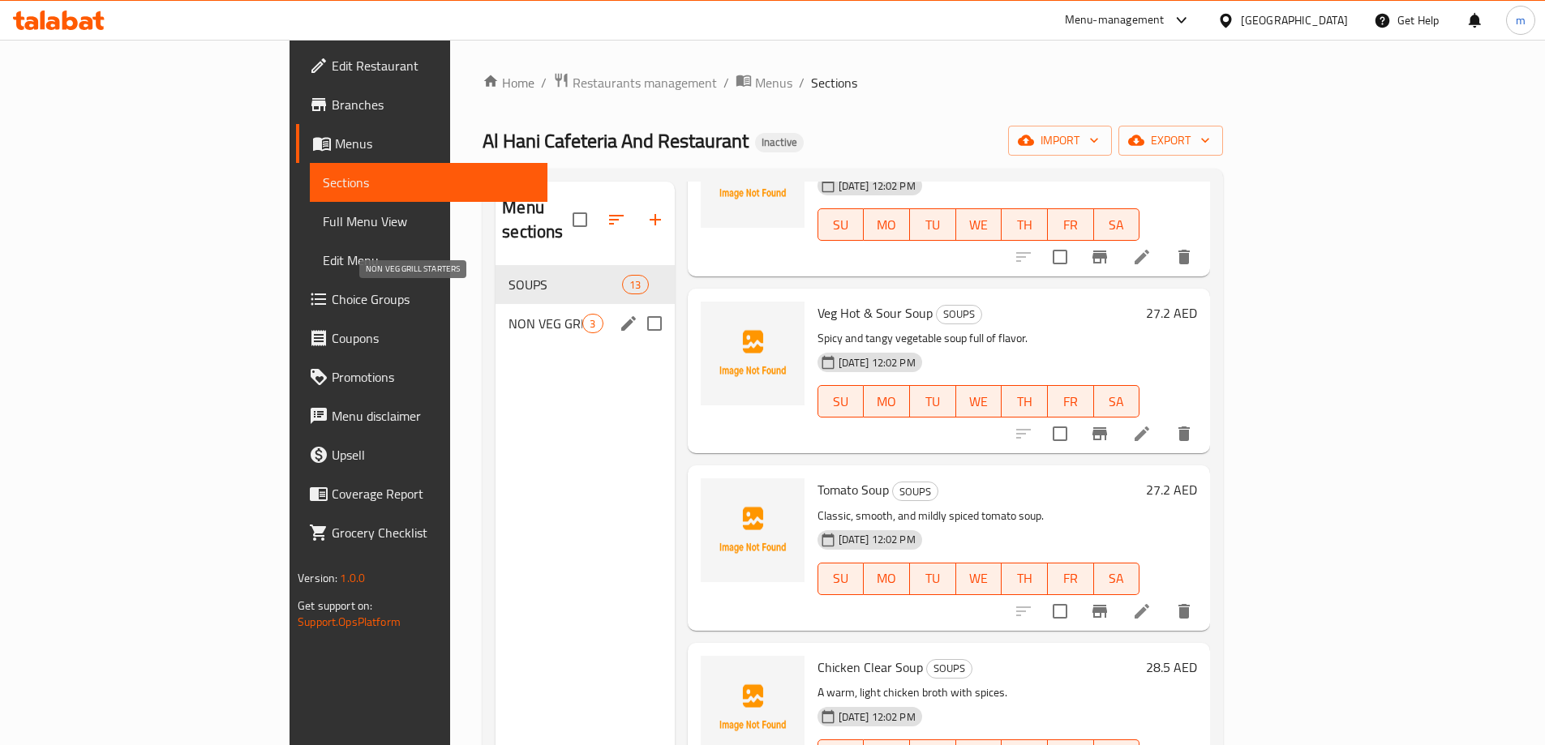
click at [509, 314] on span "NON VEG GRILL STARTERS" at bounding box center [546, 323] width 74 height 19
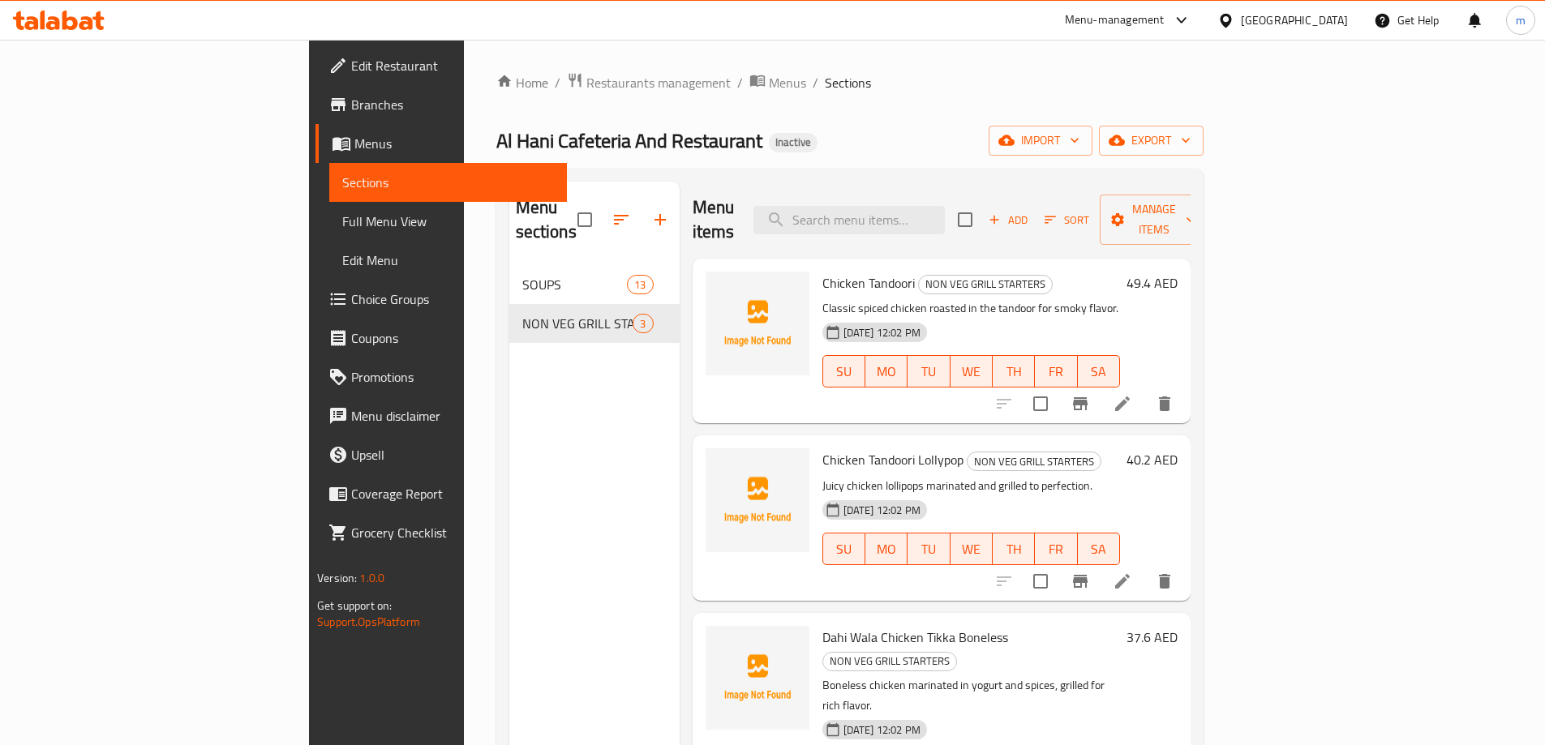
click at [342, 213] on span "Full Menu View" at bounding box center [448, 221] width 212 height 19
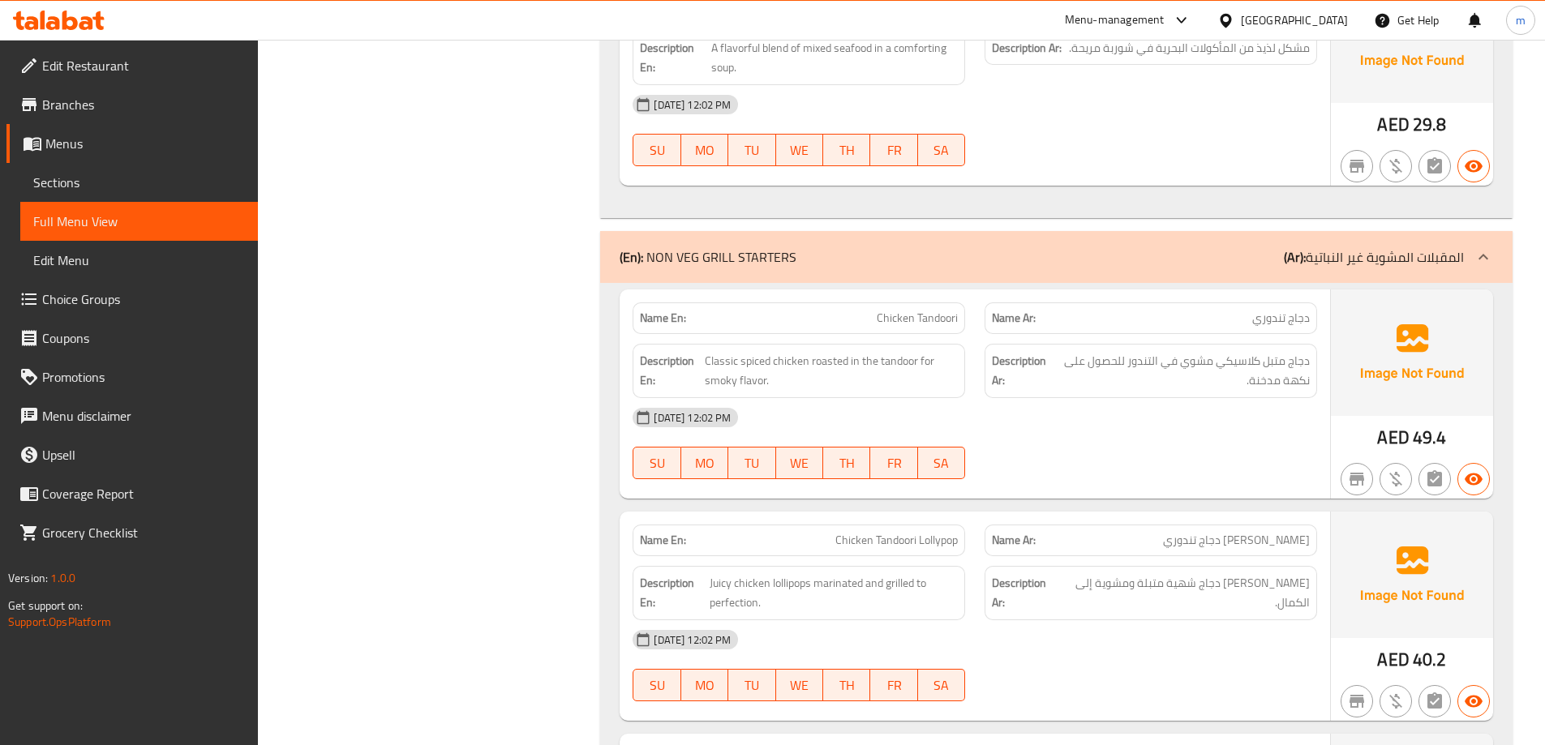
scroll to position [2470, 0]
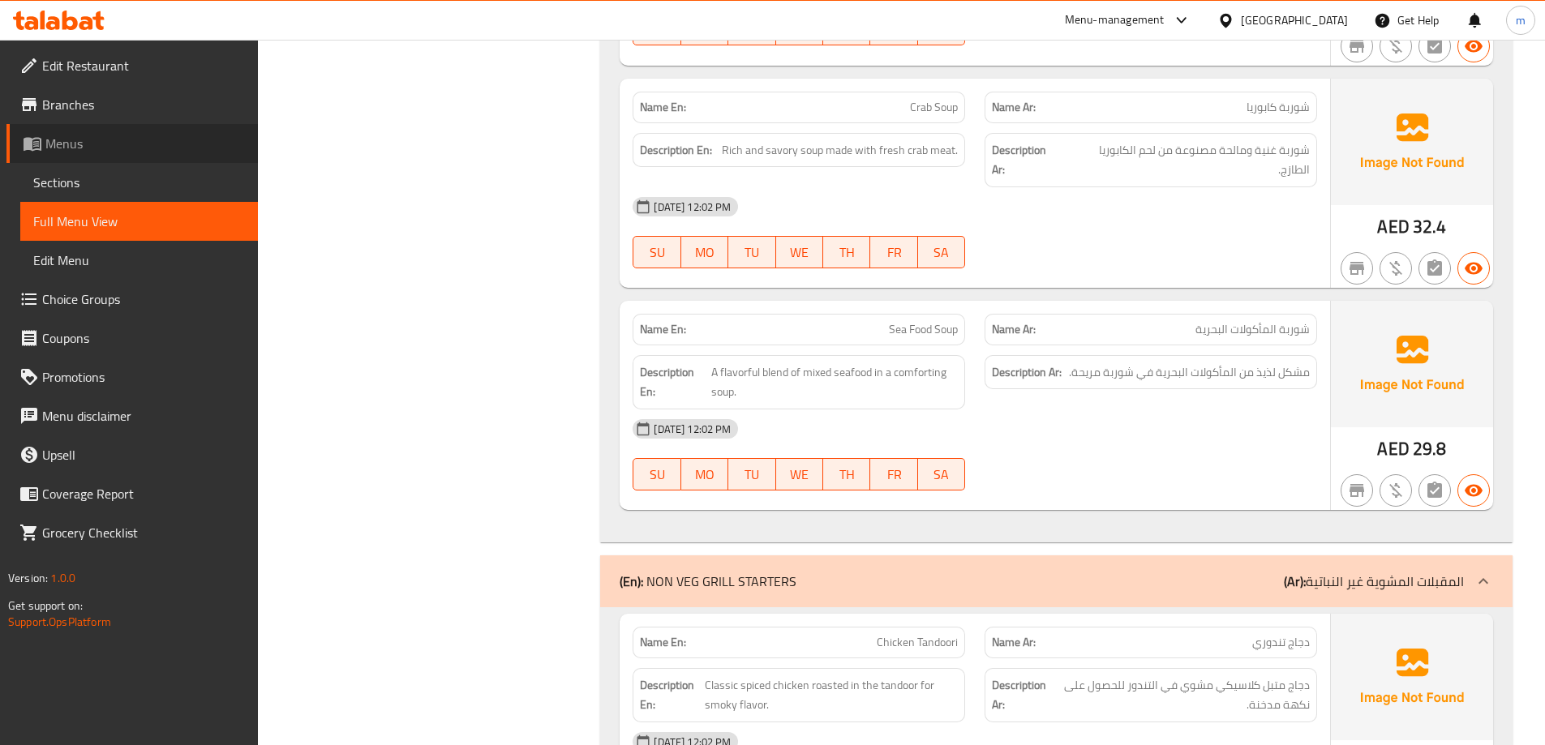
click at [99, 148] on span "Menus" at bounding box center [145, 143] width 200 height 19
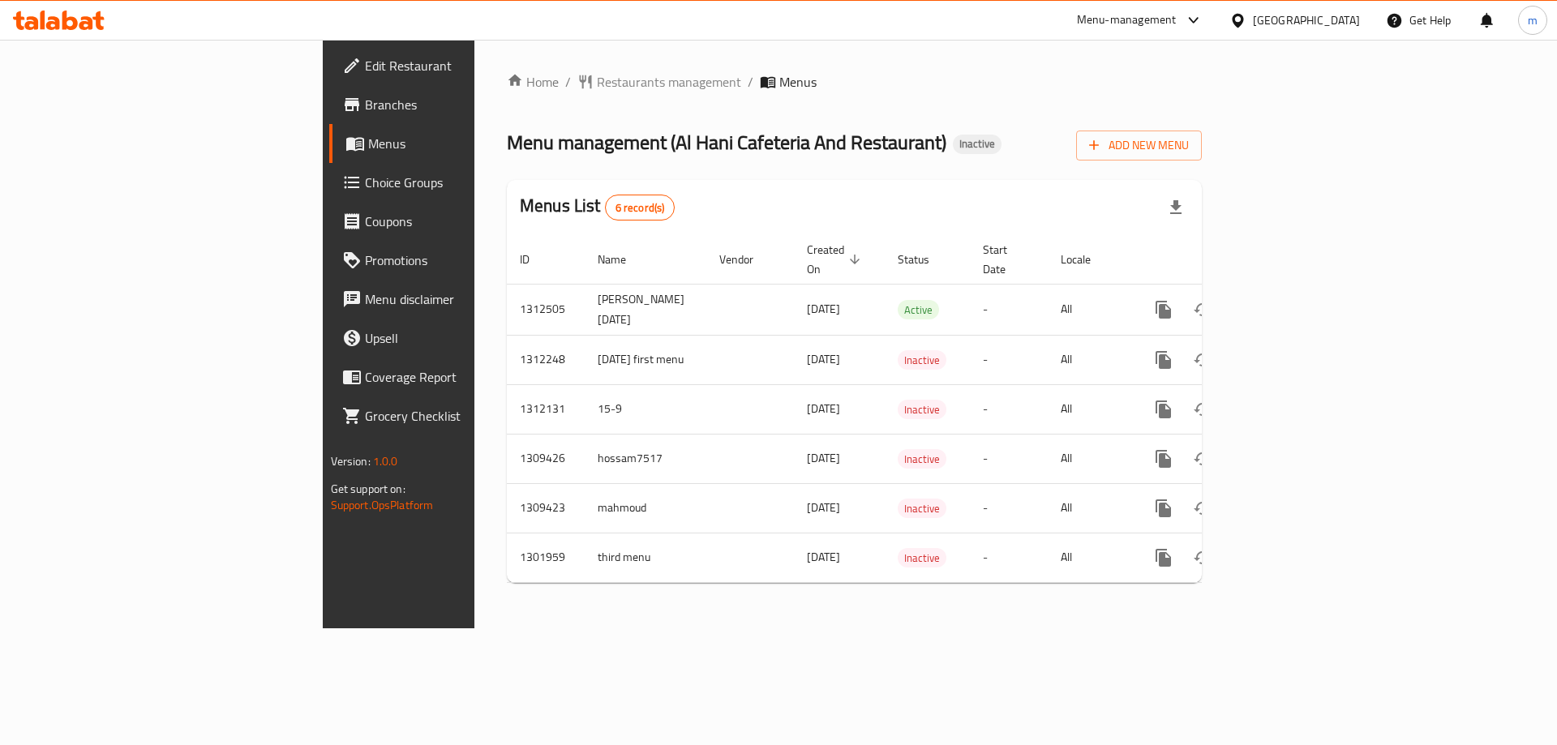
click at [80, 20] on icon at bounding box center [59, 20] width 92 height 19
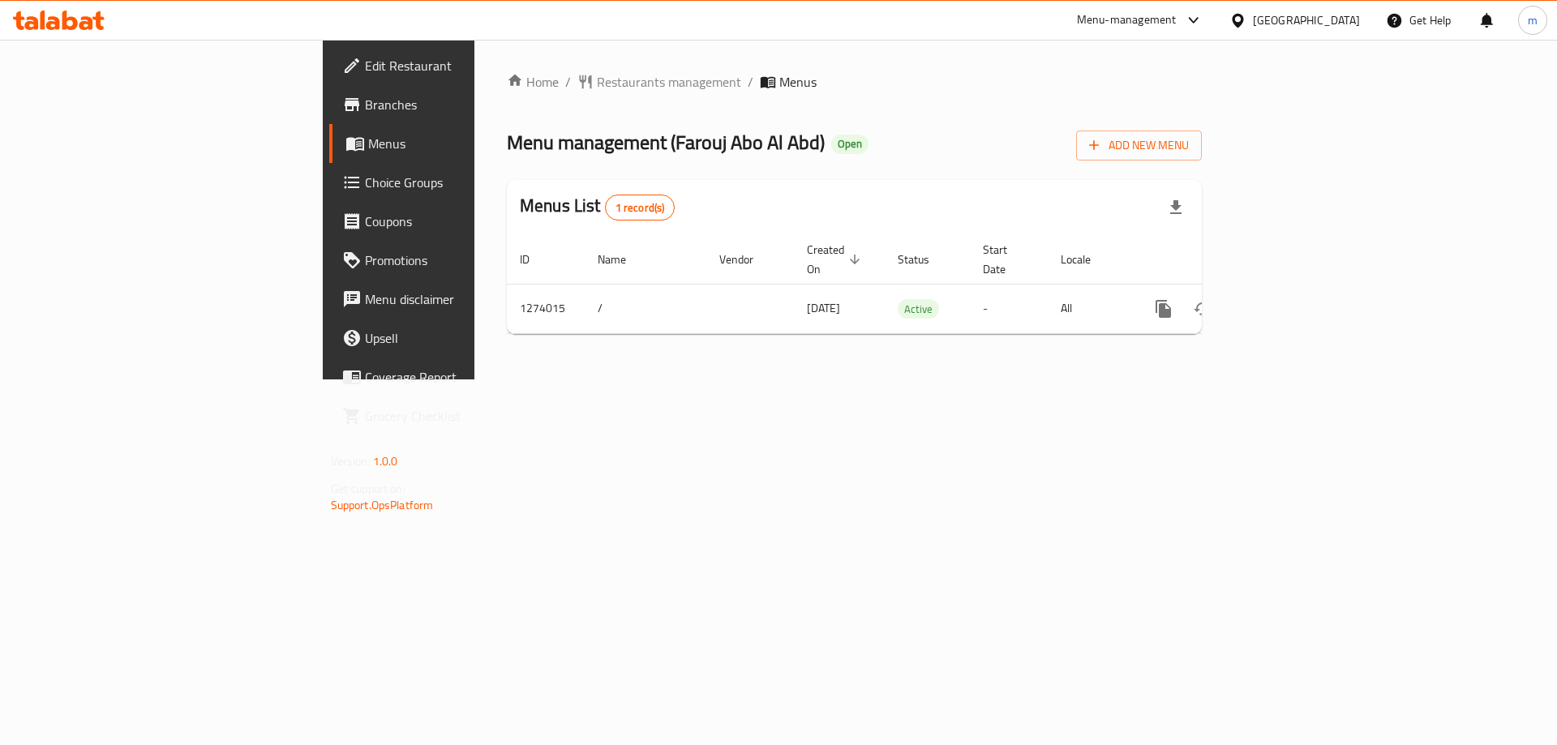
click at [368, 152] on span "Menus" at bounding box center [469, 143] width 202 height 19
click at [329, 162] on link "Menus" at bounding box center [456, 143] width 254 height 39
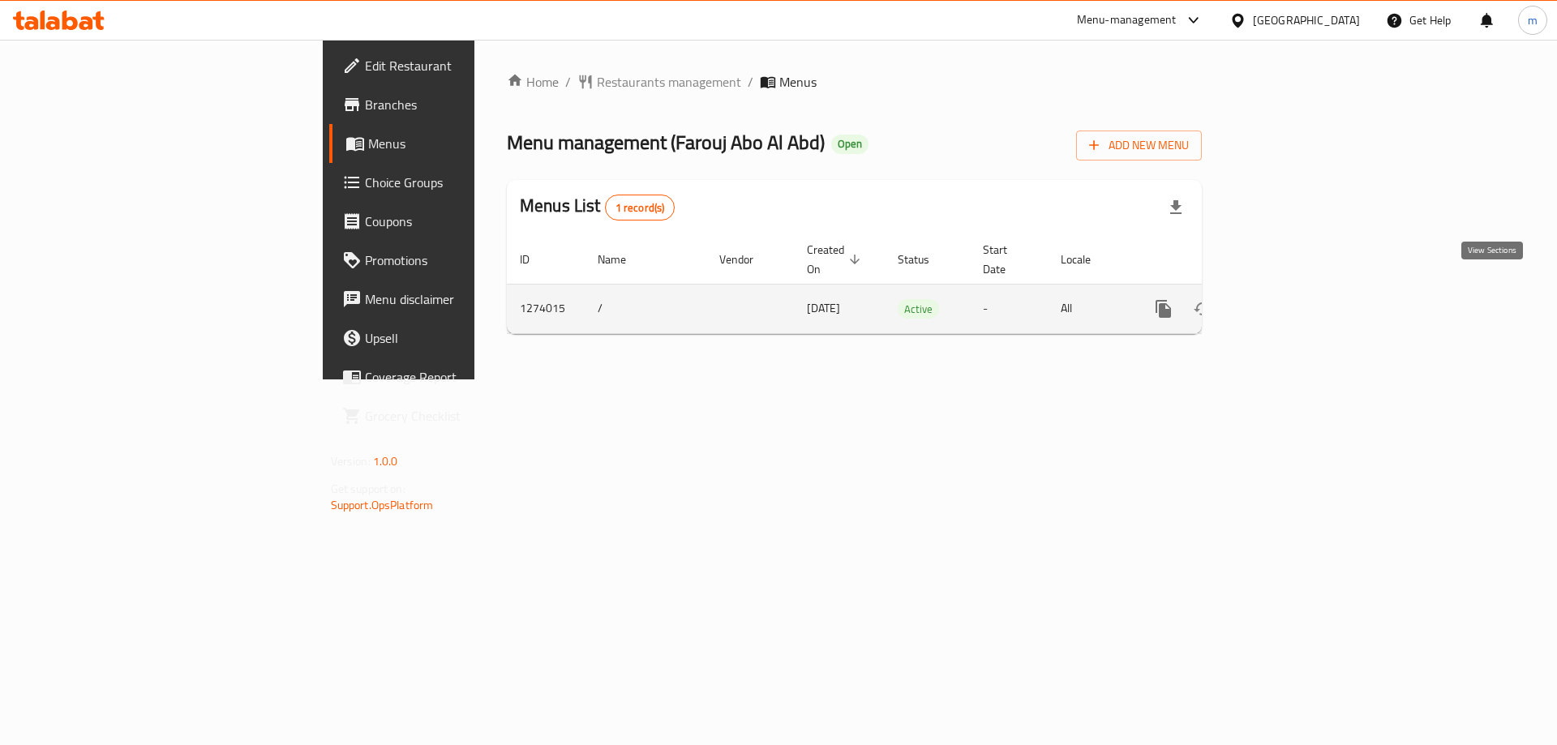
click at [1290, 299] on icon "enhanced table" at bounding box center [1280, 308] width 19 height 19
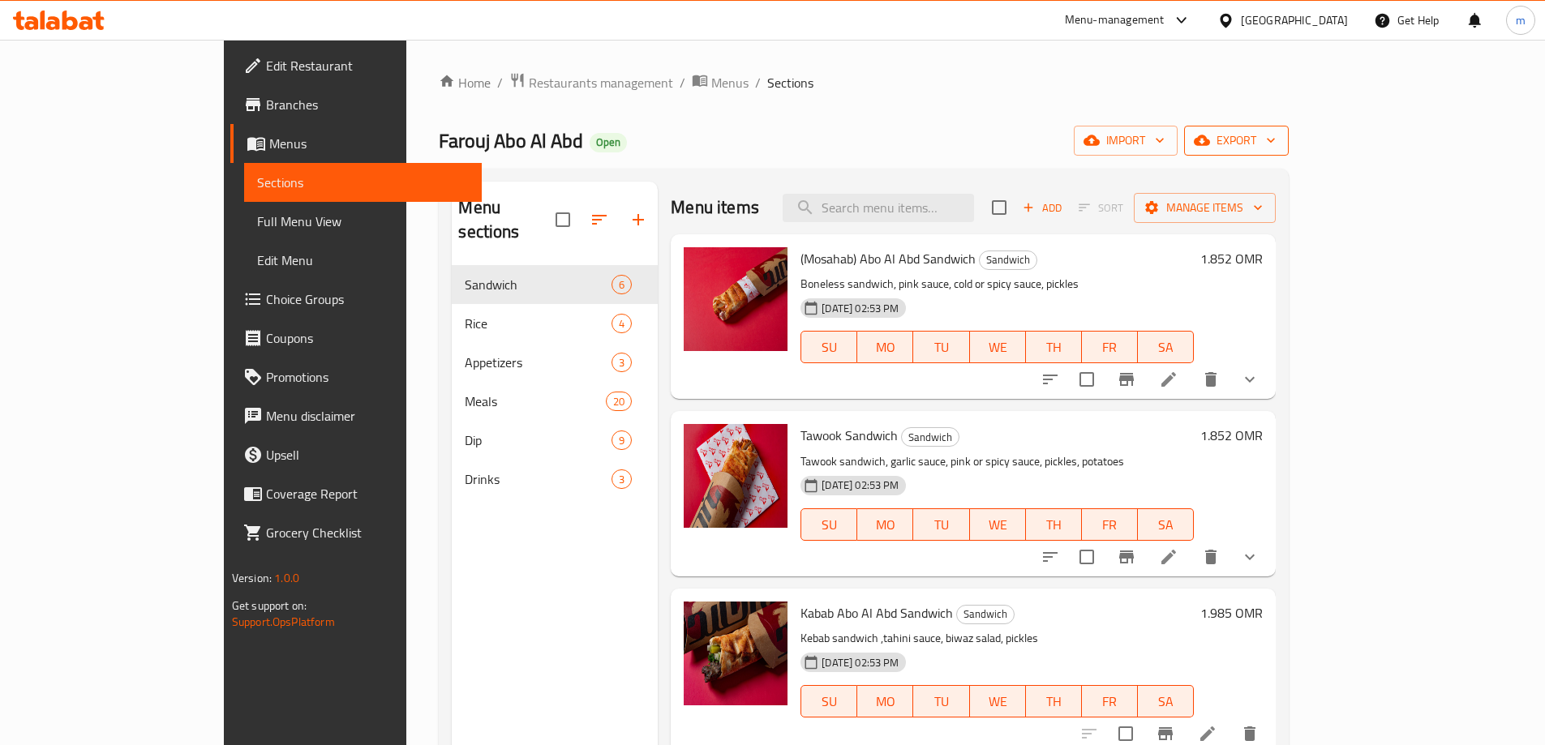
click at [1276, 144] on span "export" at bounding box center [1236, 141] width 79 height 20
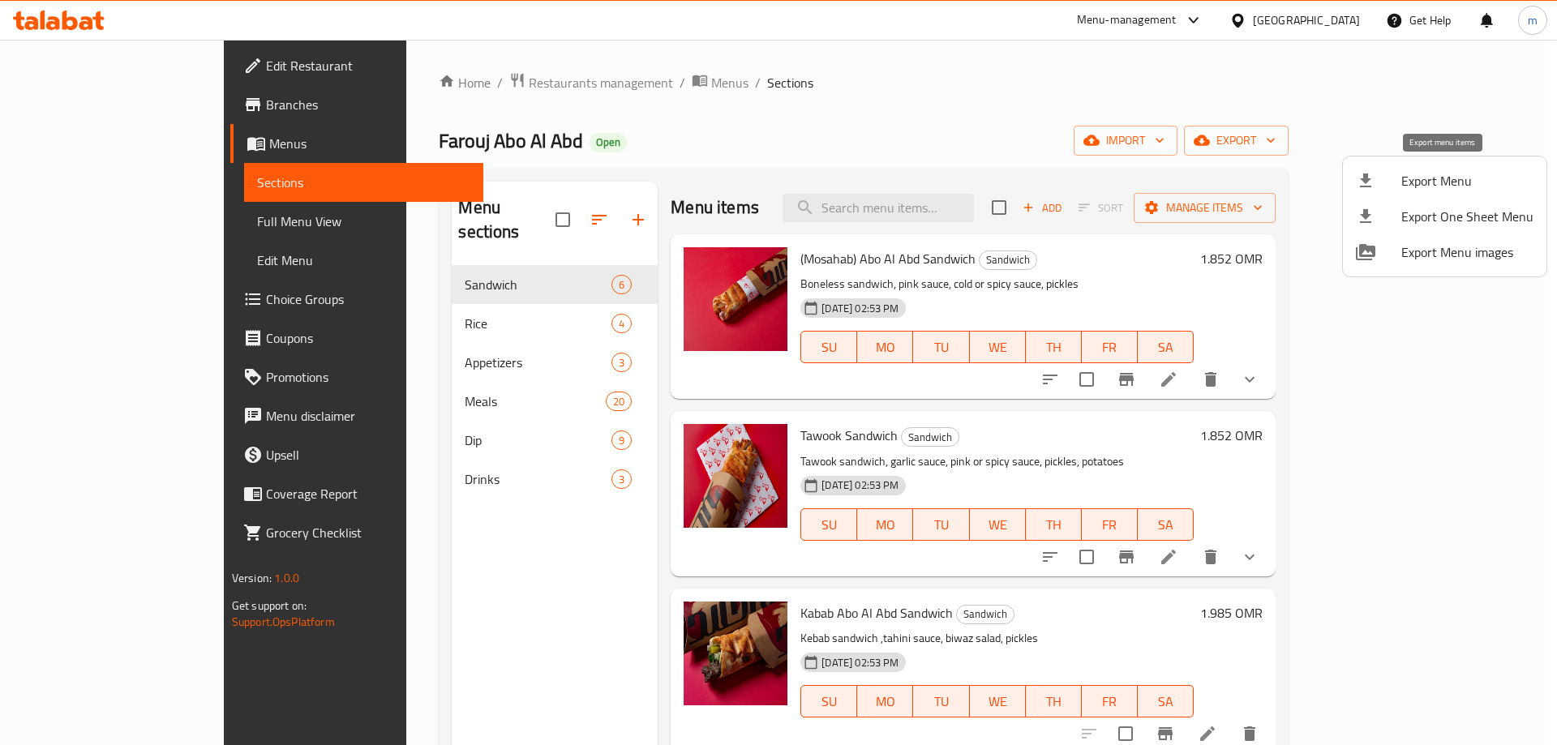
click at [1436, 180] on span "Export Menu" at bounding box center [1467, 180] width 132 height 19
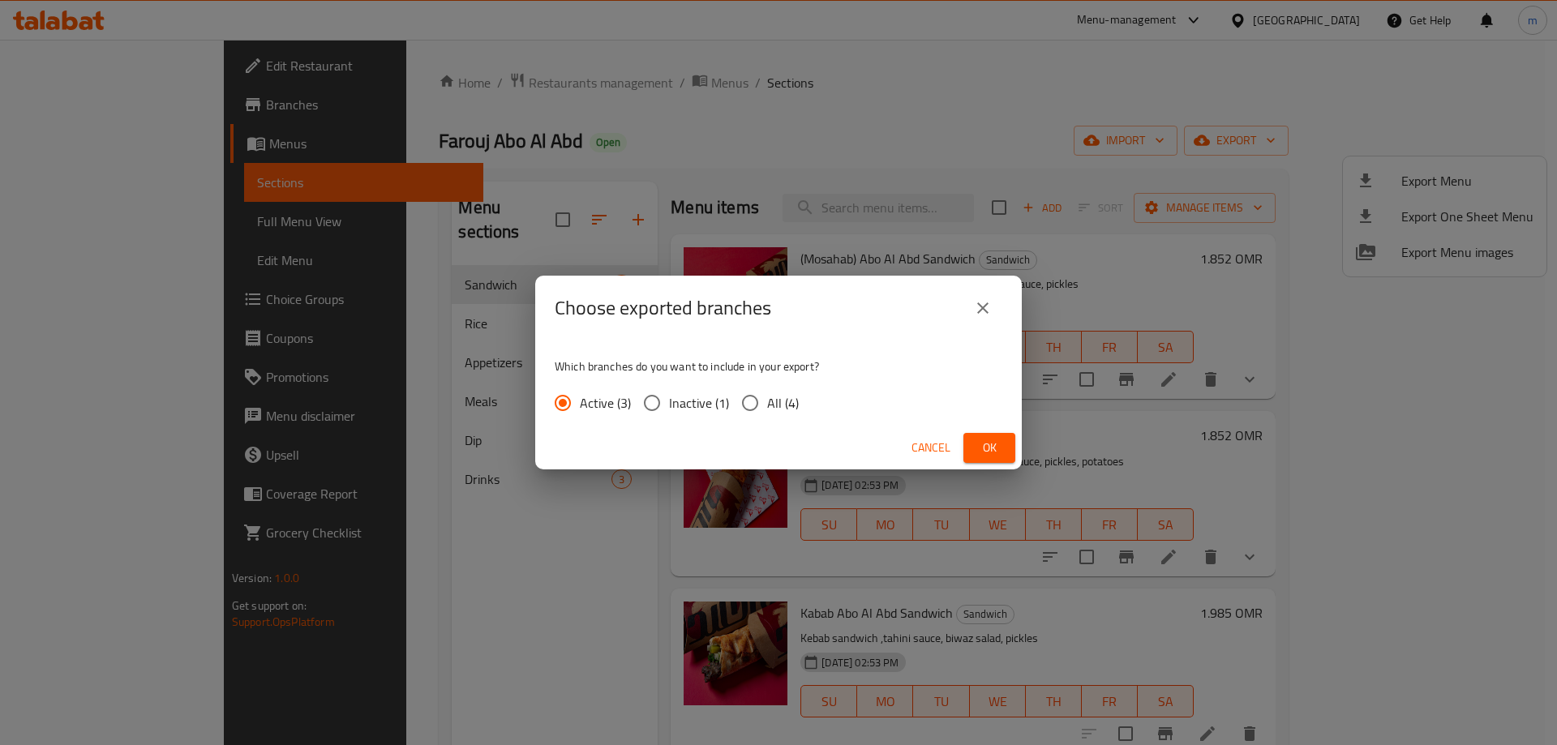
click at [750, 401] on input "All (4)" at bounding box center [750, 403] width 34 height 34
radio input "true"
click at [750, 401] on input "All (4)" at bounding box center [750, 403] width 34 height 34
click at [988, 455] on span "Ok" at bounding box center [989, 448] width 26 height 20
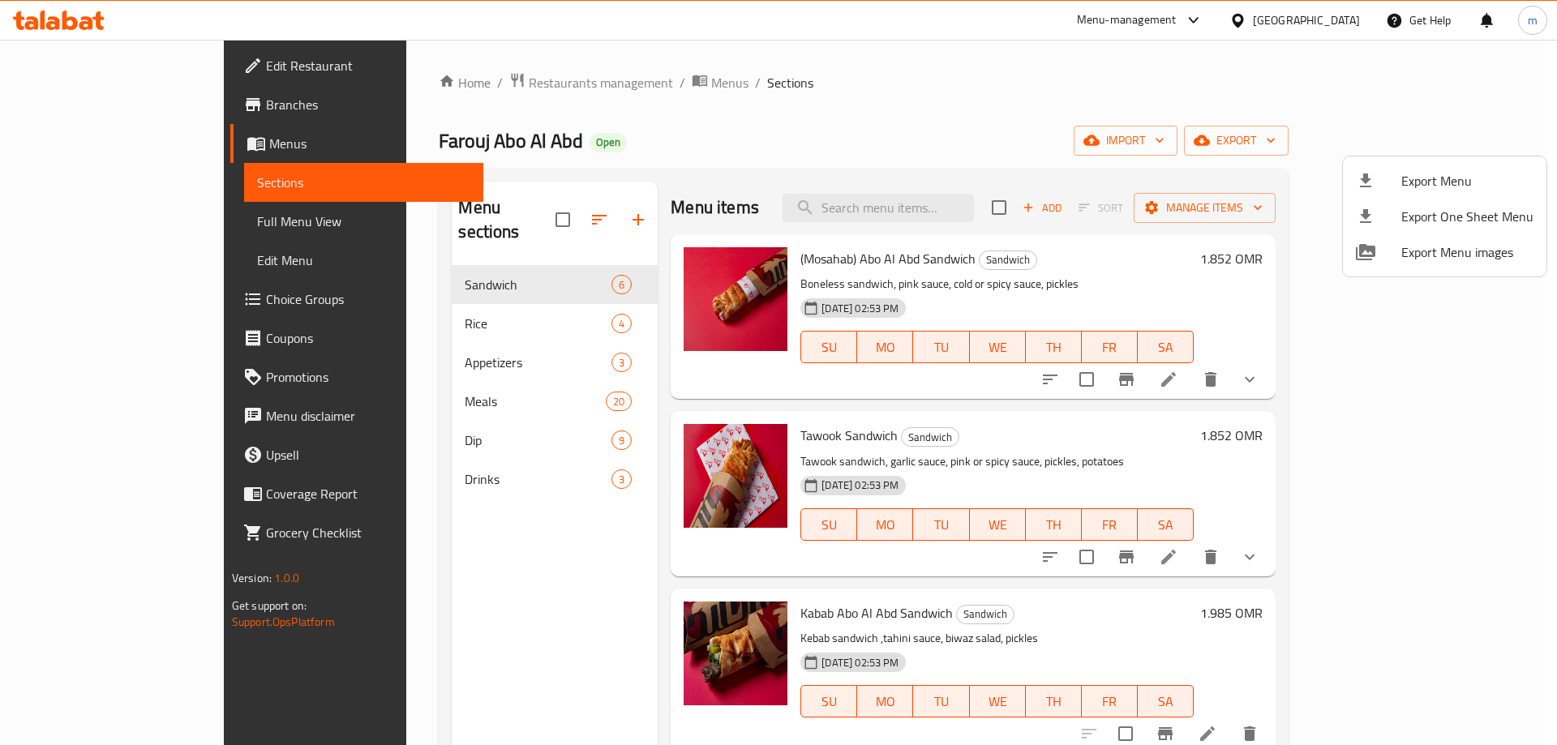
click at [109, 109] on div at bounding box center [778, 372] width 1557 height 745
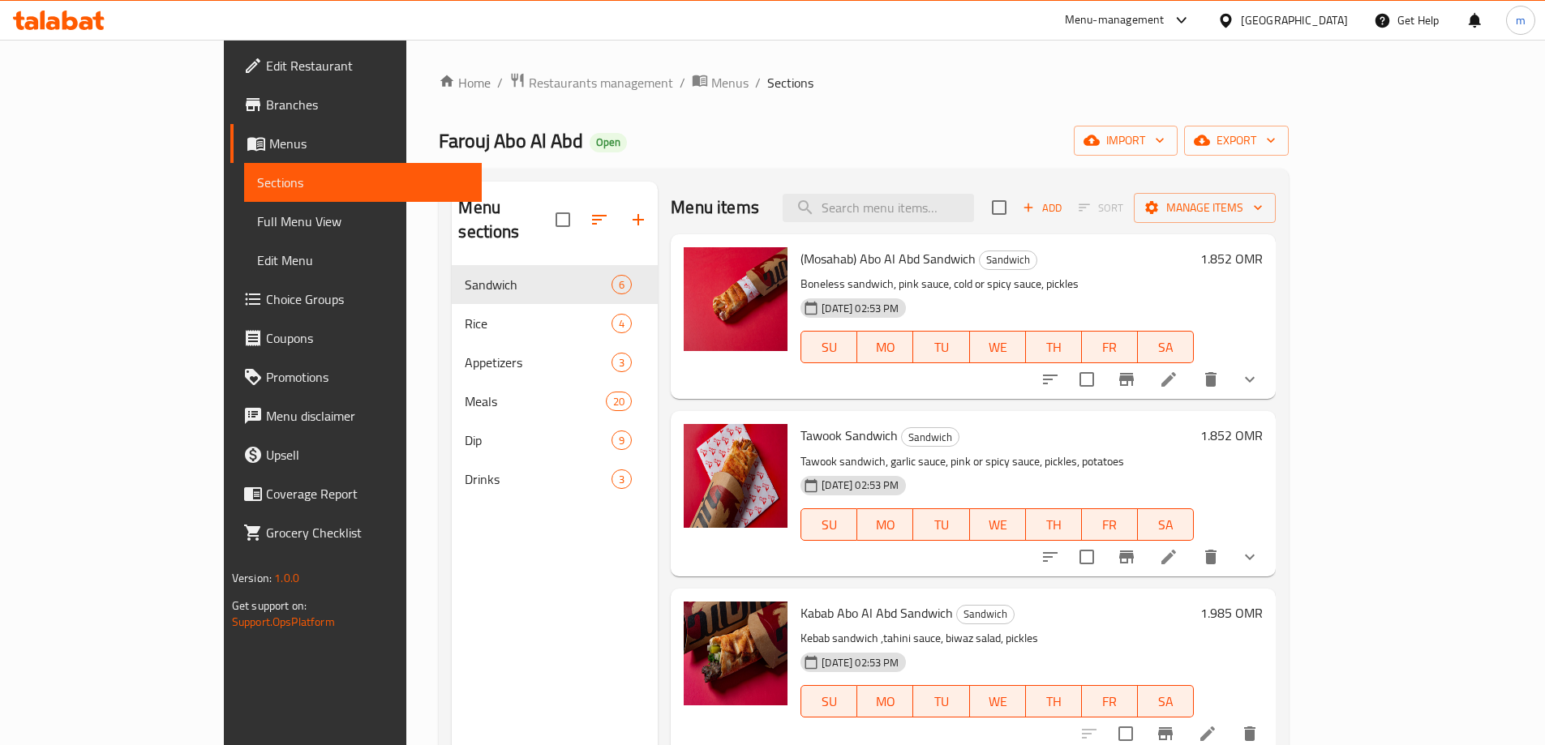
click at [266, 104] on span "Branches" at bounding box center [367, 104] width 203 height 19
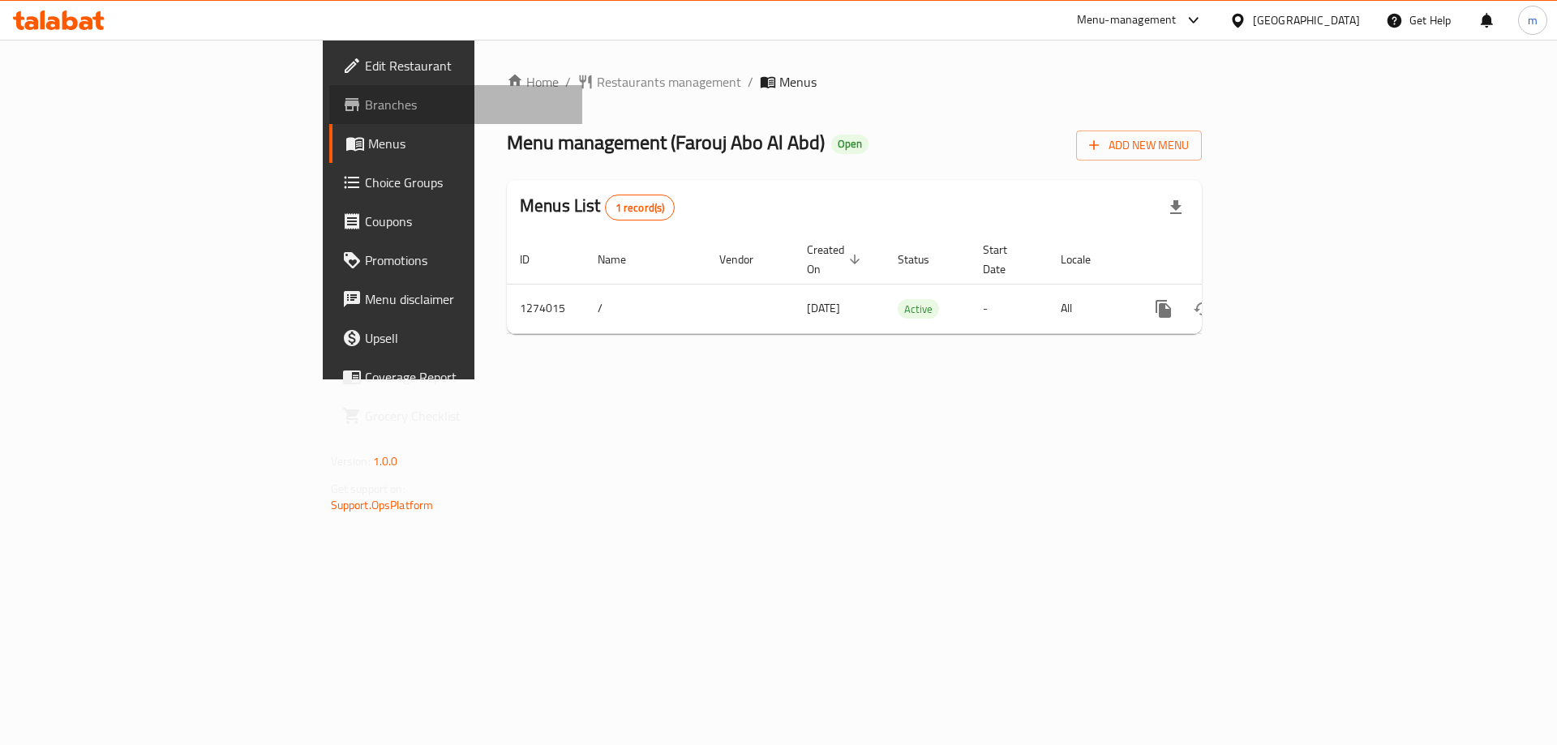
click at [365, 113] on span "Branches" at bounding box center [467, 104] width 205 height 19
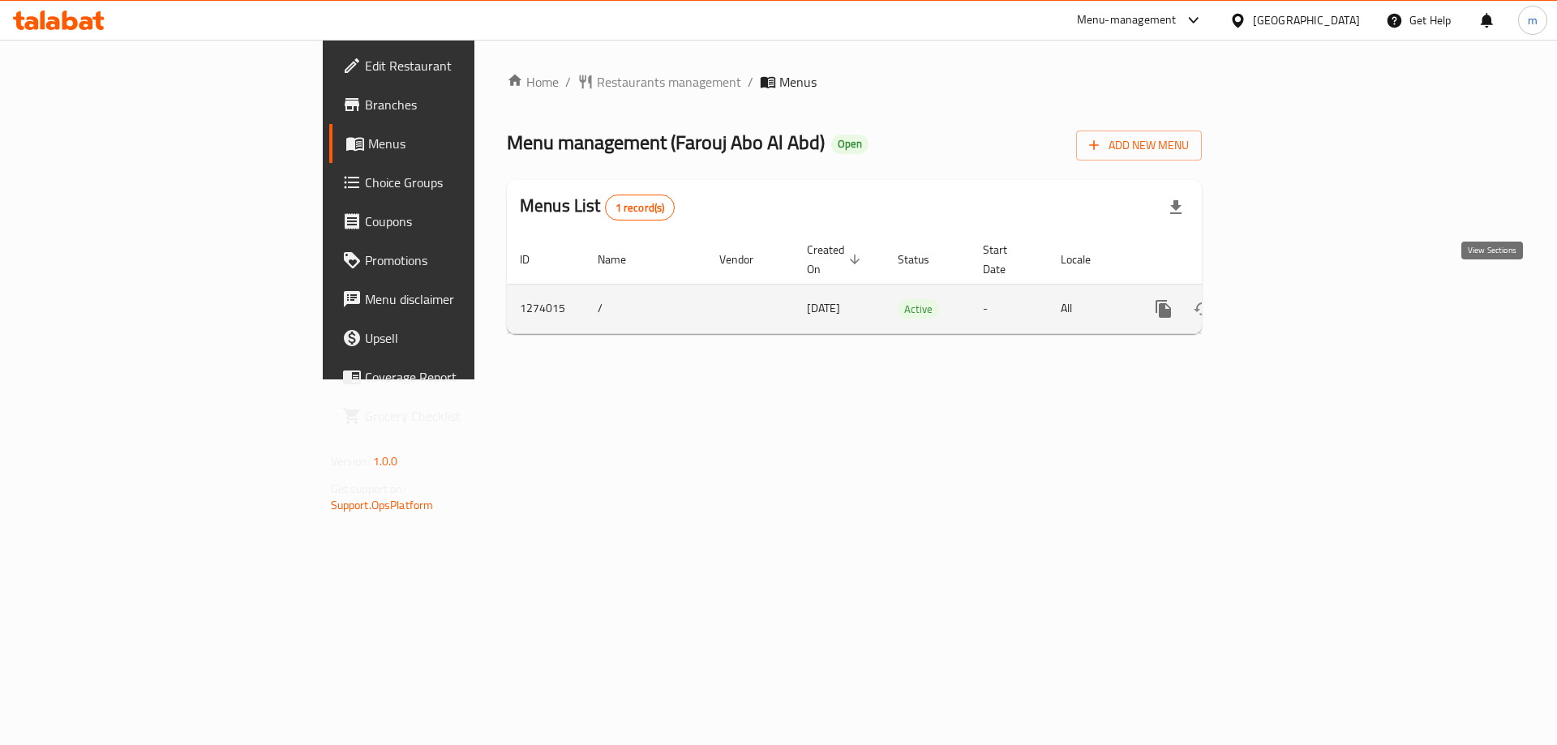
click at [1300, 294] on link "enhanced table" at bounding box center [1280, 309] width 39 height 39
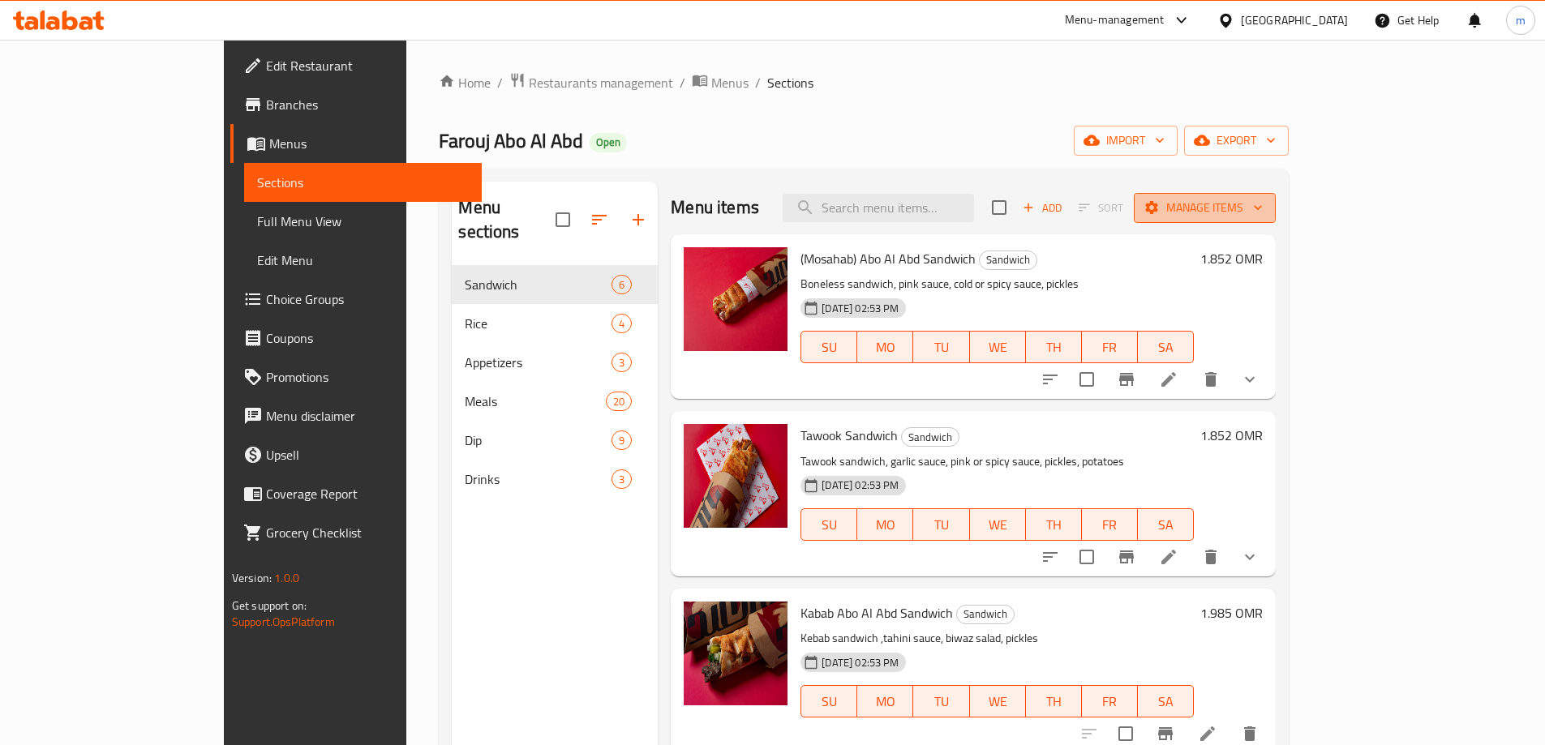
click at [1263, 204] on span "Manage items" at bounding box center [1205, 208] width 116 height 20
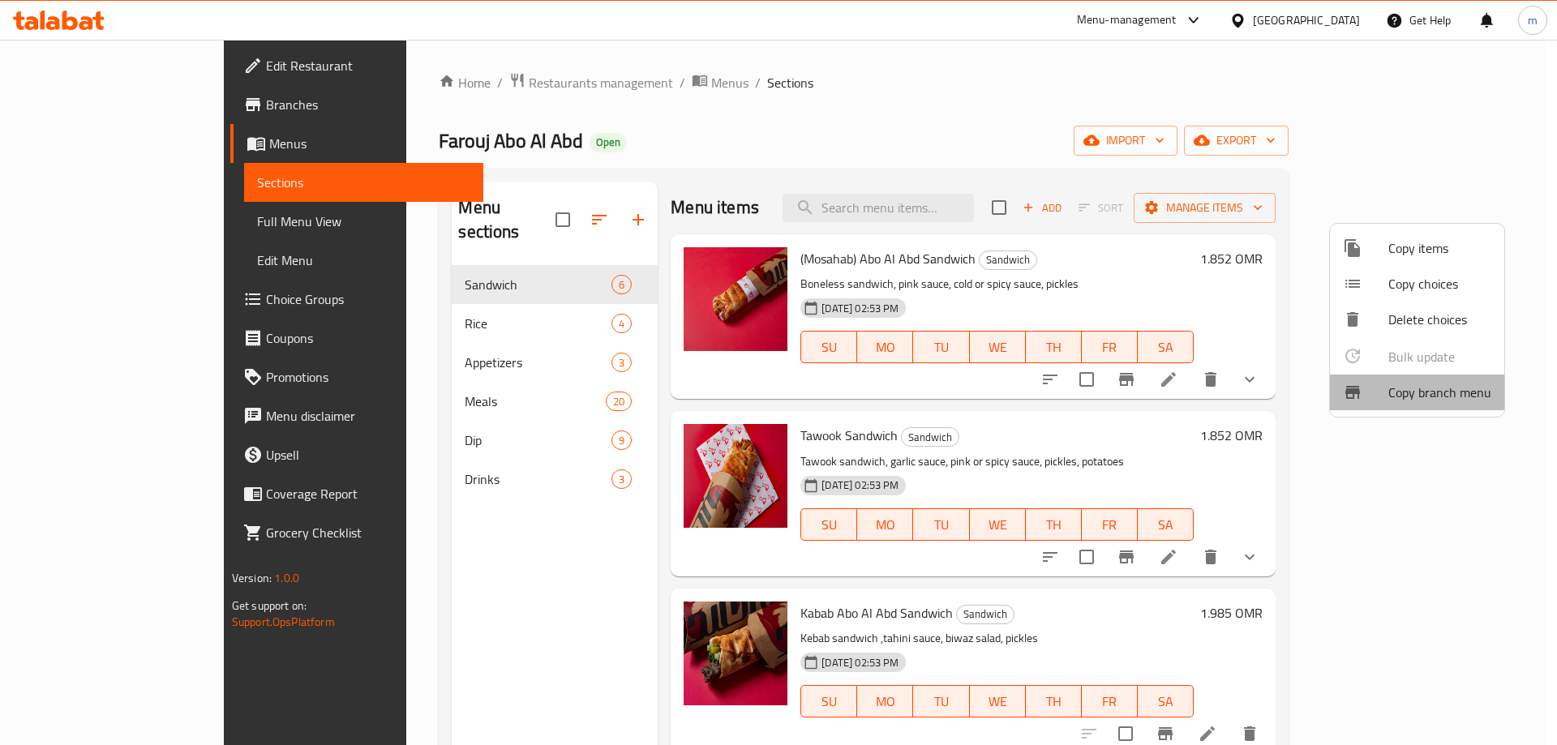
click at [1436, 395] on span "Copy branch menu" at bounding box center [1439, 392] width 103 height 19
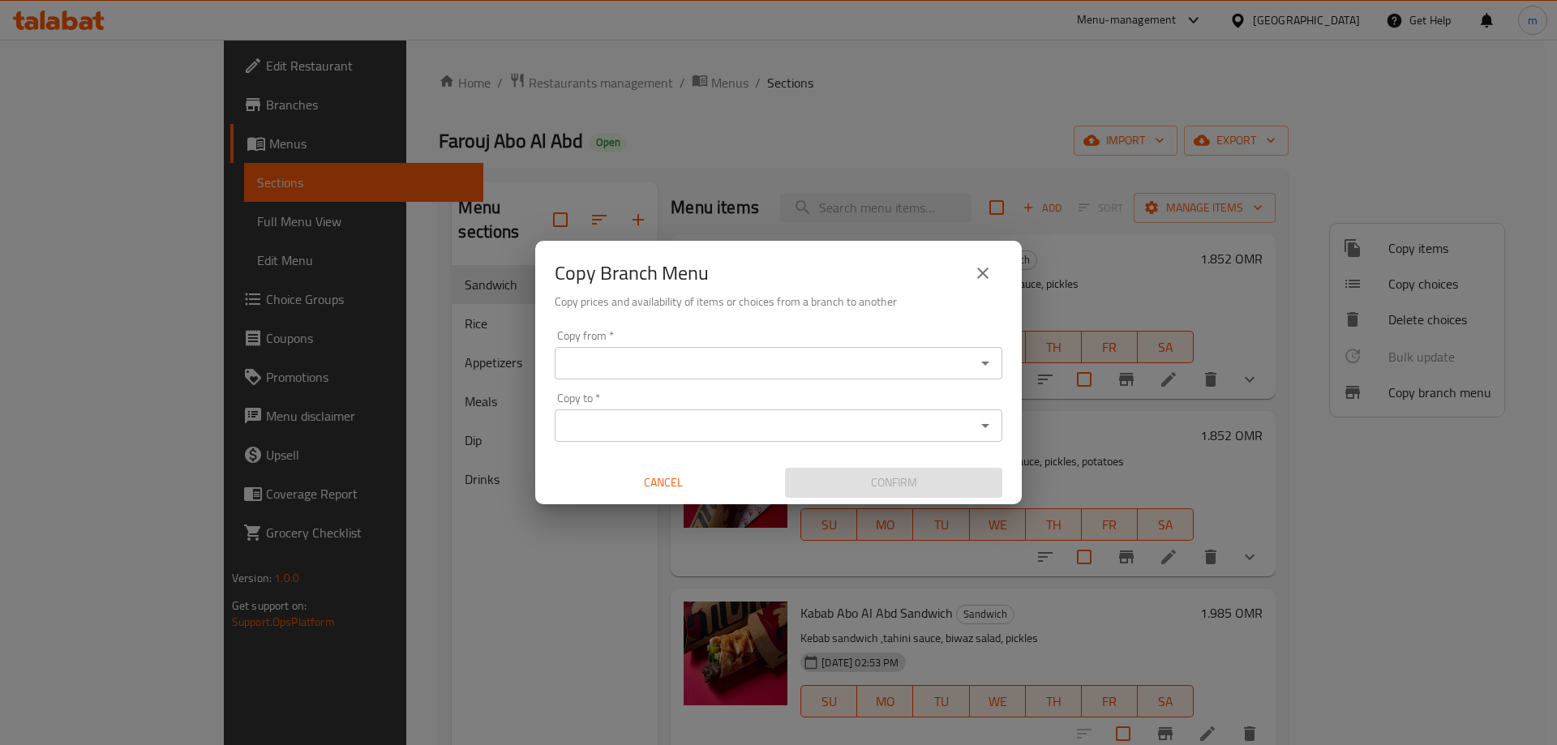
click at [914, 365] on input "Copy from   *" at bounding box center [765, 363] width 411 height 23
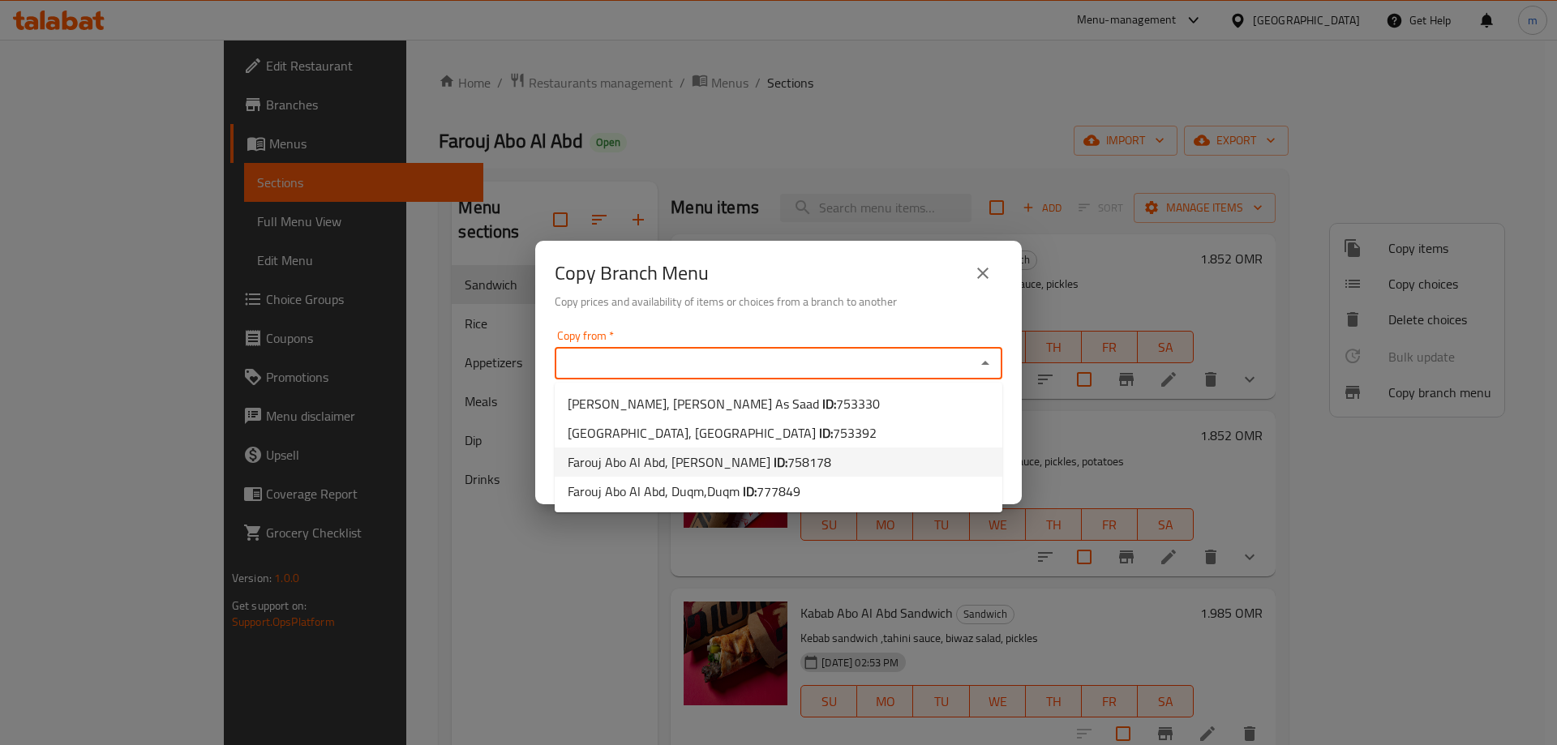
click at [788, 456] on span "758178" at bounding box center [810, 462] width 44 height 24
type input "Farouj Abo Al Abd, [PERSON_NAME]"
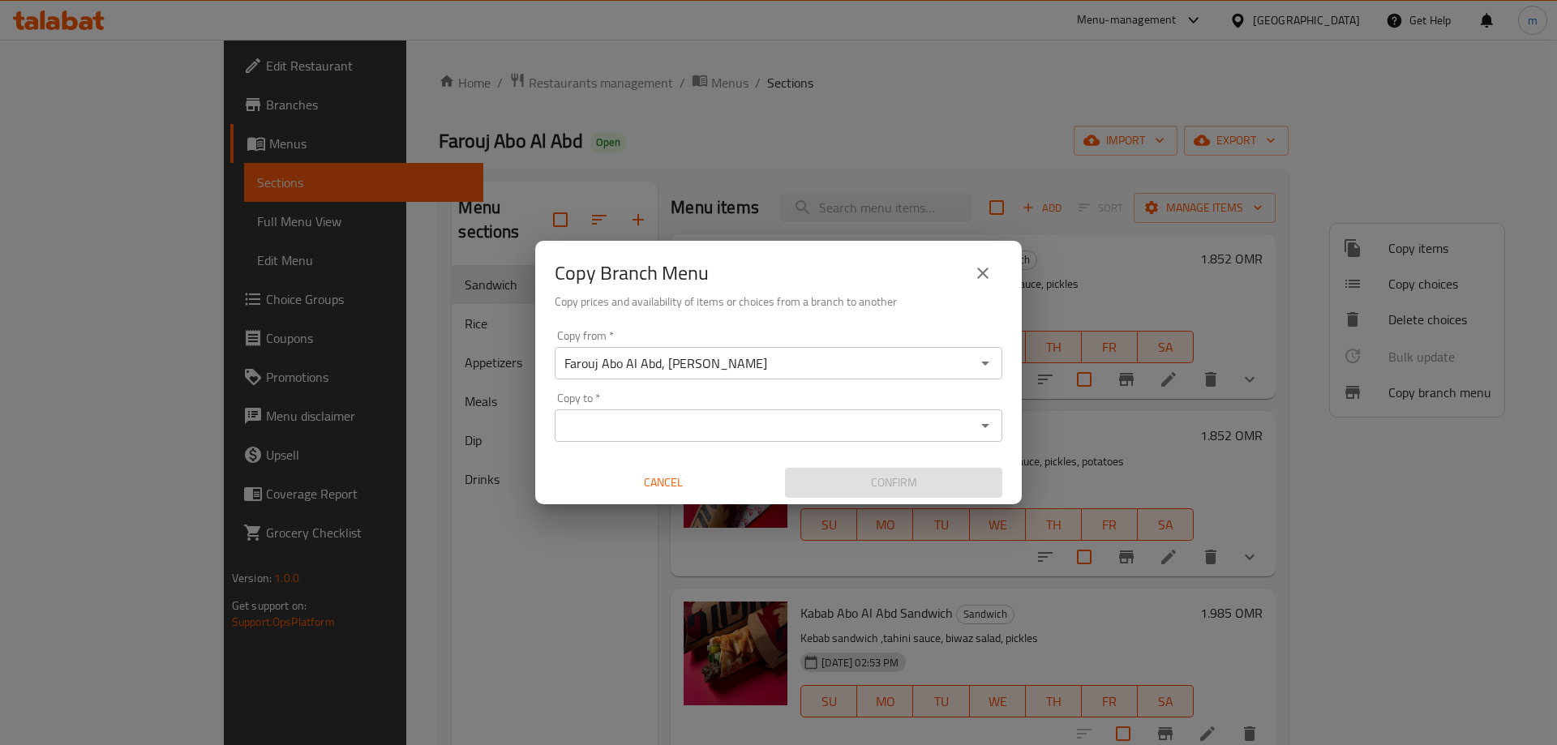
click at [882, 369] on input "Farouj Abo Al Abd, [PERSON_NAME]" at bounding box center [765, 363] width 411 height 23
click at [883, 373] on input "Farouj Abo Al Abd, [PERSON_NAME]" at bounding box center [765, 363] width 411 height 23
drag, startPoint x: 815, startPoint y: 360, endPoint x: 822, endPoint y: 369, distance: 11.5
click at [815, 360] on input "Farouj Abo Al Abd, [PERSON_NAME]" at bounding box center [765, 363] width 411 height 23
click at [988, 371] on icon "Open" at bounding box center [985, 363] width 19 height 19
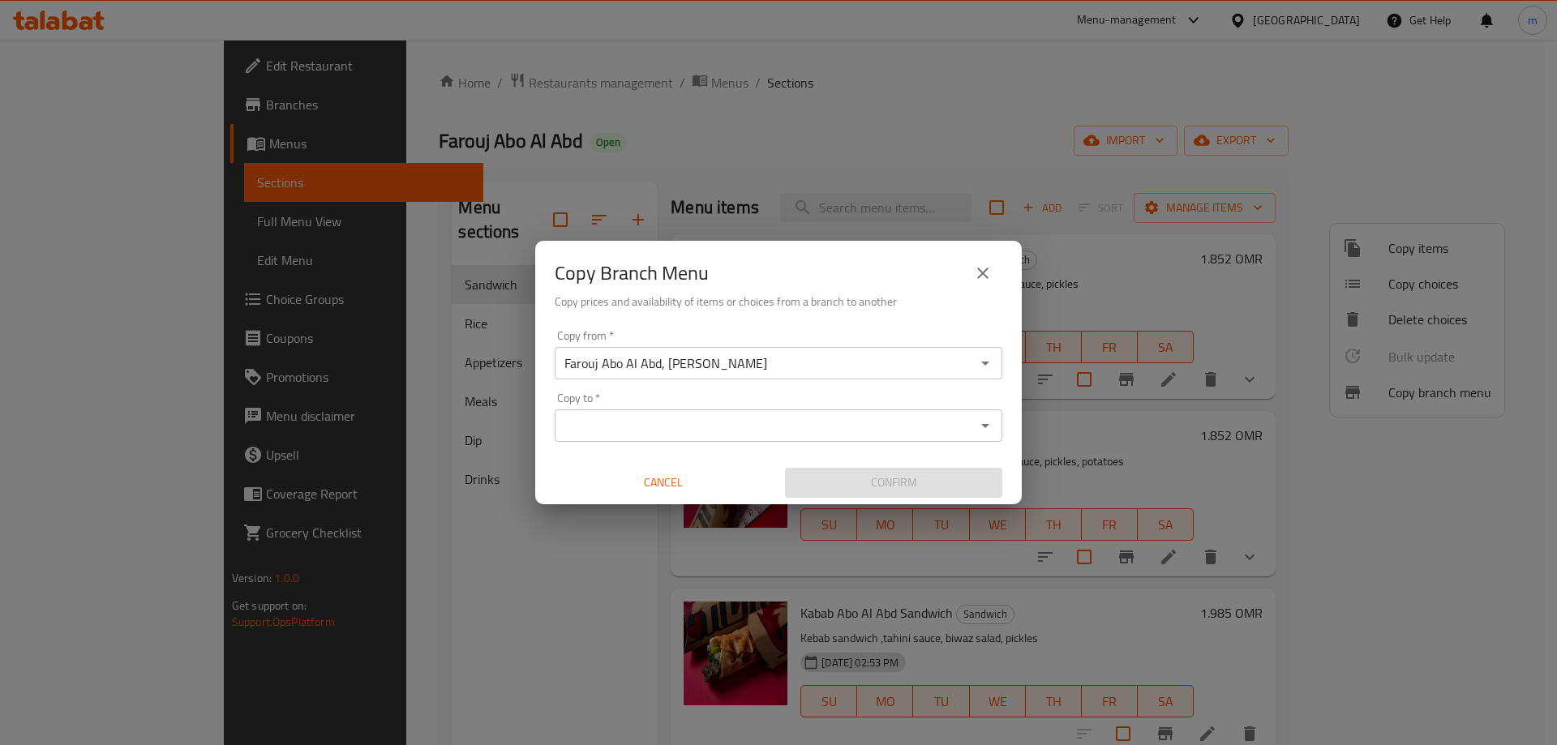
click at [853, 320] on div "Copy Branch Menu Copy prices and availability of items or choices from a branch…" at bounding box center [778, 282] width 487 height 83
click at [998, 430] on div "Copy to *" at bounding box center [779, 426] width 448 height 32
click at [987, 432] on icon "Open" at bounding box center [985, 425] width 19 height 19
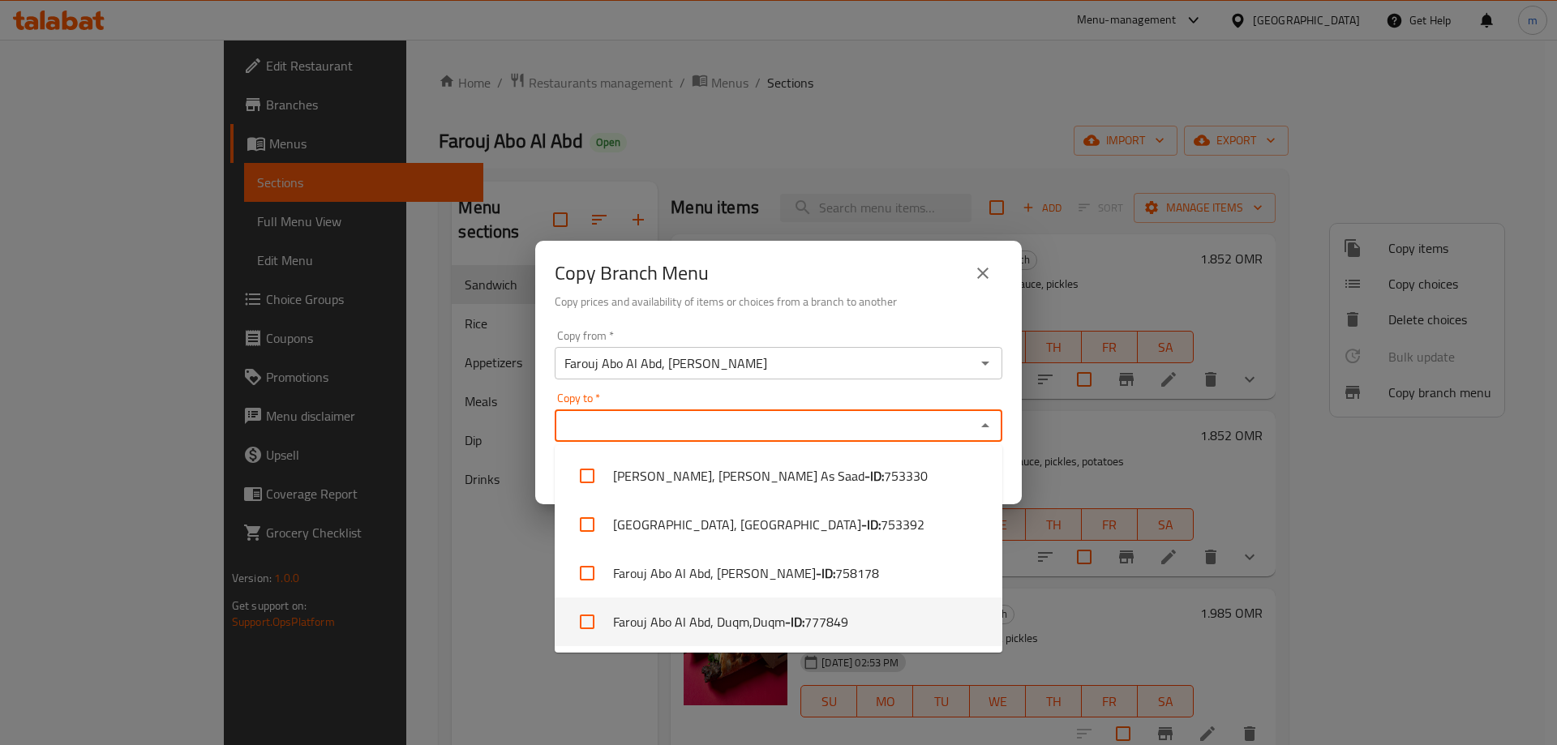
click at [813, 630] on span "777849" at bounding box center [827, 621] width 44 height 19
checkbox input "true"
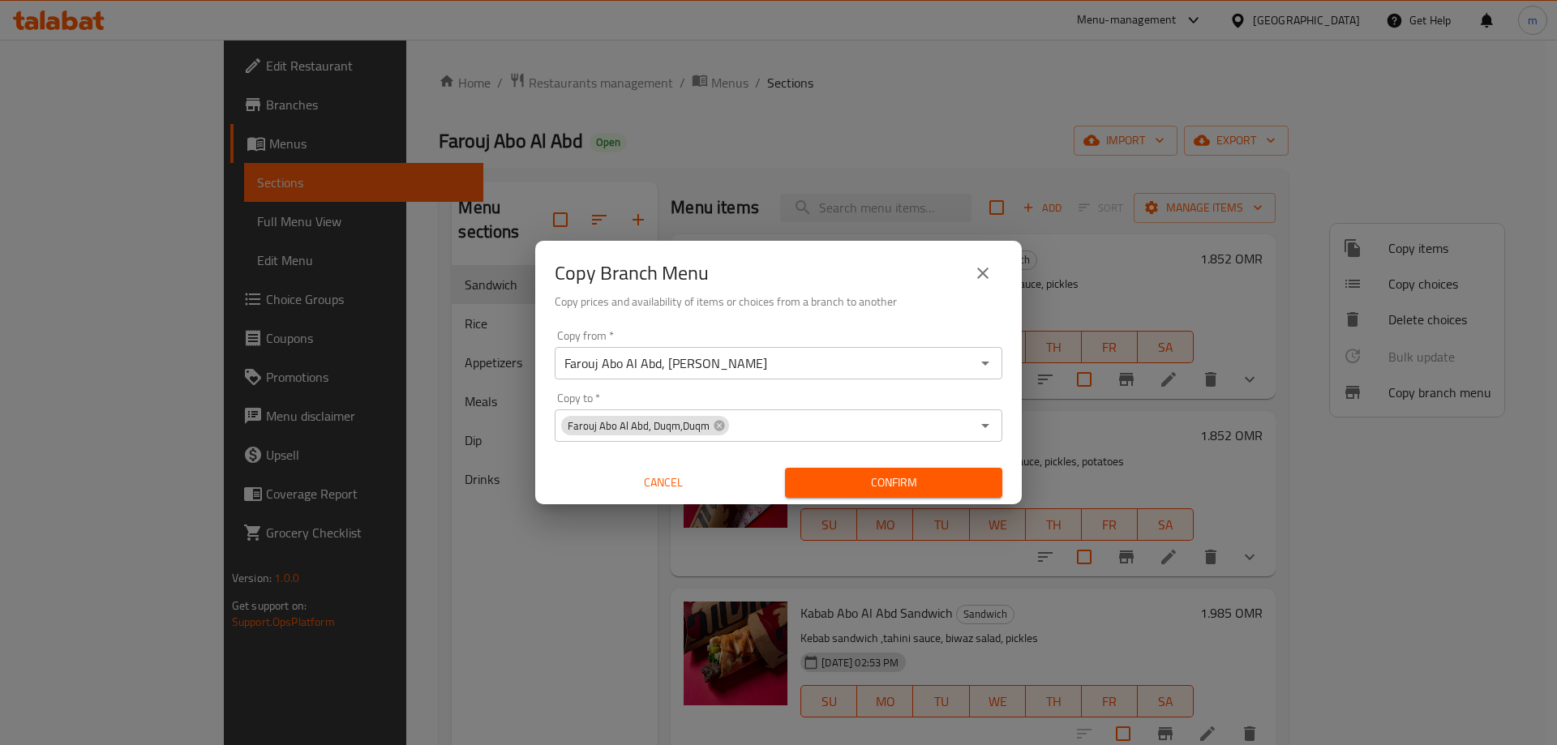
click at [1066, 410] on div "Copy Branch Menu Copy prices and availability of items or choices from a branch…" at bounding box center [778, 372] width 1557 height 745
click at [933, 486] on span "Confirm" at bounding box center [893, 483] width 191 height 20
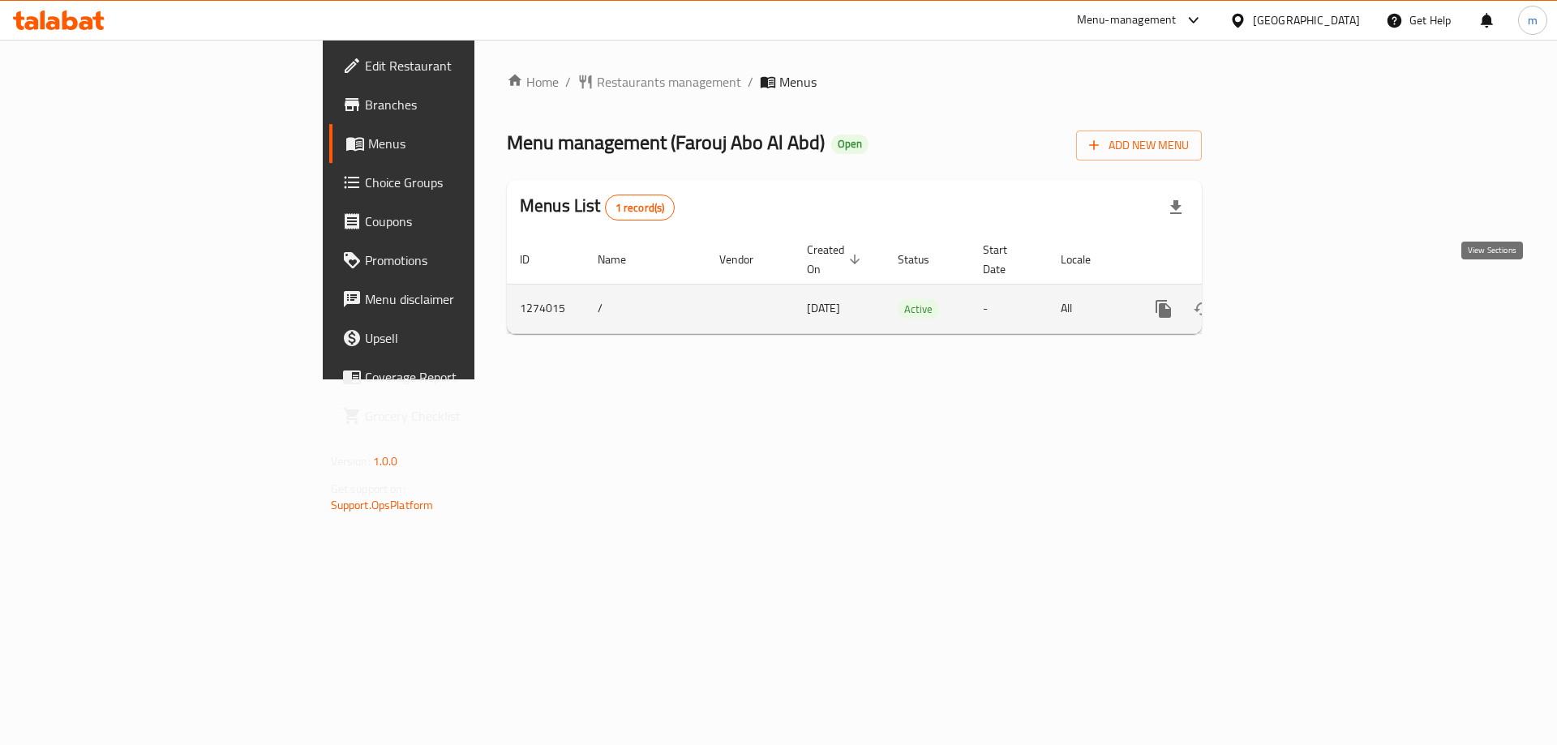
click at [1288, 302] on icon "enhanced table" at bounding box center [1280, 309] width 15 height 15
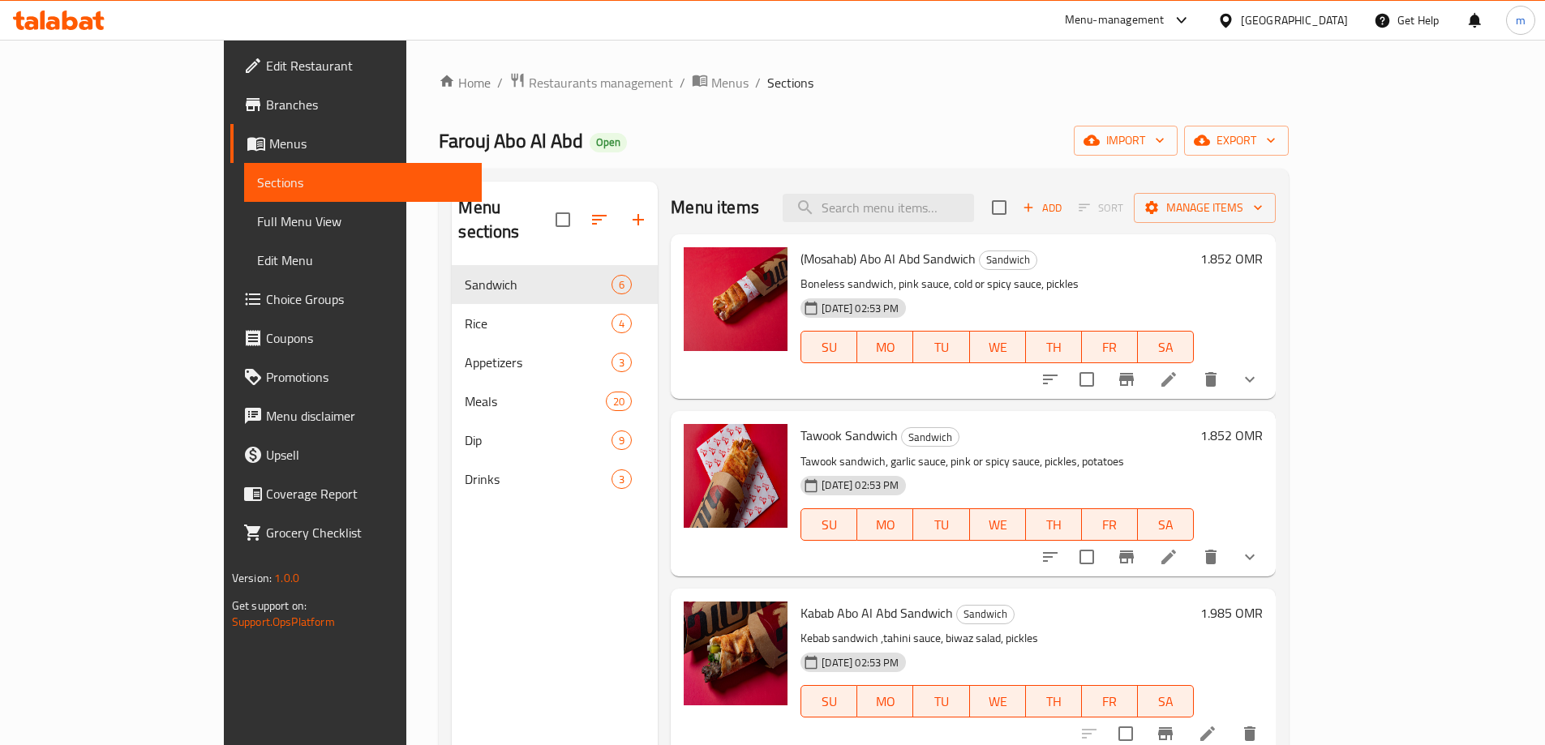
click at [257, 224] on span "Full Menu View" at bounding box center [363, 221] width 212 height 19
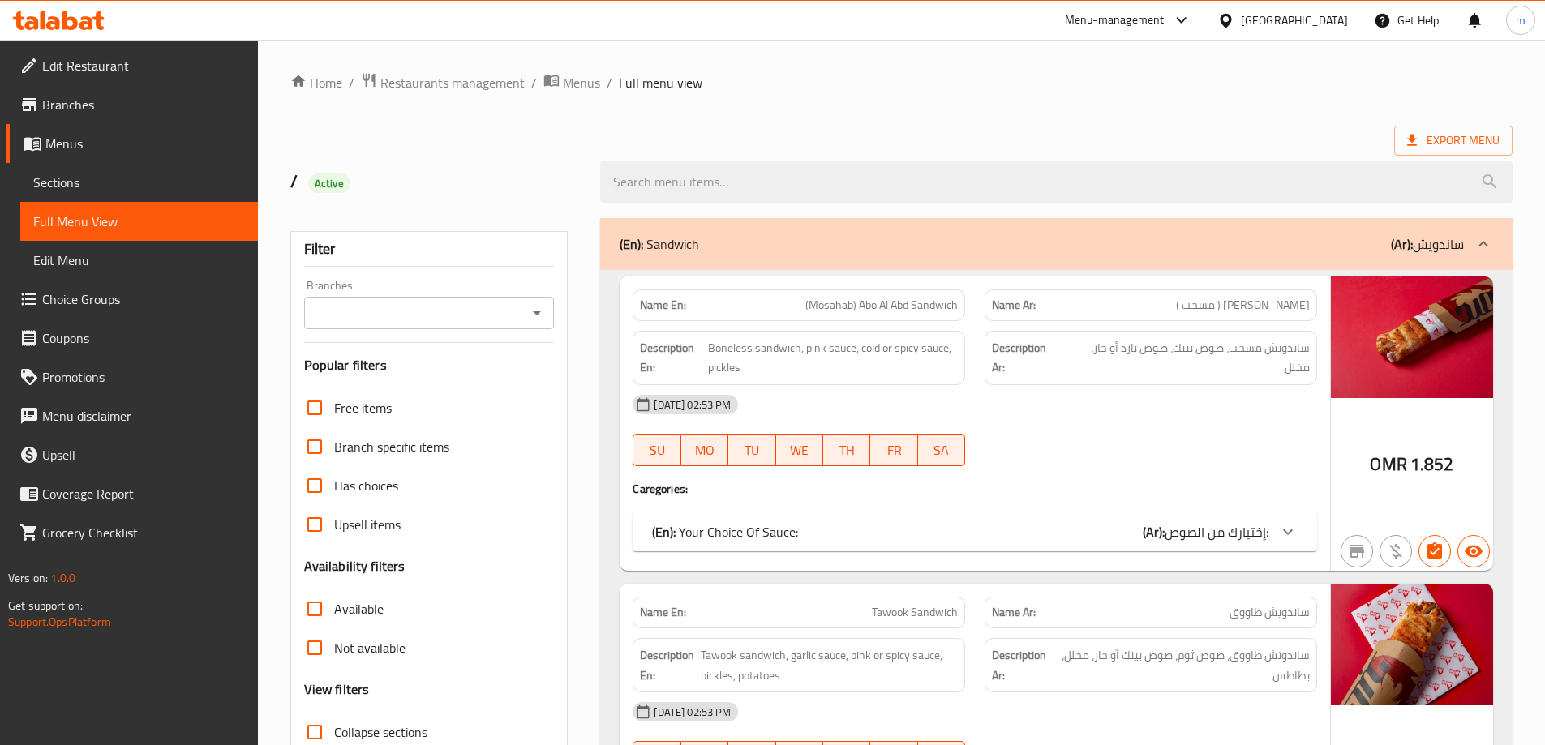
click at [530, 318] on icon "Open" at bounding box center [536, 312] width 19 height 19
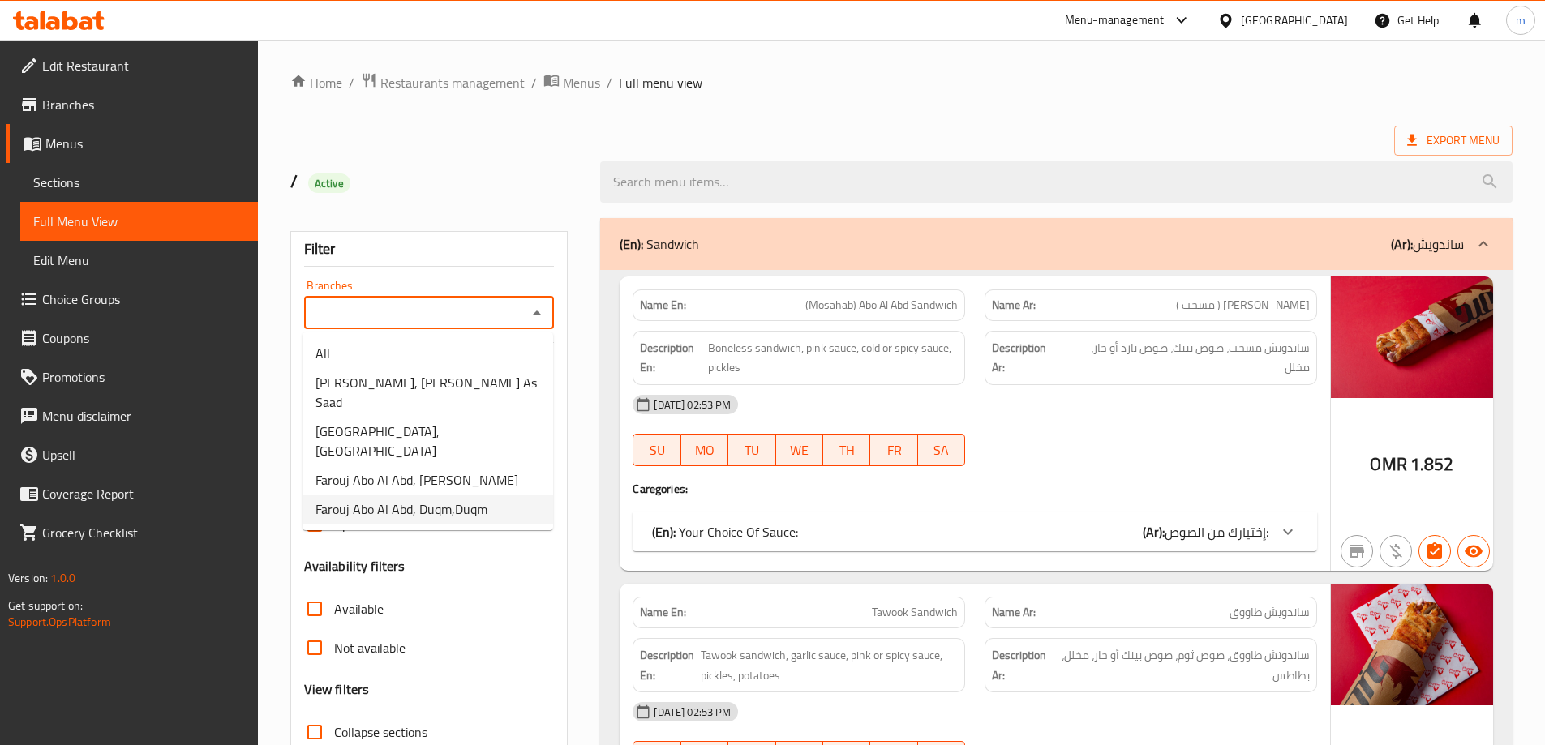
click at [457, 500] on span "Farouj Abo Al Abd, Duqm,Duqm" at bounding box center [401, 509] width 172 height 19
type input "Farouj Abo Al Abd, Duqm,Duqm"
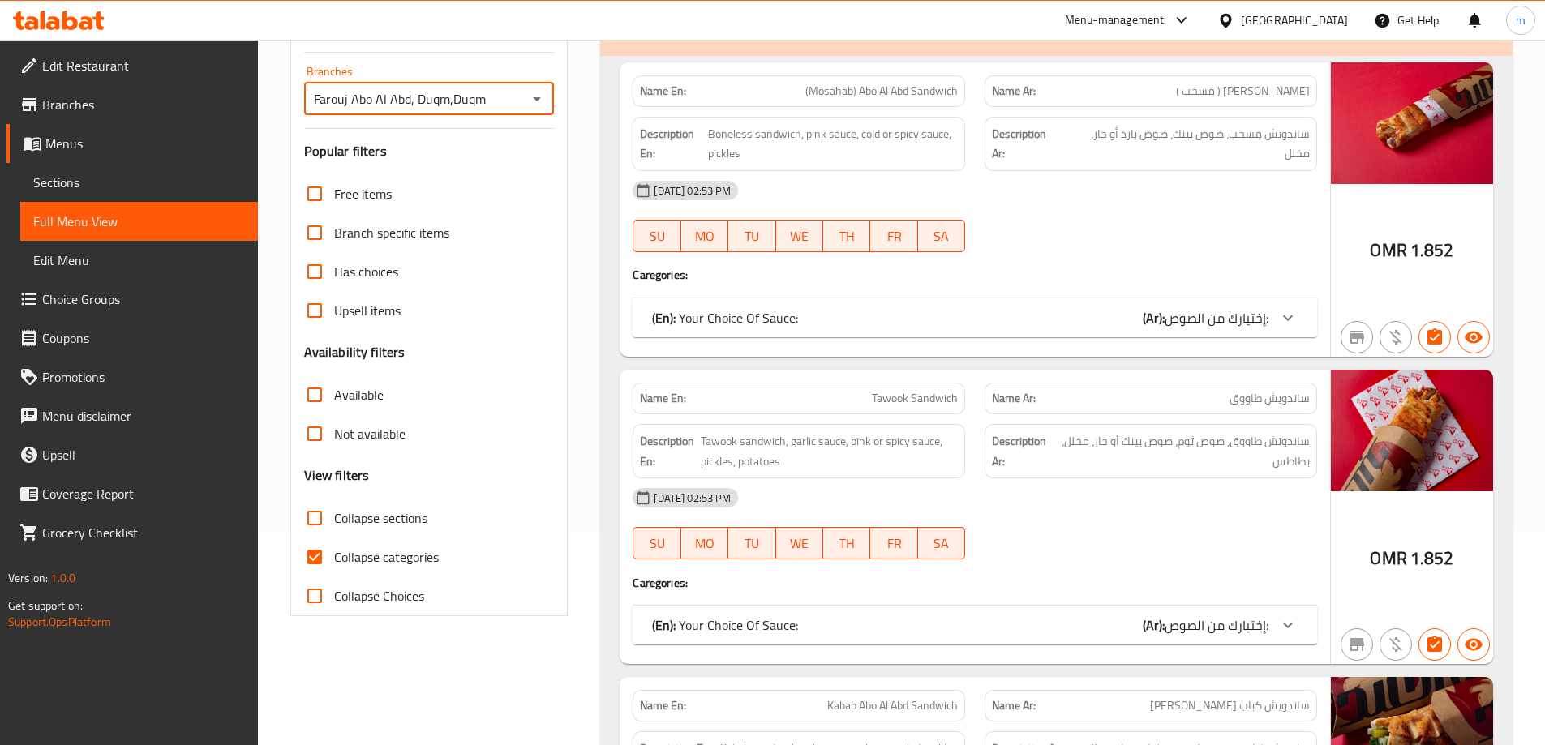
scroll to position [243, 0]
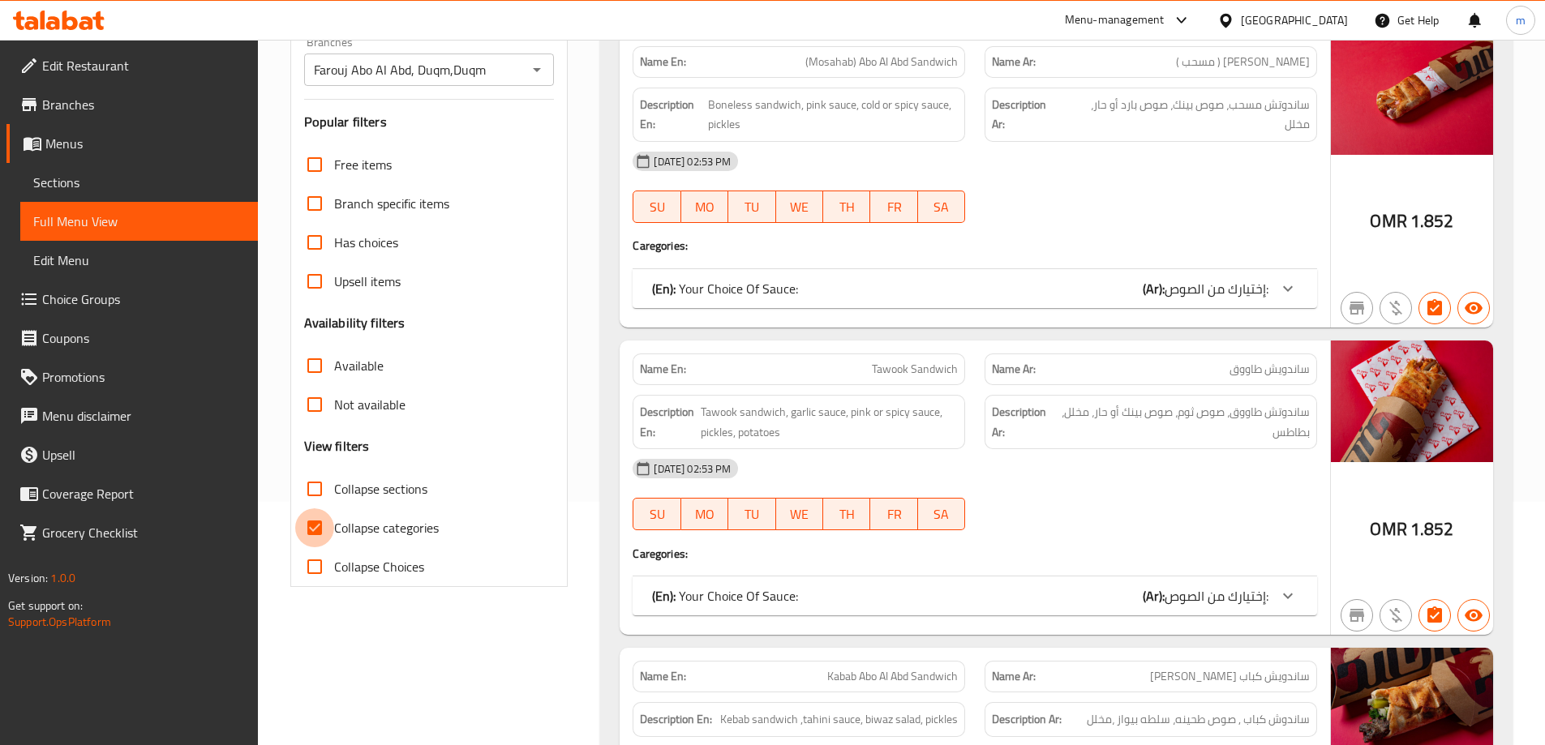
click at [326, 520] on input "Collapse categories" at bounding box center [314, 528] width 39 height 39
checkbox input "false"
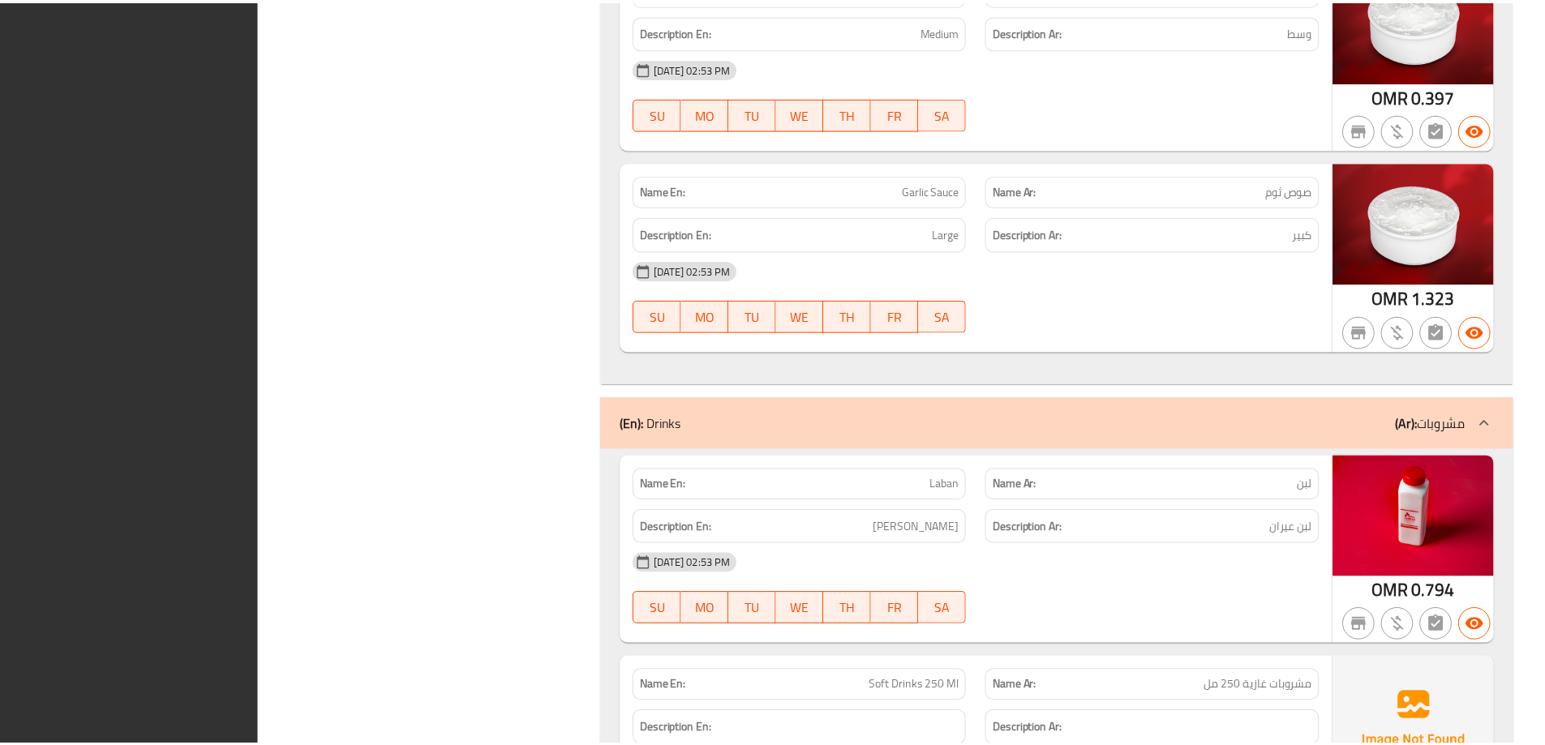
scroll to position [12016, 0]
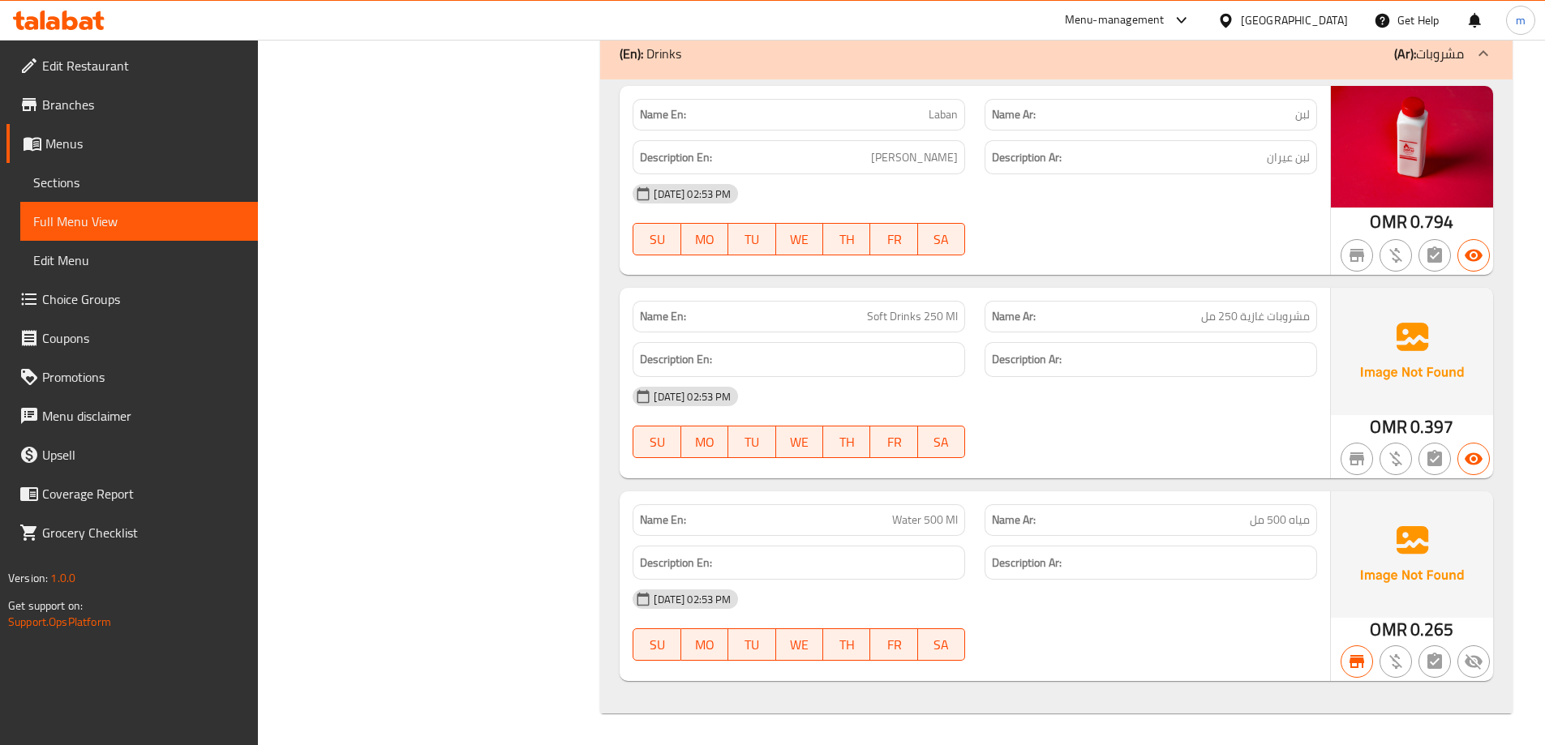
click at [130, 104] on span "Branches" at bounding box center [143, 104] width 203 height 19
